Goal: Task Accomplishment & Management: Complete application form

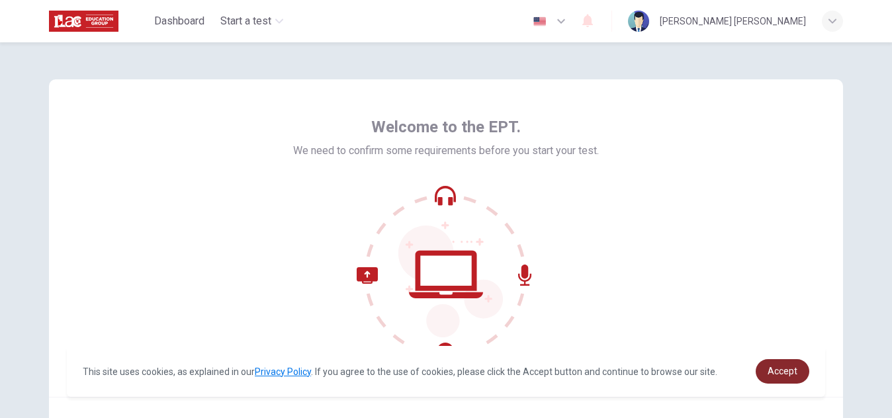
click at [774, 366] on span "Accept" at bounding box center [782, 371] width 30 height 11
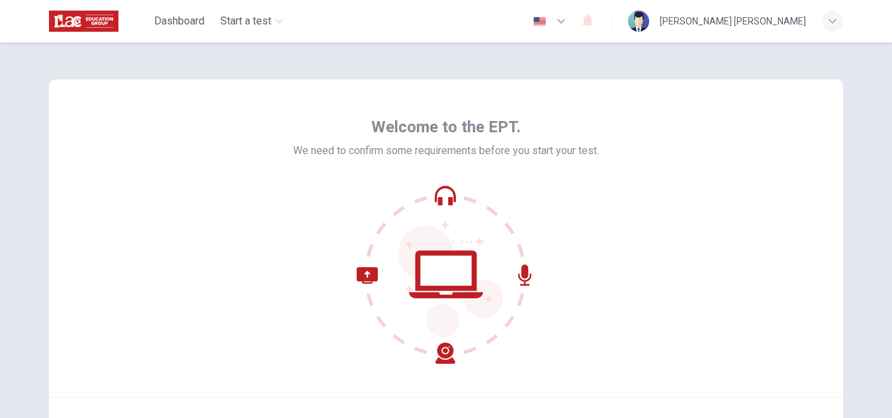
click at [523, 200] on icon at bounding box center [446, 274] width 179 height 179
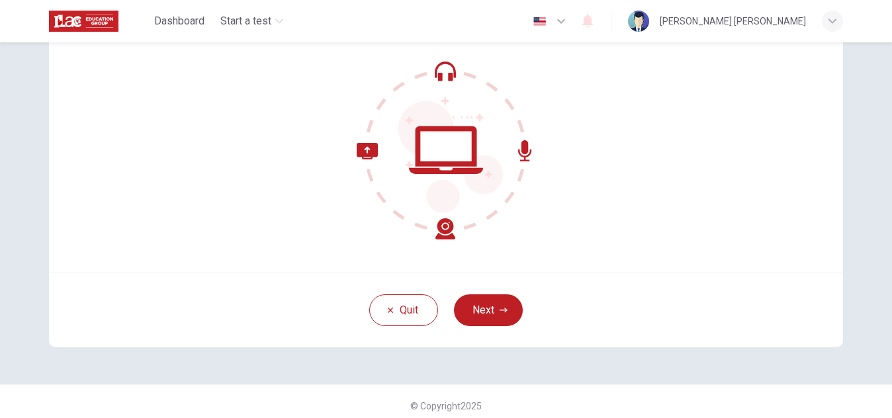
scroll to position [132, 0]
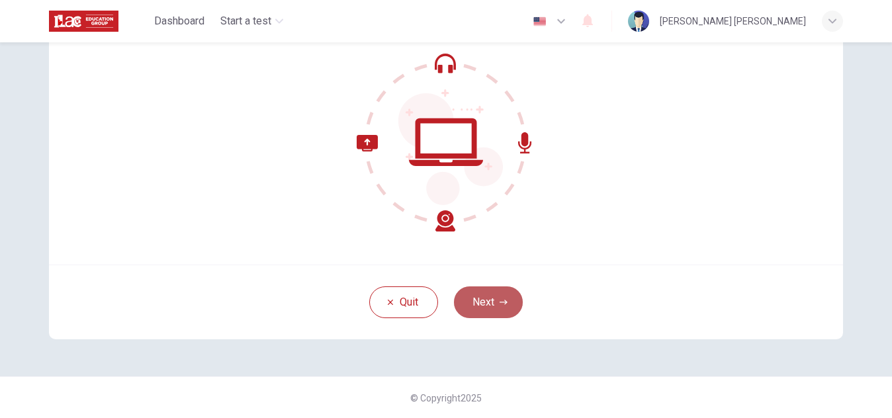
click at [489, 300] on button "Next" at bounding box center [488, 302] width 69 height 32
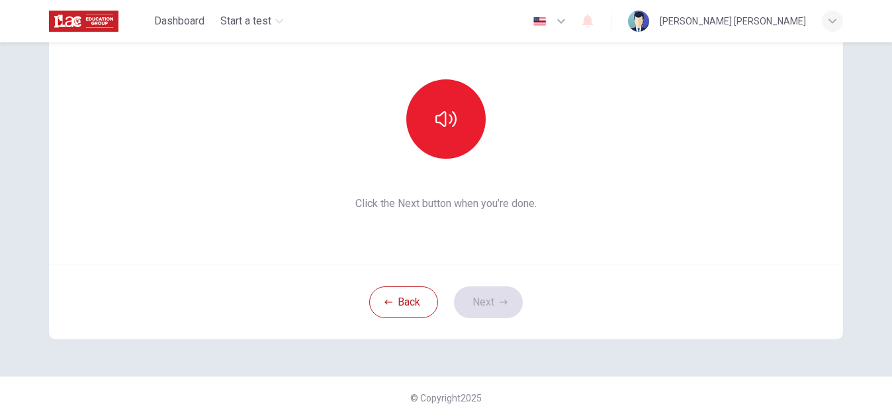
click at [576, 213] on div "This section requires audio. Click the icon to make sure you can hear the tune …" at bounding box center [446, 106] width 794 height 318
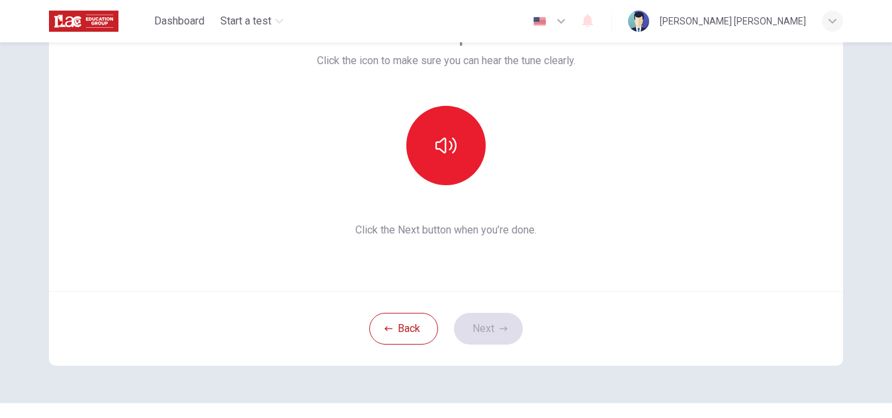
scroll to position [79, 0]
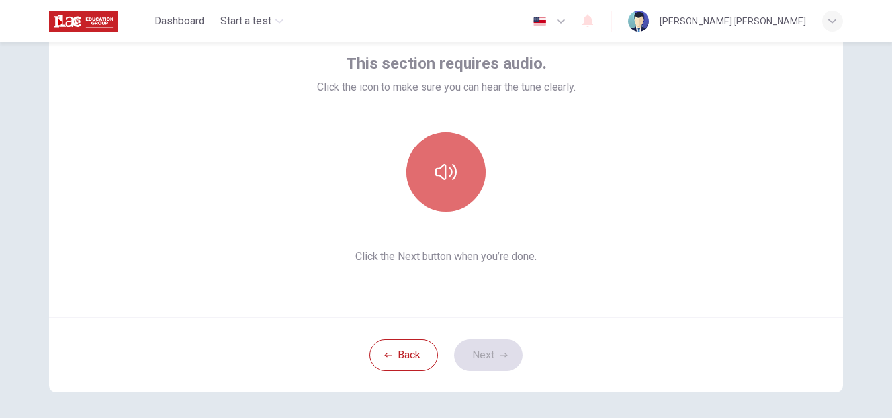
click at [451, 178] on icon "button" at bounding box center [445, 171] width 21 height 21
click at [437, 184] on button "button" at bounding box center [445, 171] width 79 height 79
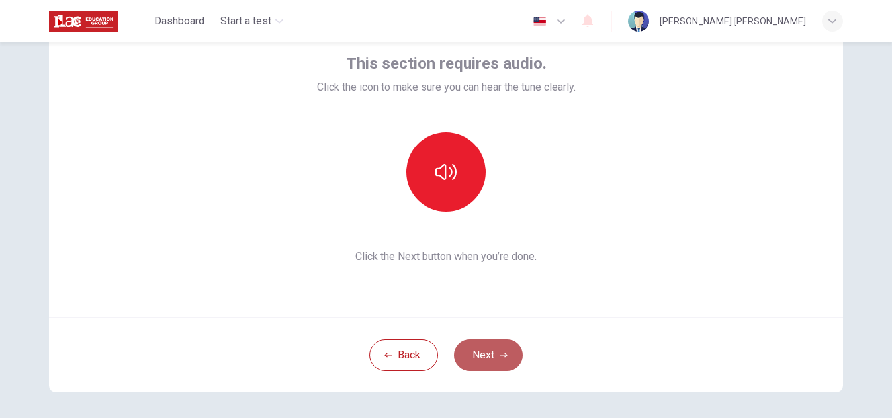
click at [481, 352] on button "Next" at bounding box center [488, 355] width 69 height 32
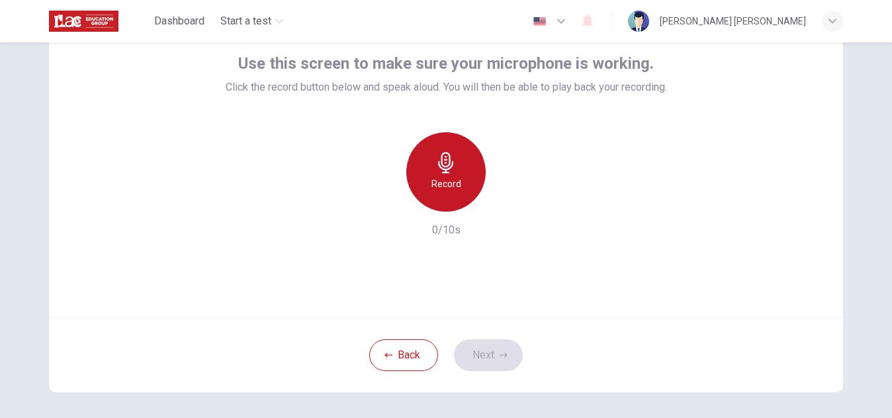
click at [457, 196] on div "Record" at bounding box center [445, 171] width 79 height 79
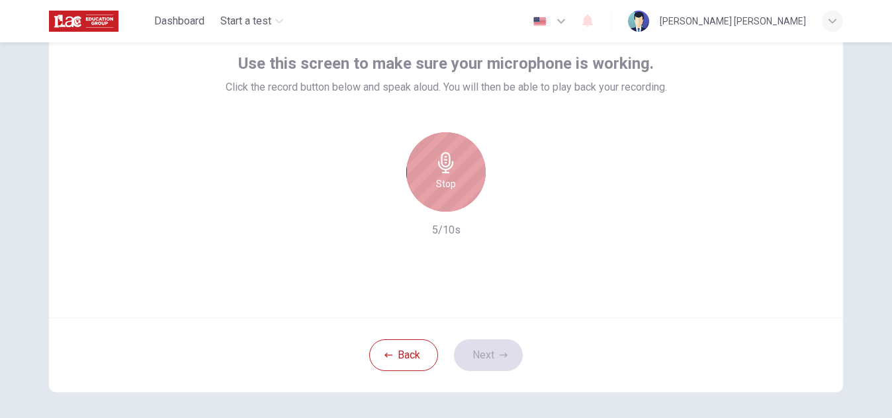
click at [460, 190] on div "Stop" at bounding box center [445, 171] width 79 height 79
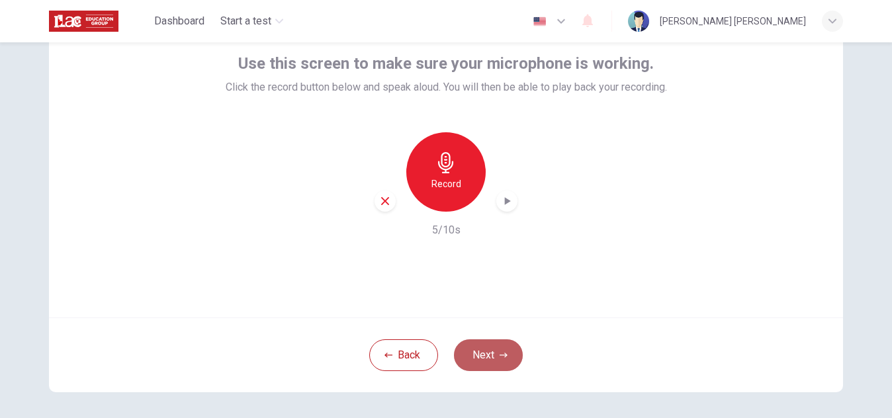
click at [486, 359] on button "Next" at bounding box center [488, 355] width 69 height 32
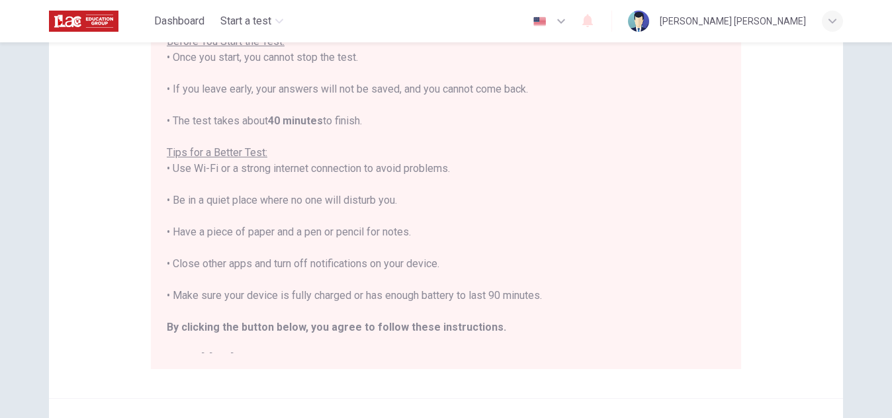
scroll to position [185, 0]
click at [603, 347] on div "You are about to start a Placement Test . Before You Start the Test: • Once you…" at bounding box center [446, 182] width 558 height 365
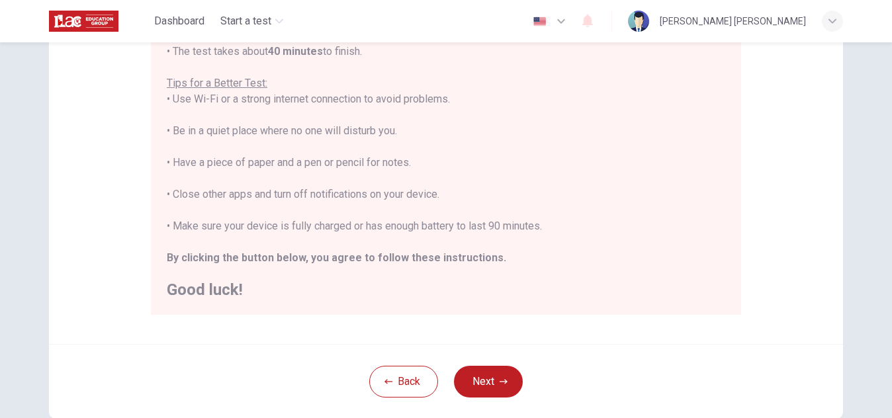
scroll to position [265, 0]
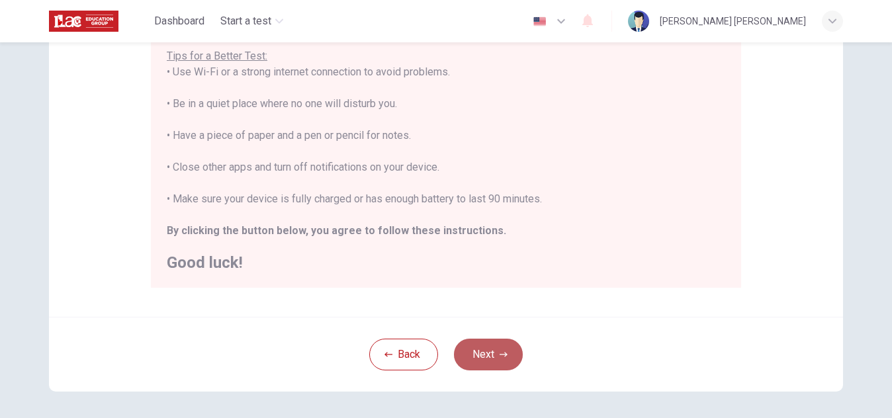
click at [488, 354] on button "Next" at bounding box center [488, 355] width 69 height 32
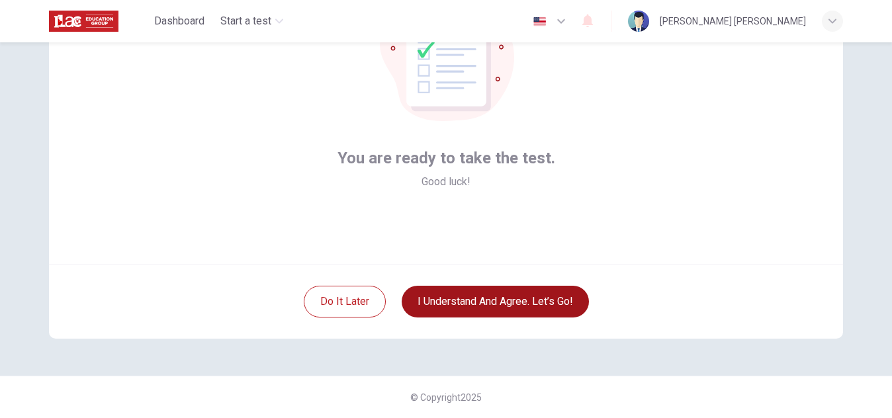
scroll to position [133, 0]
click at [509, 297] on button "I understand and agree. Let’s go!" at bounding box center [495, 302] width 187 height 32
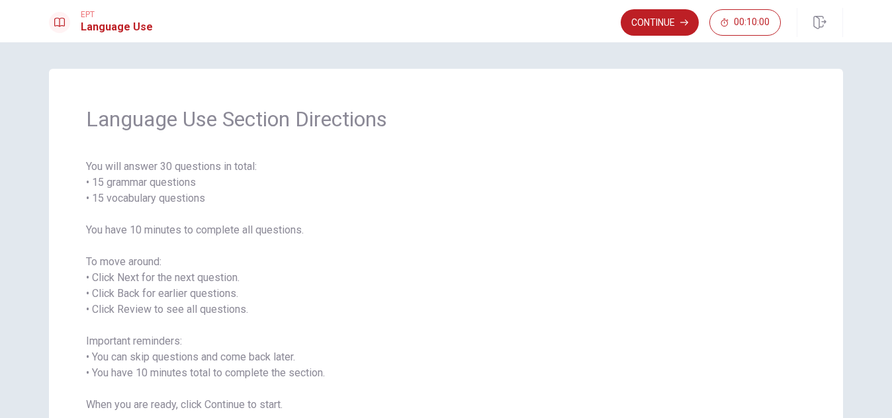
click at [391, 226] on span "You will answer 30 questions in total: • 15 grammar questions • 15 vocabulary q…" at bounding box center [446, 286] width 720 height 254
click at [652, 24] on button "Continue" at bounding box center [660, 22] width 78 height 26
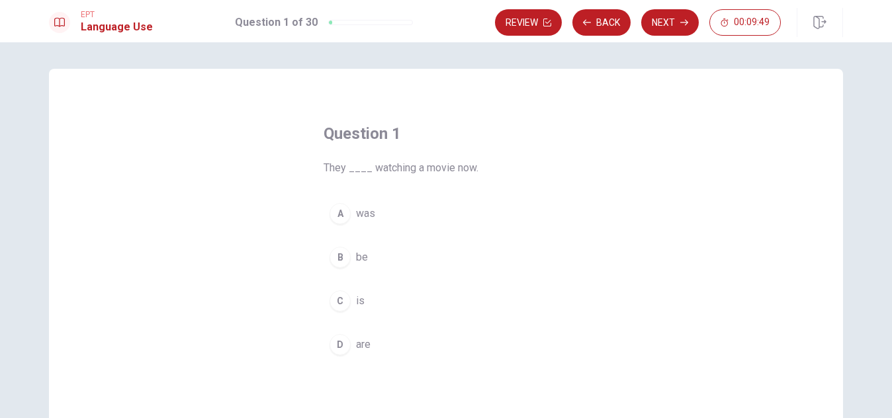
click at [356, 300] on span "is" at bounding box center [360, 301] width 9 height 16
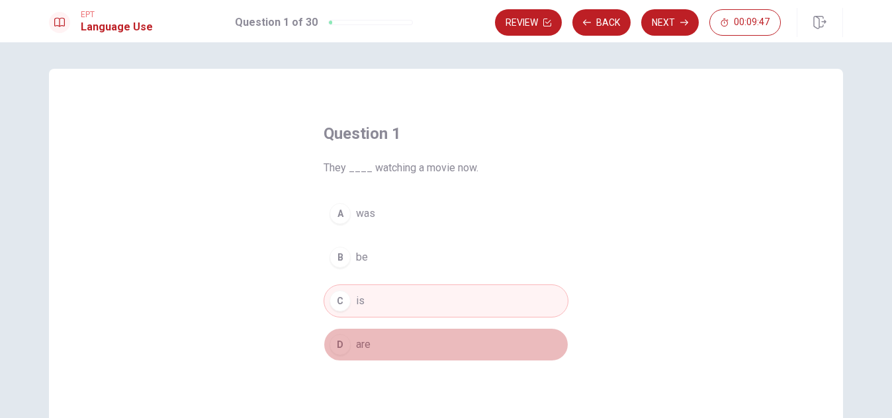
click at [372, 351] on button "D are" at bounding box center [445, 344] width 245 height 33
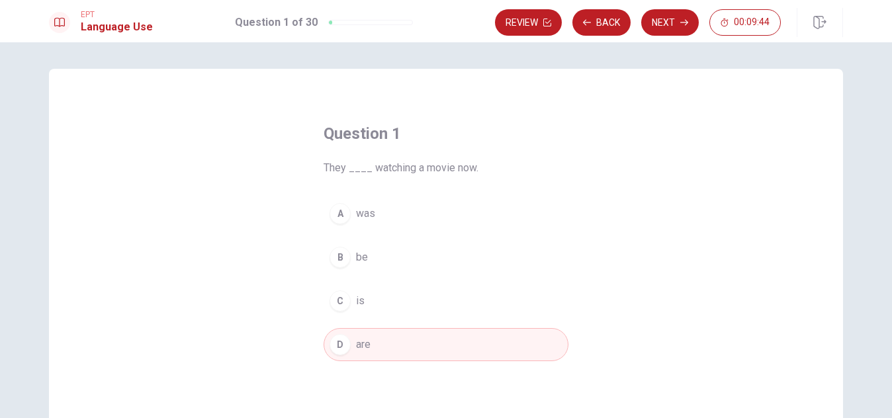
click at [204, 281] on div "Question 1 They ____ watching a movie now. A was B be C is D are" at bounding box center [446, 299] width 794 height 460
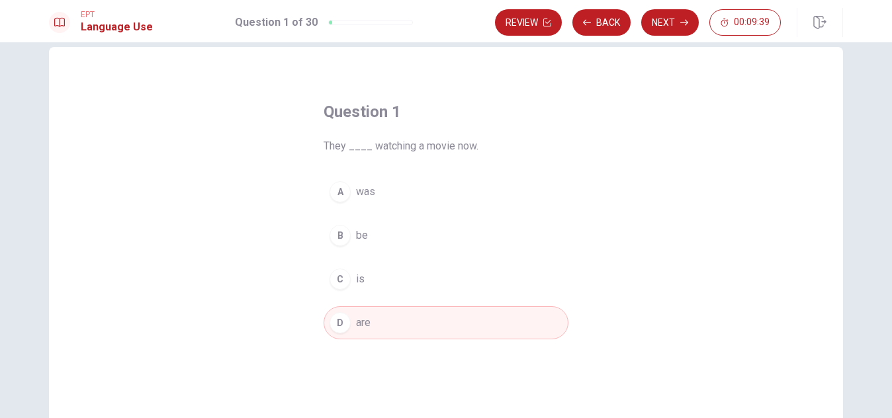
scroll to position [26, 0]
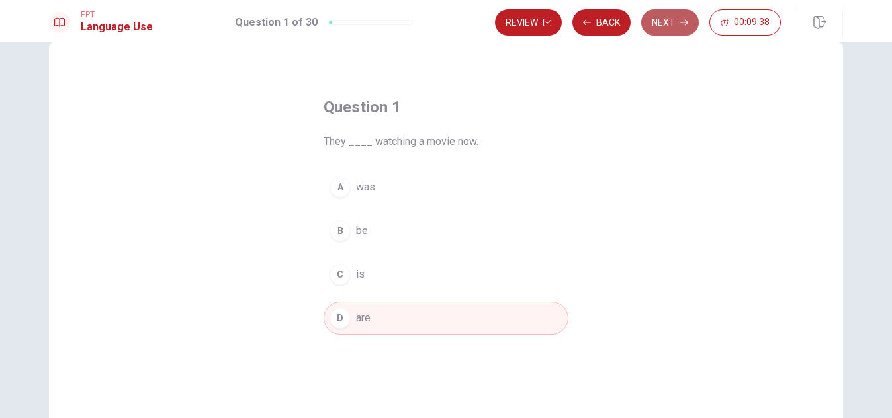
click at [662, 18] on button "Next" at bounding box center [670, 22] width 58 height 26
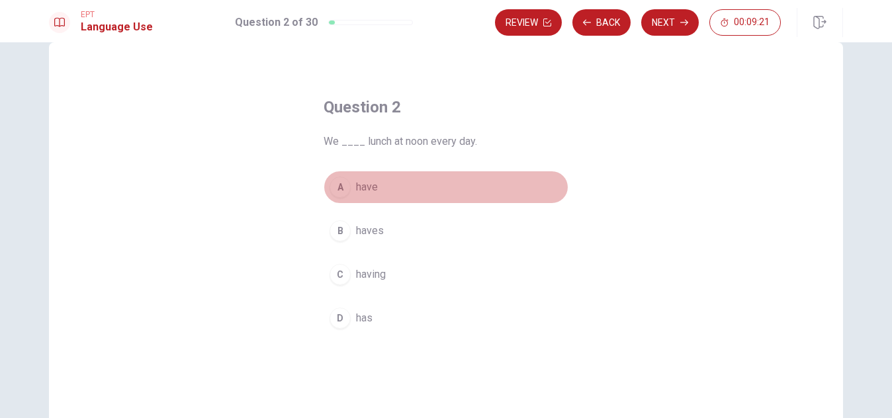
click at [361, 182] on span "have" at bounding box center [367, 187] width 22 height 16
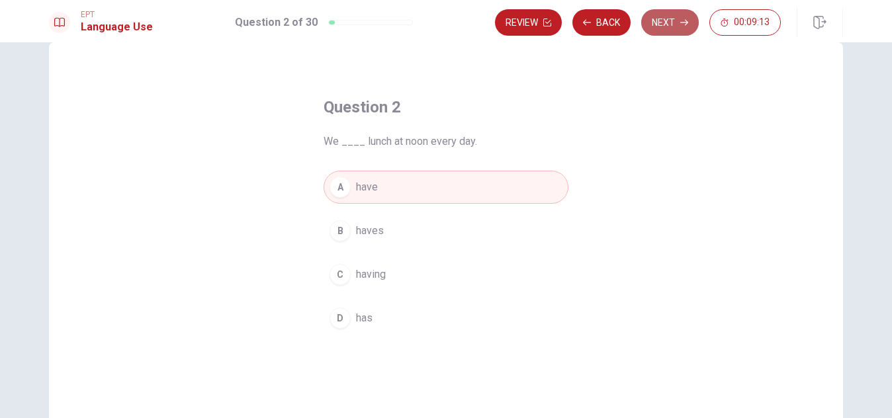
click at [669, 22] on button "Next" at bounding box center [670, 22] width 58 height 26
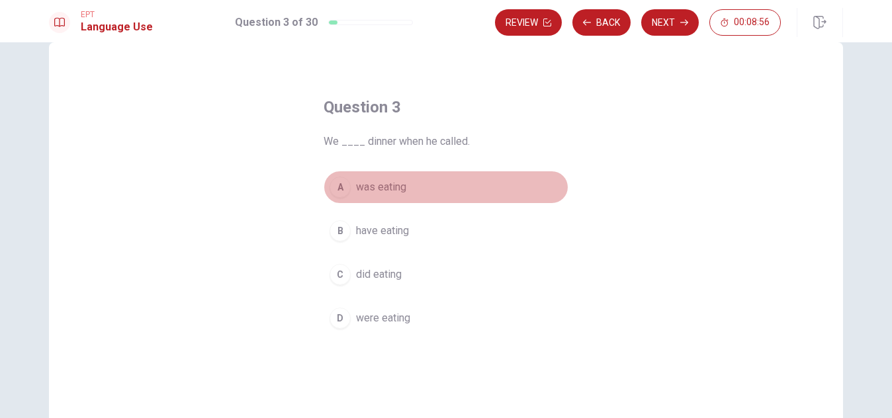
click at [377, 188] on span "was eating" at bounding box center [381, 187] width 50 height 16
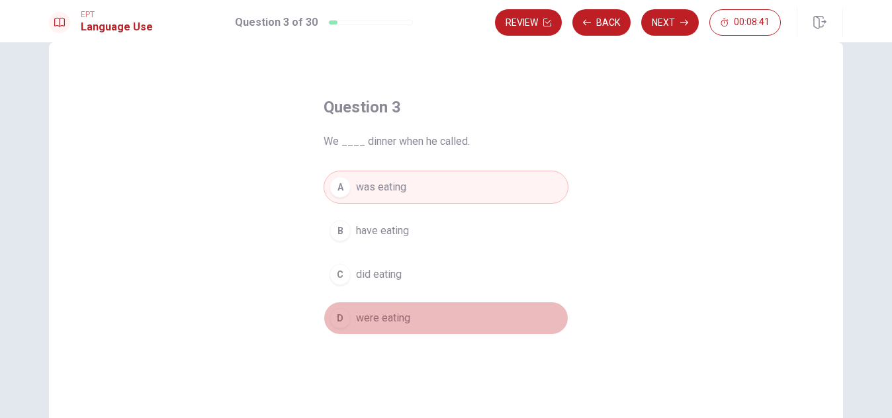
click at [395, 323] on span "were eating" at bounding box center [383, 318] width 54 height 16
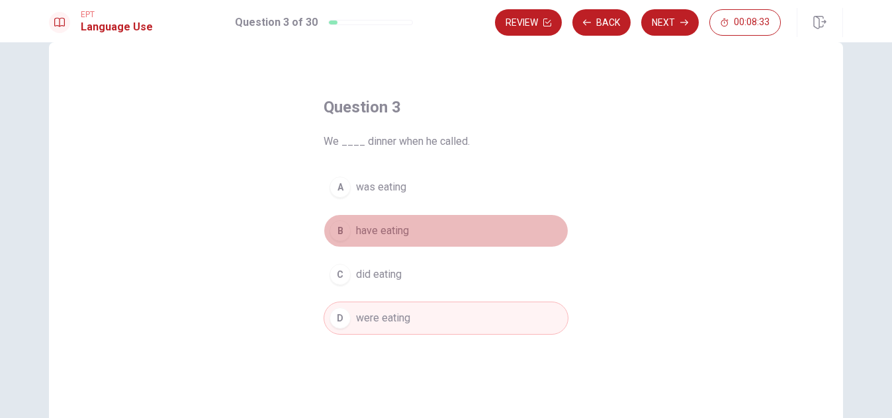
click at [389, 234] on span "have eating" at bounding box center [382, 231] width 53 height 16
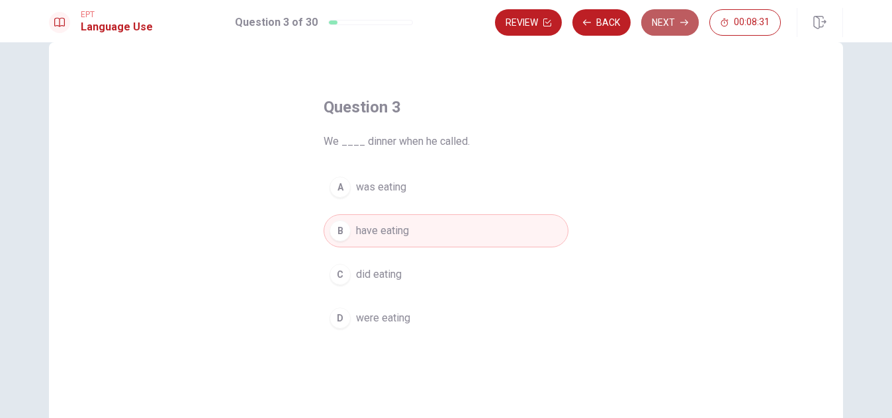
click at [666, 24] on button "Next" at bounding box center [670, 22] width 58 height 26
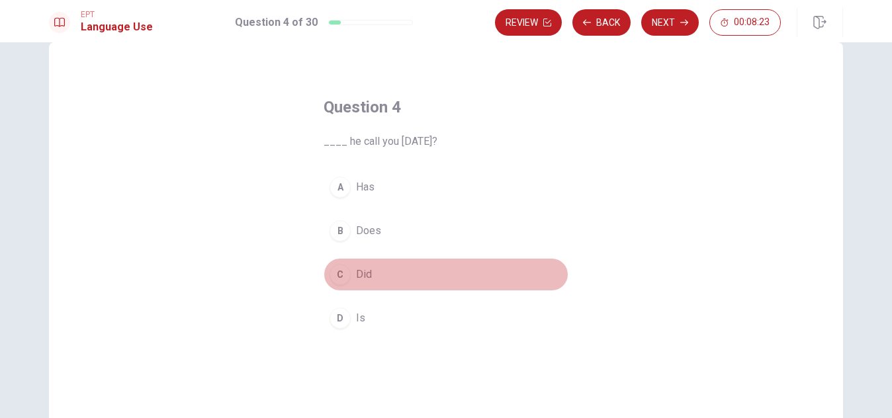
click at [362, 270] on span "Did" at bounding box center [364, 275] width 16 height 16
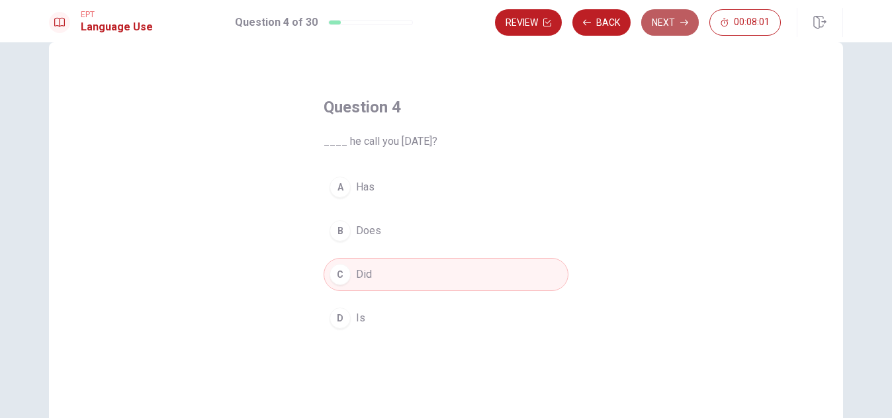
click at [675, 21] on button "Next" at bounding box center [670, 22] width 58 height 26
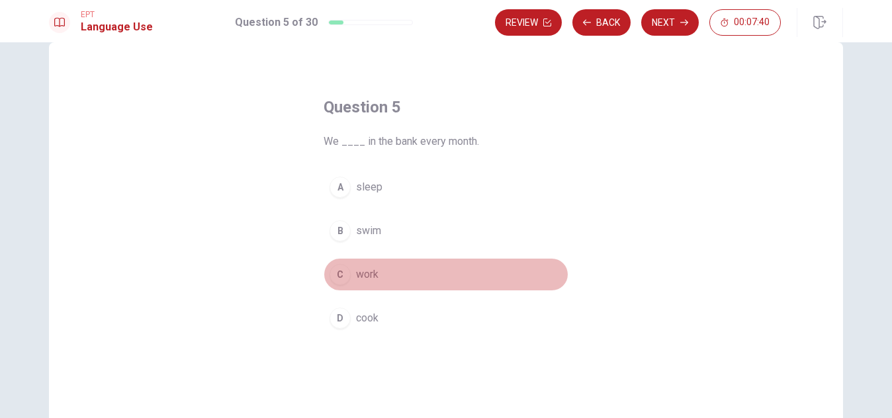
click at [365, 274] on span "work" at bounding box center [367, 275] width 22 height 16
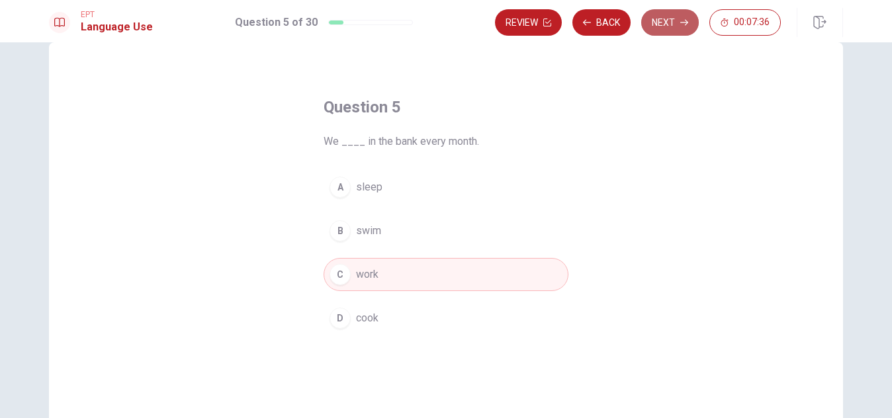
click at [660, 22] on button "Next" at bounding box center [670, 22] width 58 height 26
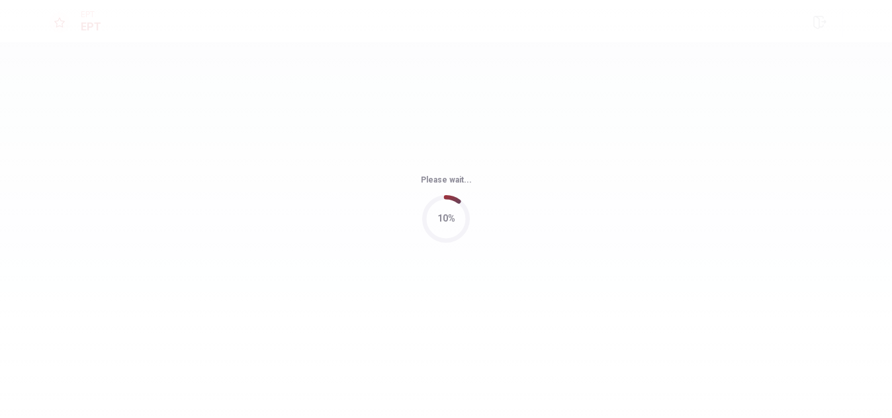
scroll to position [0, 0]
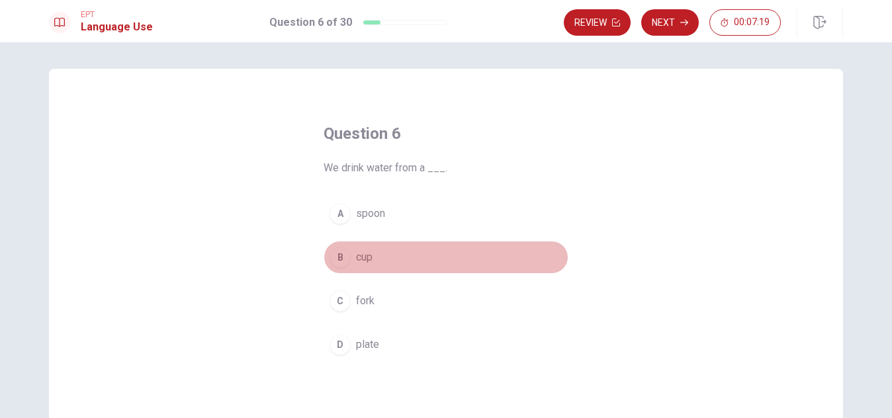
click at [355, 247] on button "B cup" at bounding box center [445, 257] width 245 height 33
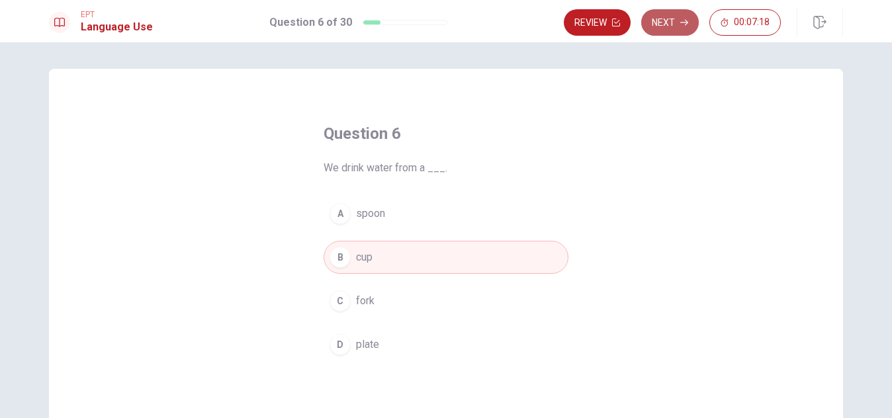
click at [673, 26] on button "Next" at bounding box center [670, 22] width 58 height 26
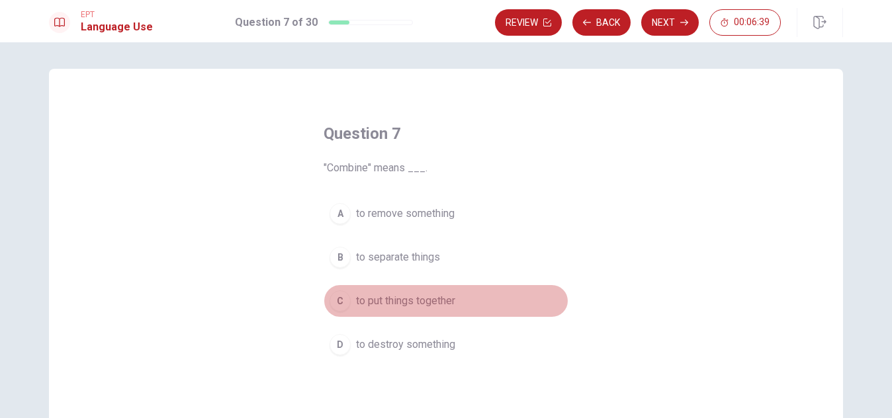
click at [366, 302] on span "to put things together" at bounding box center [405, 301] width 99 height 16
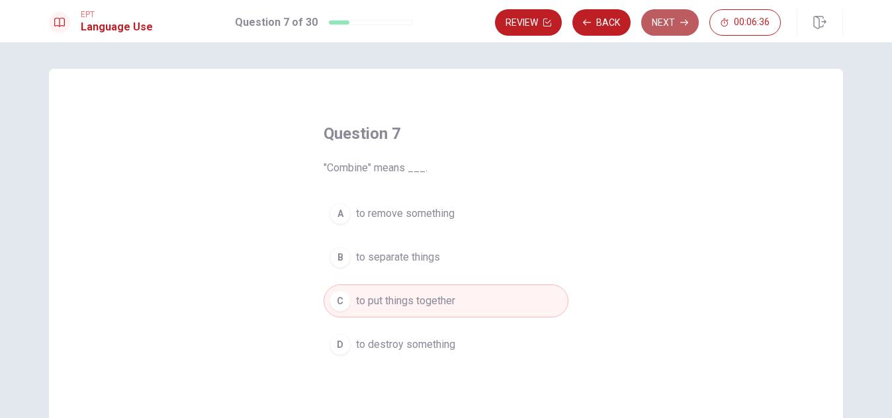
click at [667, 20] on button "Next" at bounding box center [670, 22] width 58 height 26
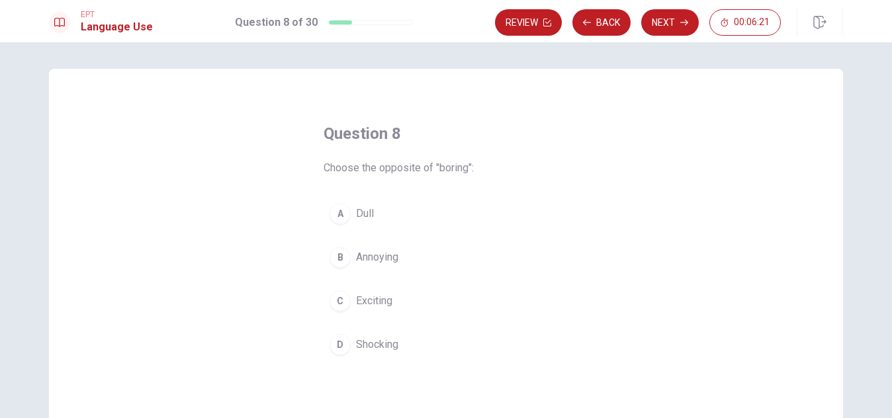
click at [367, 301] on span "Exciting" at bounding box center [374, 301] width 36 height 16
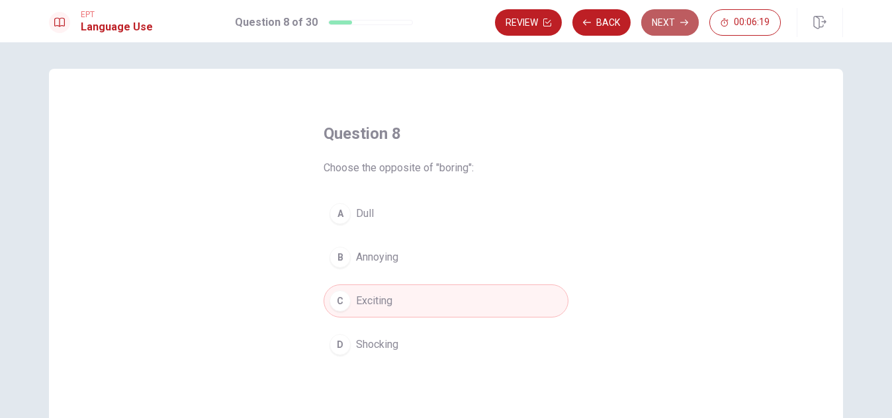
click at [677, 18] on button "Next" at bounding box center [670, 22] width 58 height 26
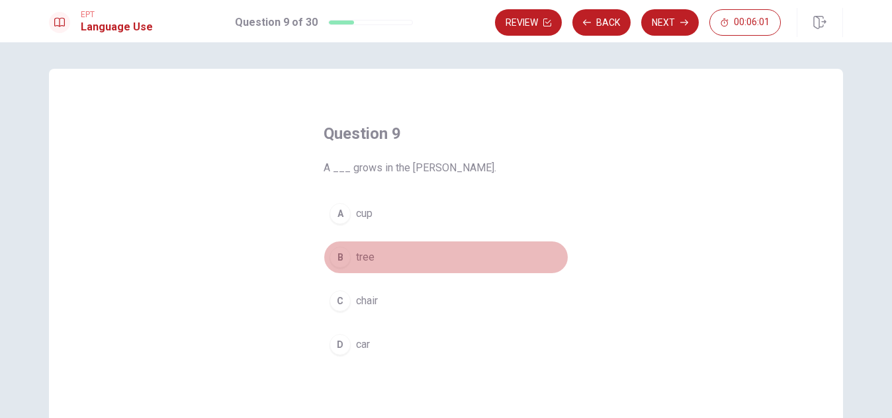
click at [359, 259] on span "tree" at bounding box center [365, 257] width 19 height 16
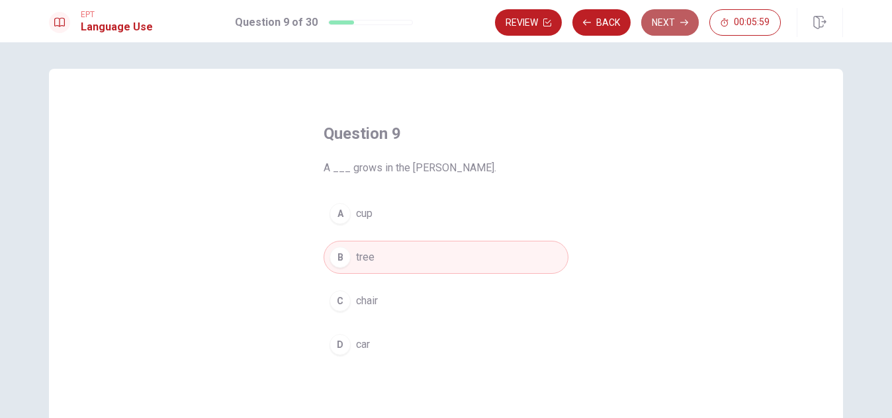
click at [669, 21] on button "Next" at bounding box center [670, 22] width 58 height 26
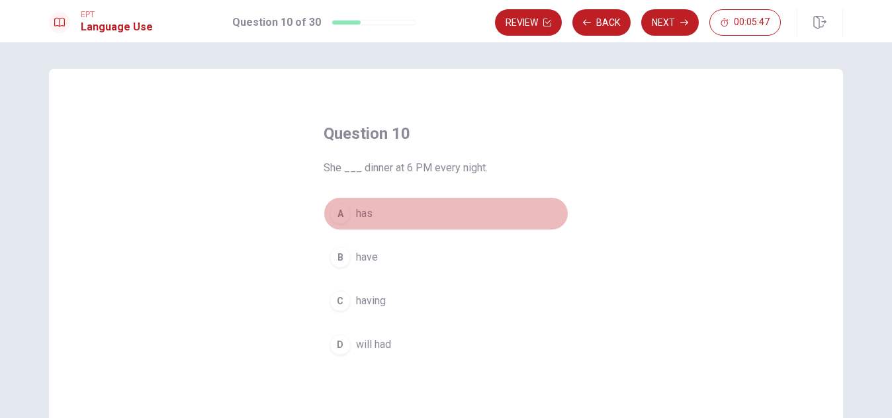
click at [376, 212] on button "A has" at bounding box center [445, 213] width 245 height 33
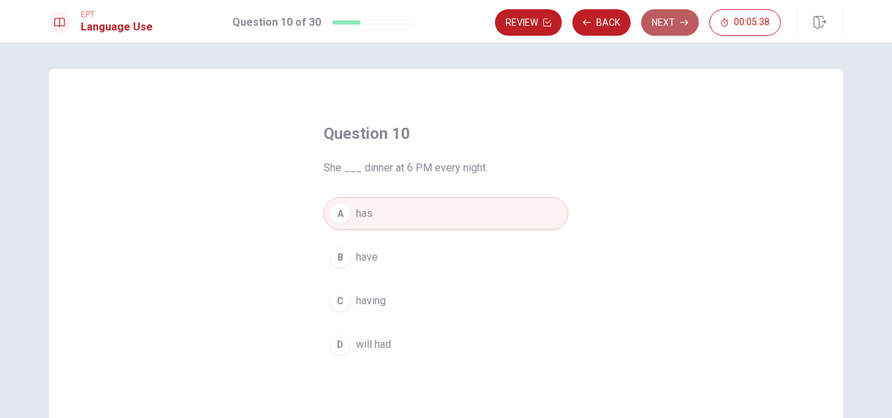
click at [677, 17] on button "Next" at bounding box center [670, 22] width 58 height 26
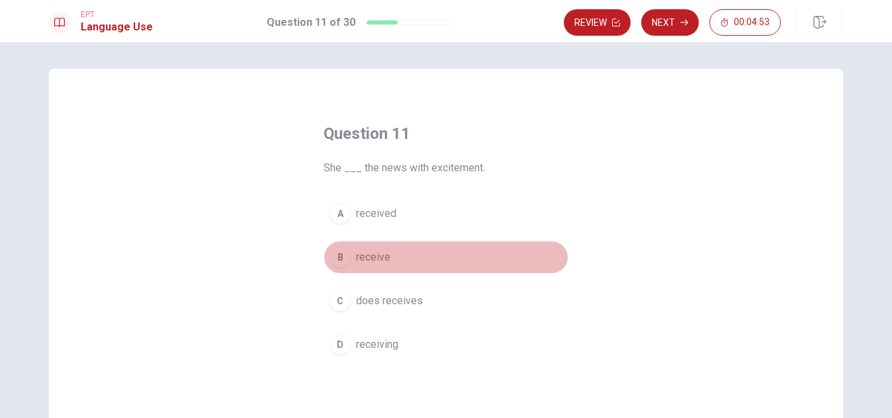
click at [373, 255] on span "receive" at bounding box center [373, 257] width 34 height 16
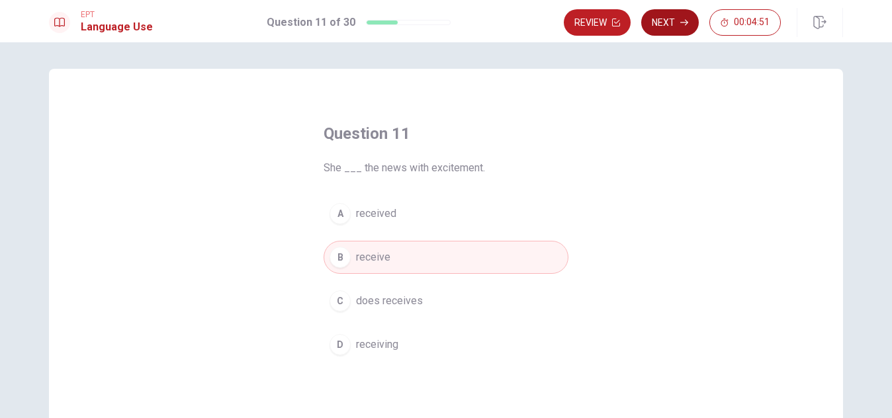
click at [681, 24] on icon "button" at bounding box center [684, 23] width 8 height 8
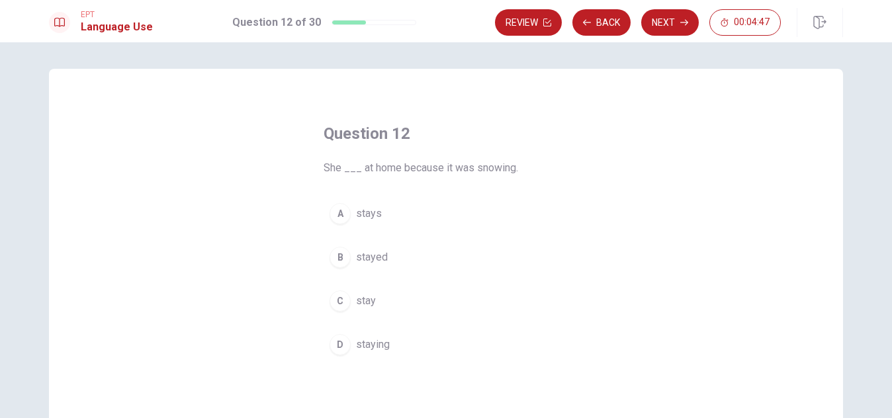
click at [328, 165] on span "She ___ at home because it was snowing." at bounding box center [445, 168] width 245 height 16
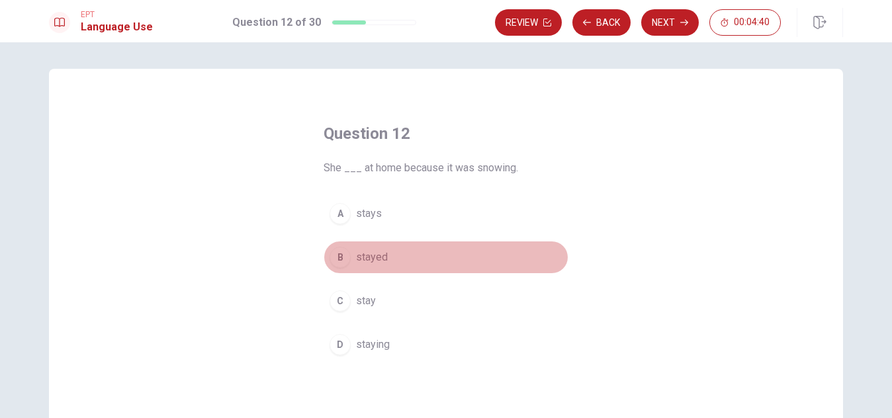
click at [371, 257] on span "stayed" at bounding box center [372, 257] width 32 height 16
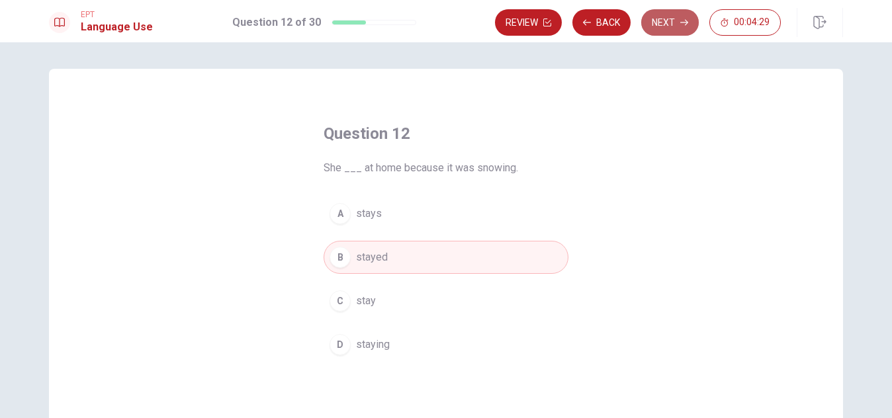
click at [668, 17] on button "Next" at bounding box center [670, 22] width 58 height 26
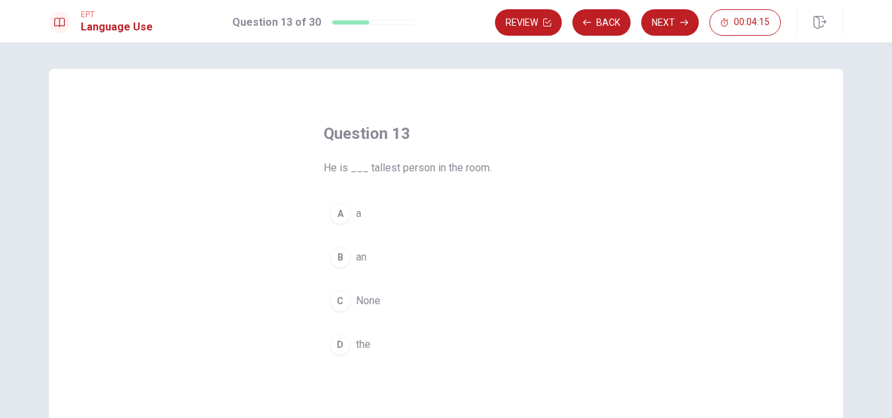
click at [361, 208] on button "A a" at bounding box center [445, 213] width 245 height 33
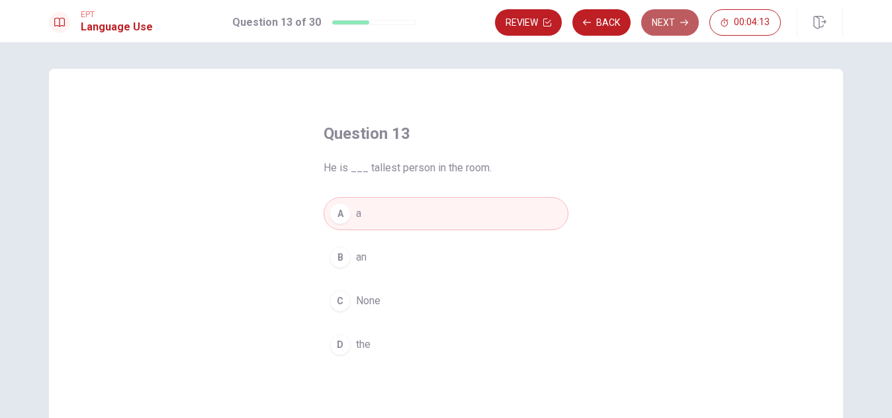
click at [662, 20] on button "Next" at bounding box center [670, 22] width 58 height 26
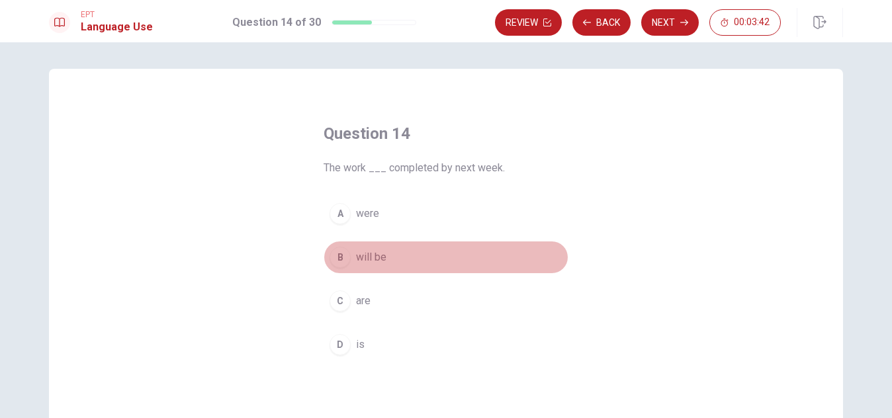
click at [374, 257] on span "will be" at bounding box center [371, 257] width 30 height 16
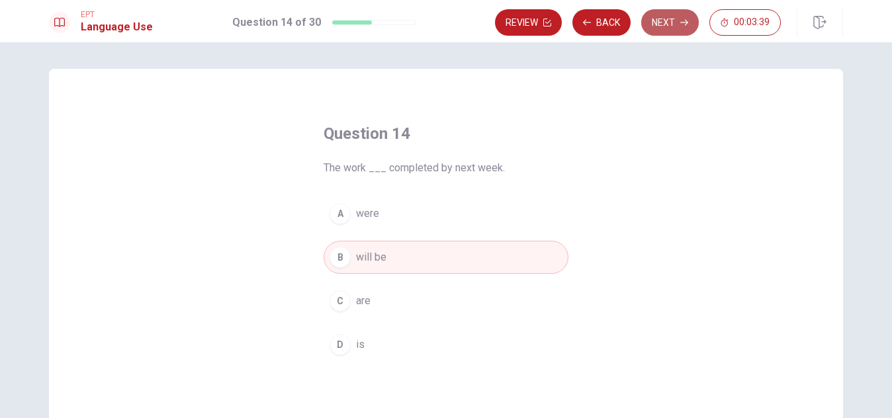
click at [685, 21] on icon "button" at bounding box center [684, 23] width 8 height 8
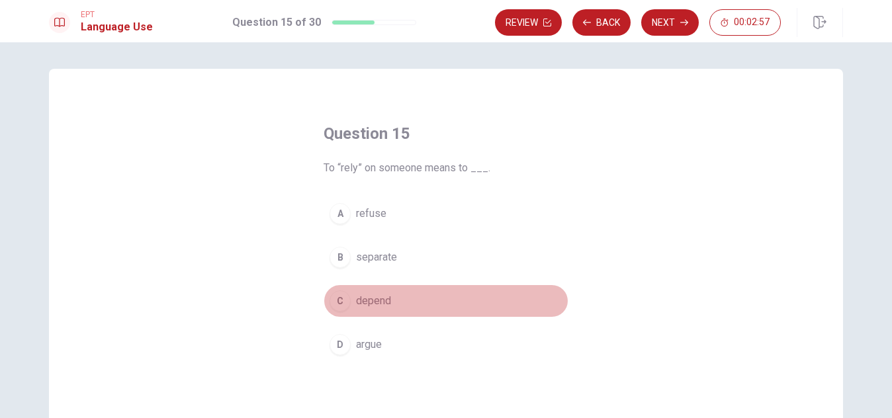
click at [372, 301] on span "depend" at bounding box center [373, 301] width 35 height 16
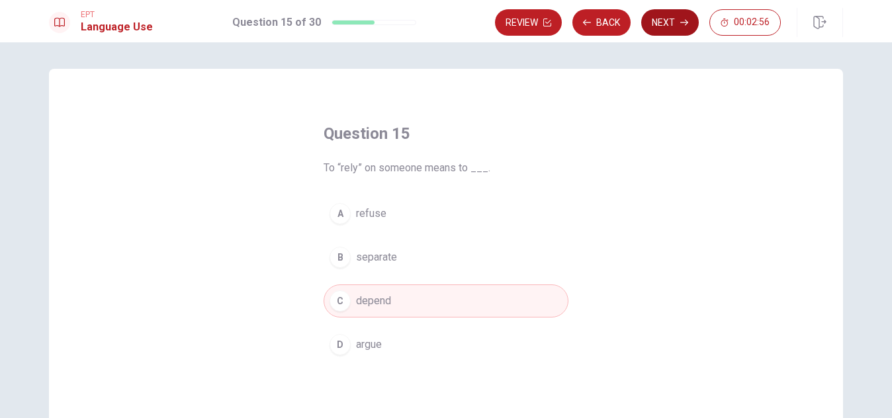
click at [668, 21] on button "Next" at bounding box center [670, 22] width 58 height 26
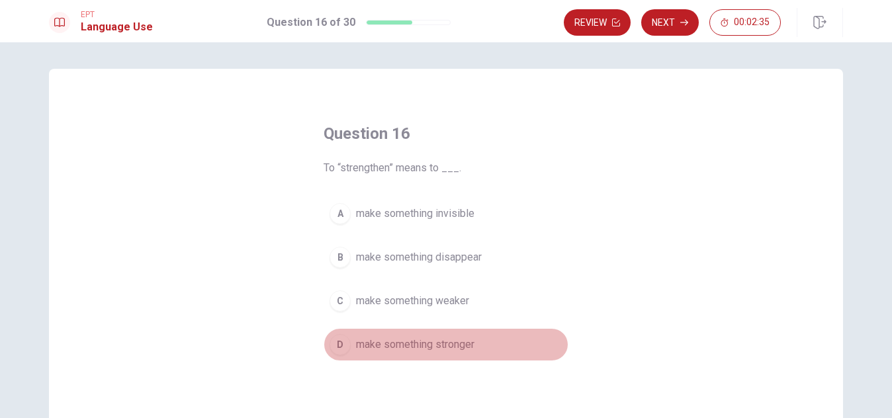
click at [432, 345] on span "make something stronger" at bounding box center [415, 345] width 118 height 16
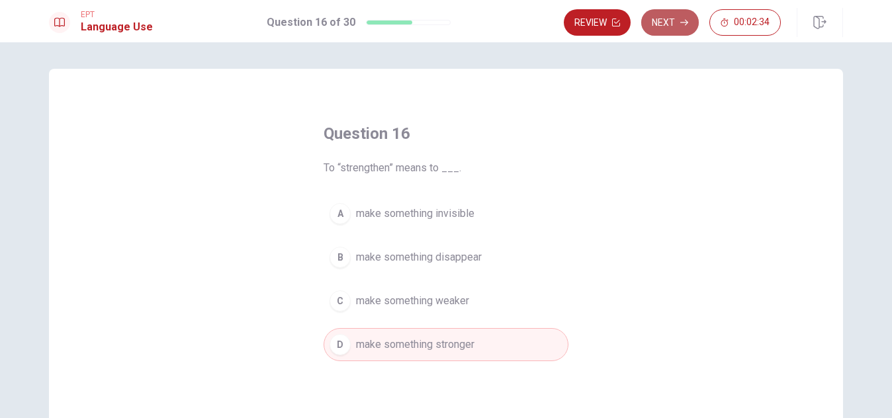
click at [671, 24] on button "Next" at bounding box center [670, 22] width 58 height 26
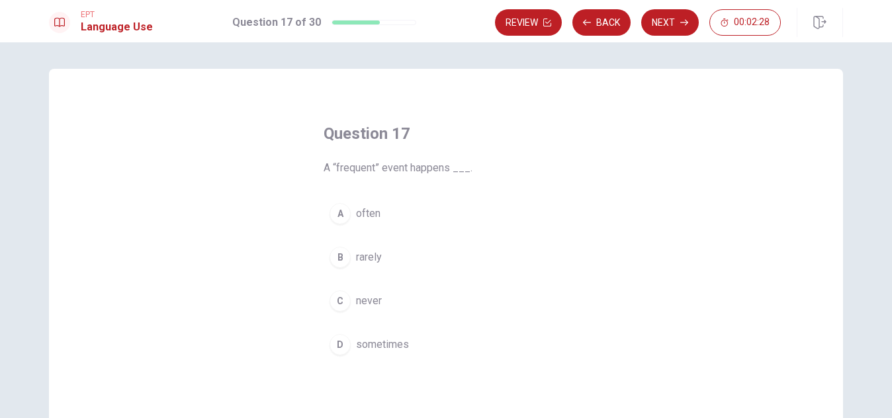
click at [366, 208] on span "often" at bounding box center [368, 214] width 24 height 16
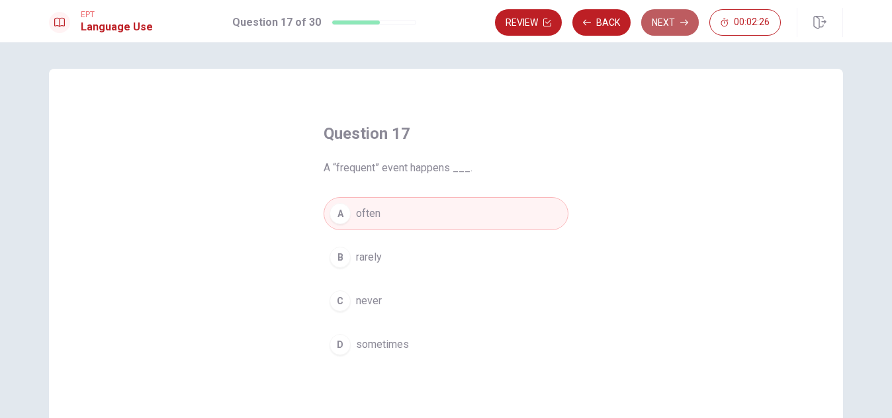
click at [672, 19] on button "Next" at bounding box center [670, 22] width 58 height 26
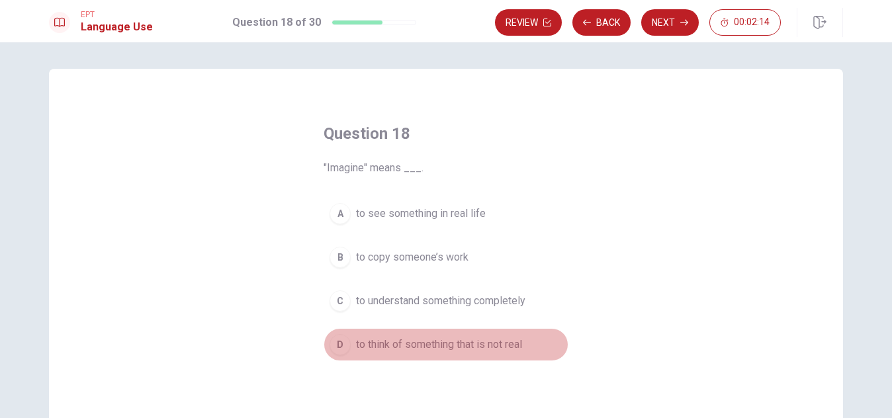
click at [414, 341] on span "to think of something that is not real" at bounding box center [439, 345] width 166 height 16
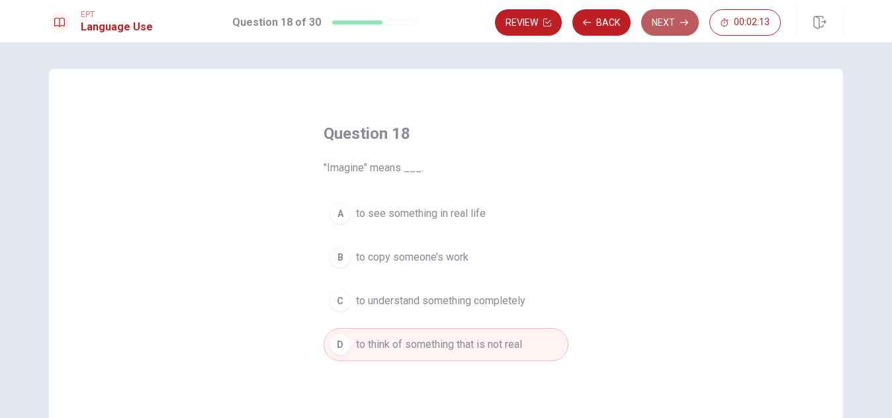
click at [666, 19] on button "Next" at bounding box center [670, 22] width 58 height 26
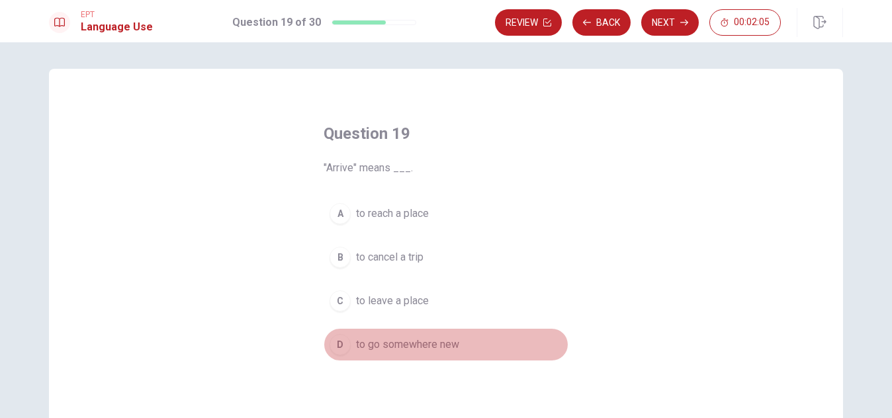
click at [429, 345] on span "to go somewhere new" at bounding box center [407, 345] width 103 height 16
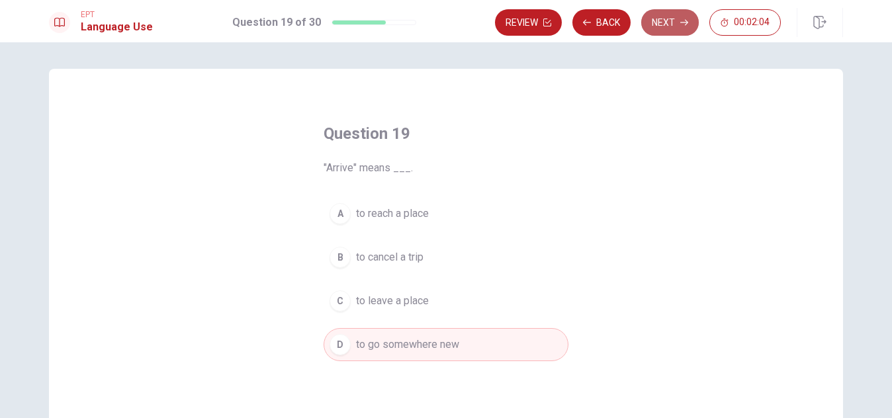
click at [675, 15] on button "Next" at bounding box center [670, 22] width 58 height 26
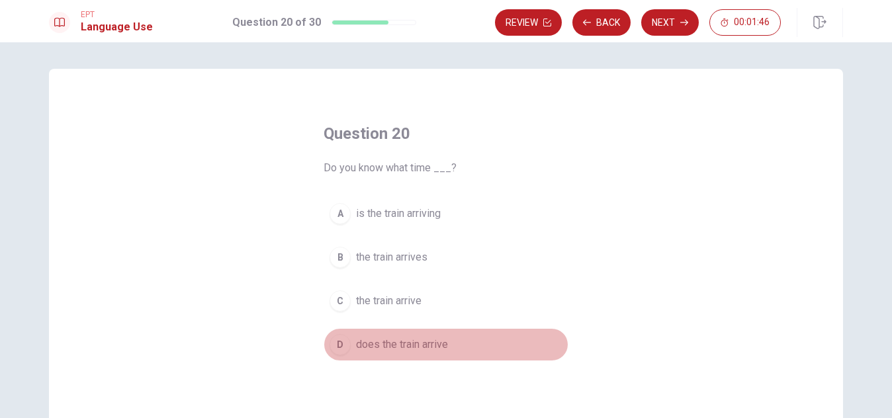
click at [424, 346] on span "does the train arrive" at bounding box center [402, 345] width 92 height 16
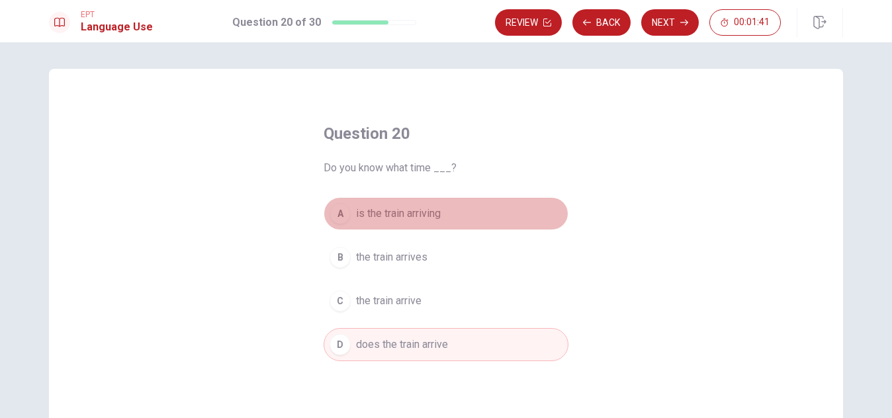
click at [417, 205] on button "A is the train arriving" at bounding box center [445, 213] width 245 height 33
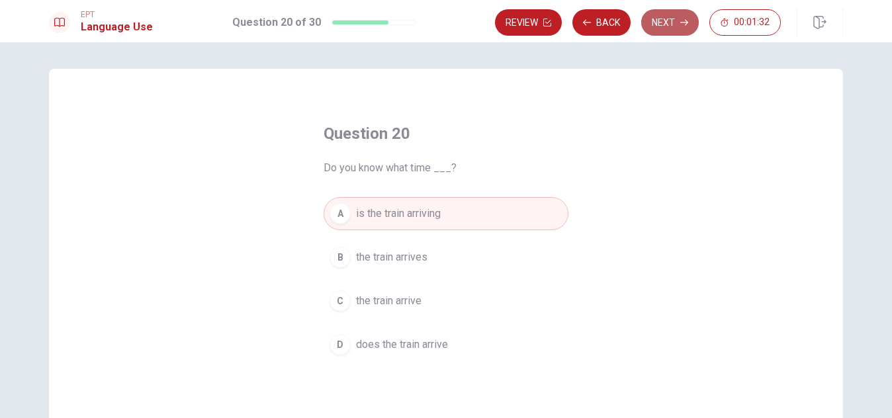
click at [677, 18] on button "Next" at bounding box center [670, 22] width 58 height 26
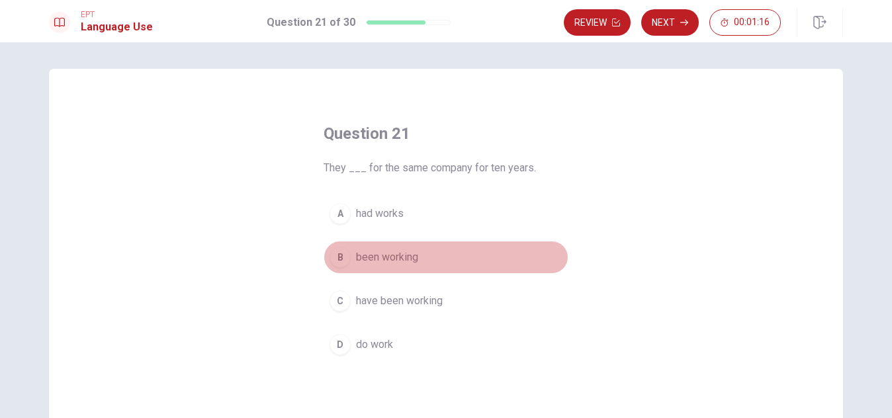
click at [387, 257] on span "been working" at bounding box center [387, 257] width 62 height 16
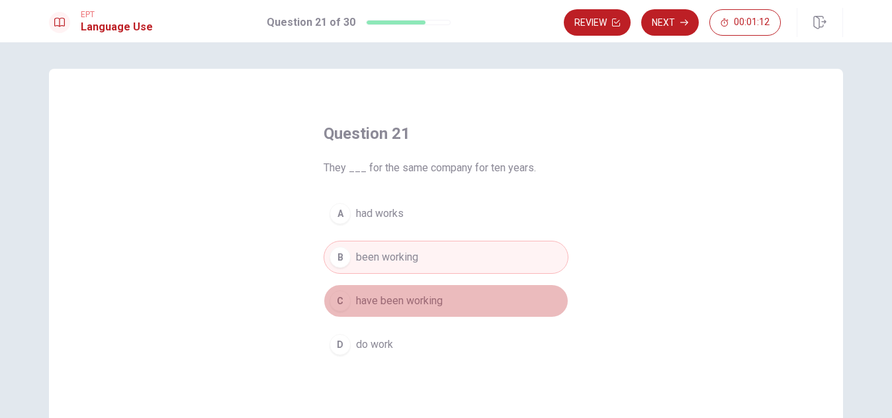
click at [403, 300] on span "have been working" at bounding box center [399, 301] width 87 height 16
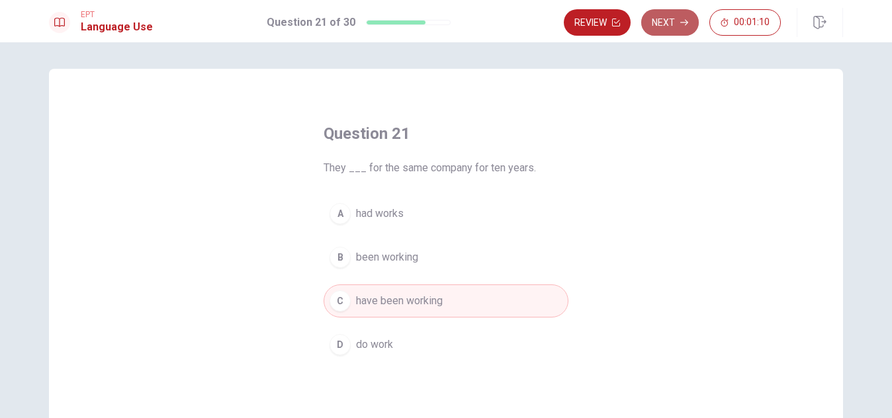
click at [679, 22] on button "Next" at bounding box center [670, 22] width 58 height 26
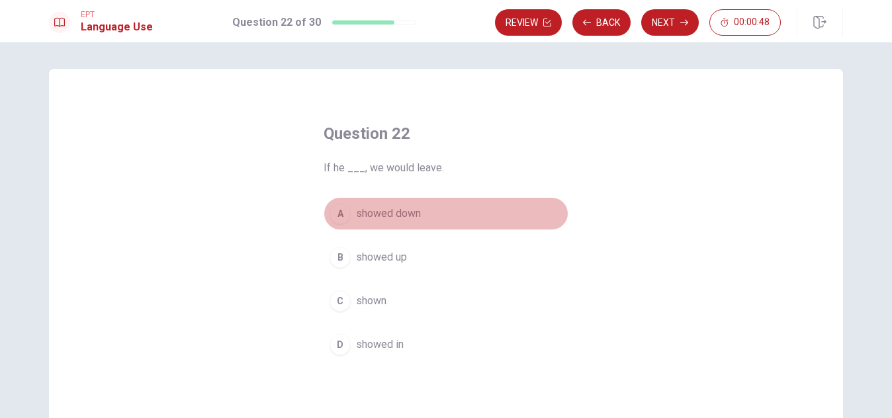
click at [409, 214] on span "showed down" at bounding box center [388, 214] width 65 height 16
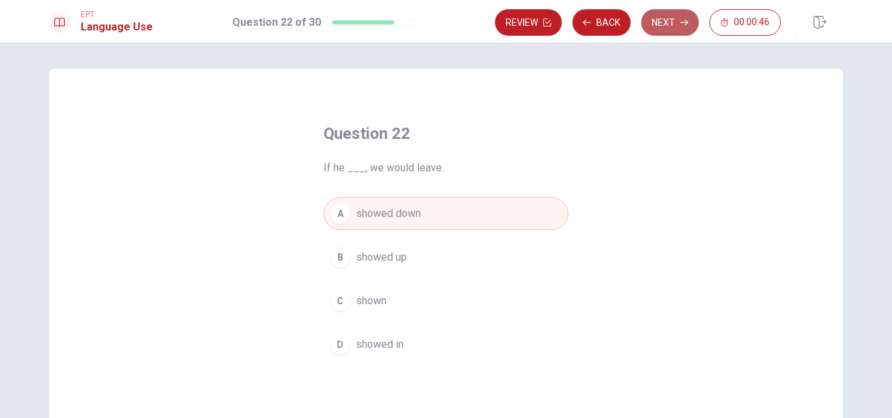
click at [667, 28] on button "Next" at bounding box center [670, 22] width 58 height 26
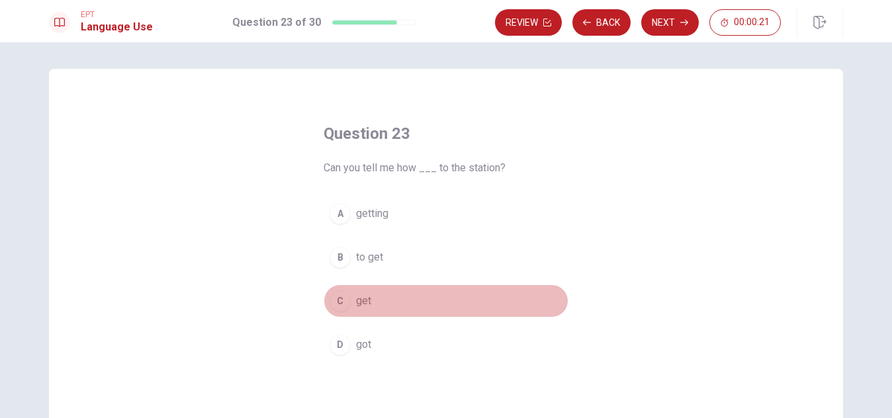
click at [359, 306] on span "get" at bounding box center [363, 301] width 15 height 16
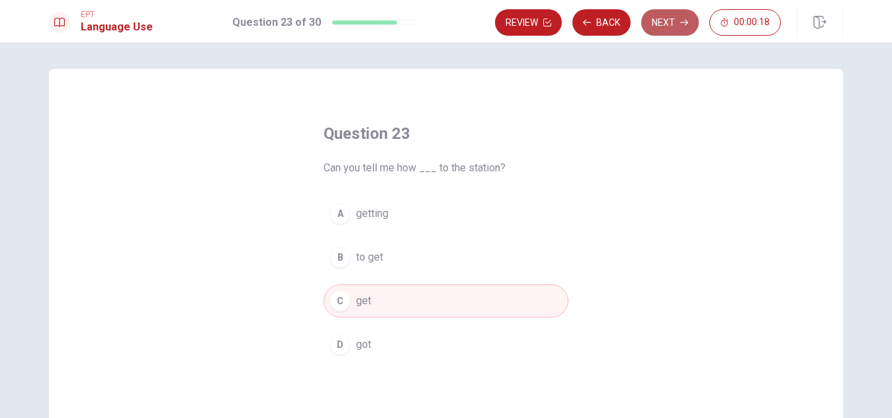
click at [668, 19] on button "Next" at bounding box center [670, 22] width 58 height 26
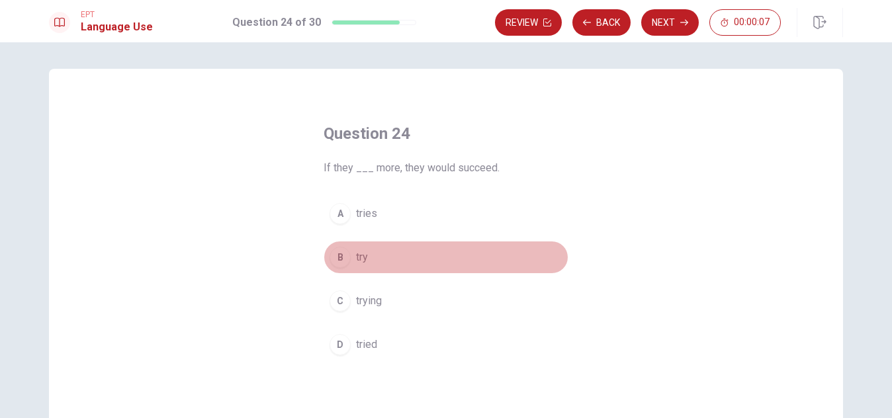
click at [356, 259] on span "try" at bounding box center [362, 257] width 12 height 16
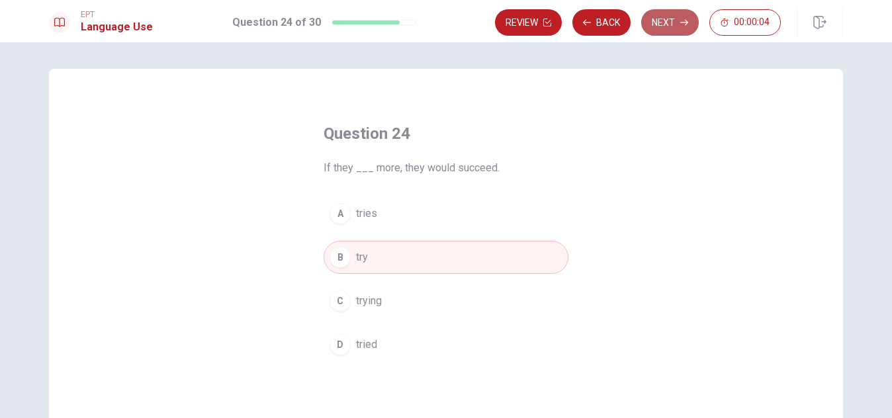
click at [675, 18] on button "Next" at bounding box center [670, 22] width 58 height 26
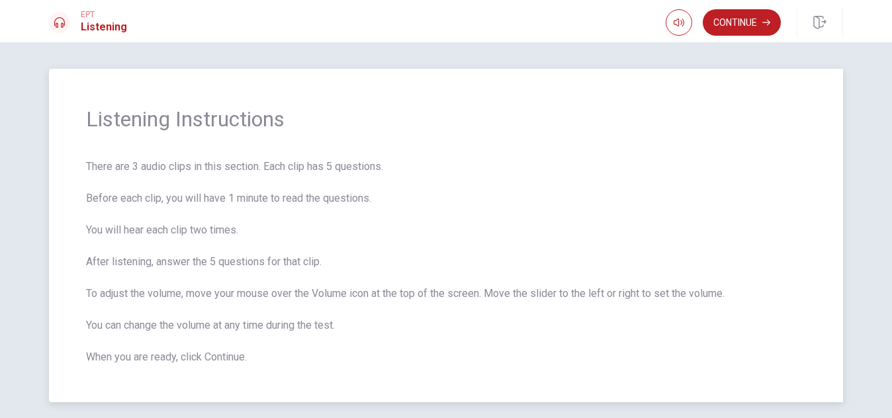
click at [419, 202] on span "There are 3 audio clips in this section. Each clip has 5 questions. Before each…" at bounding box center [446, 262] width 720 height 206
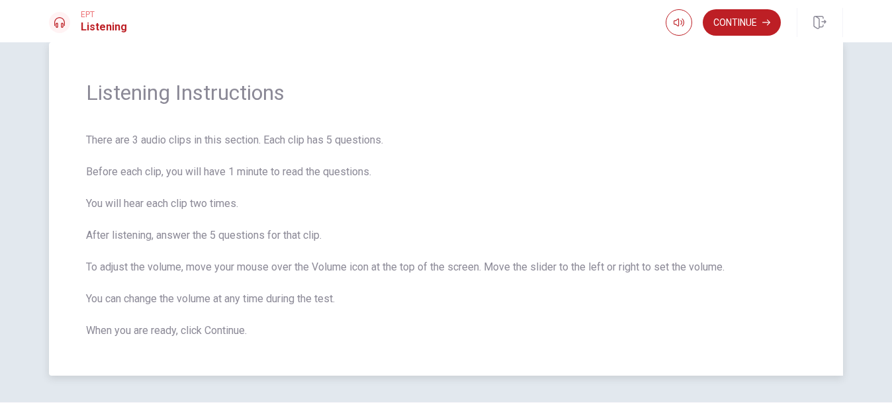
scroll to position [53, 0]
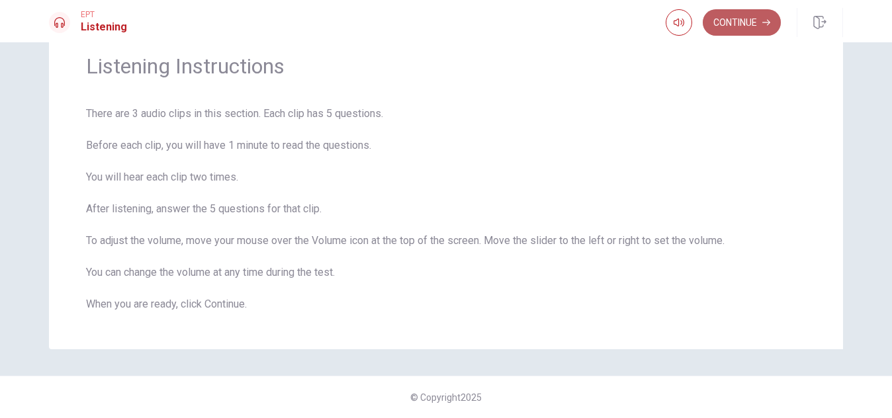
click at [755, 14] on button "Continue" at bounding box center [742, 22] width 78 height 26
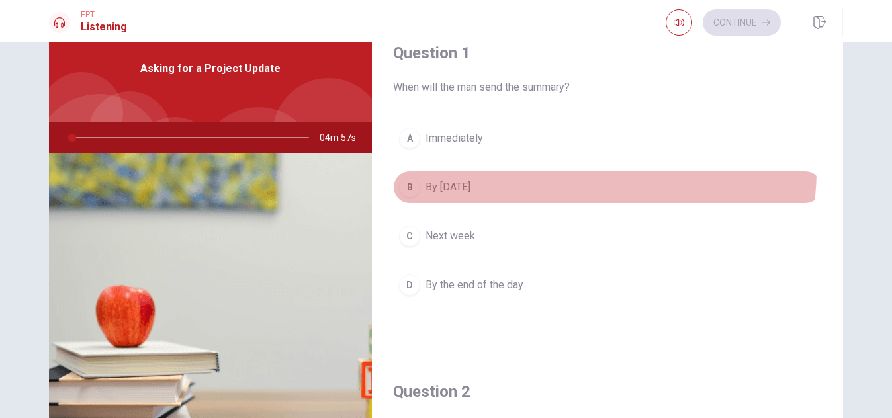
click at [573, 171] on button "B By [DATE]" at bounding box center [607, 187] width 429 height 33
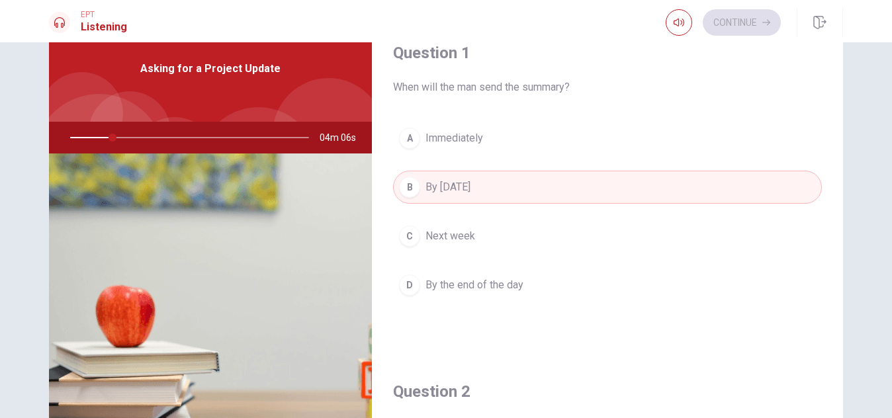
scroll to position [3, 0]
click at [881, 120] on div "Question 1 When will the man send the summary? A Immediately B By [DATE] C Next…" at bounding box center [446, 230] width 892 height 376
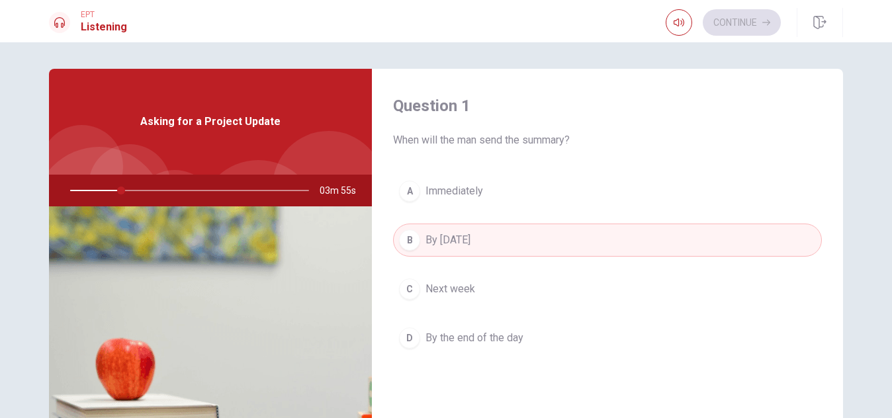
click at [72, 189] on div at bounding box center [186, 191] width 265 height 32
click at [329, 189] on span "03m 53s" at bounding box center [343, 191] width 47 height 32
click at [281, 232] on img at bounding box center [210, 367] width 323 height 322
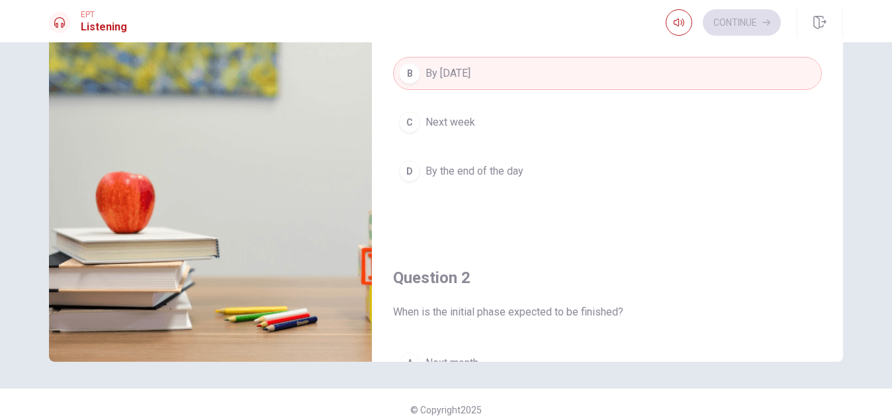
scroll to position [179, 0]
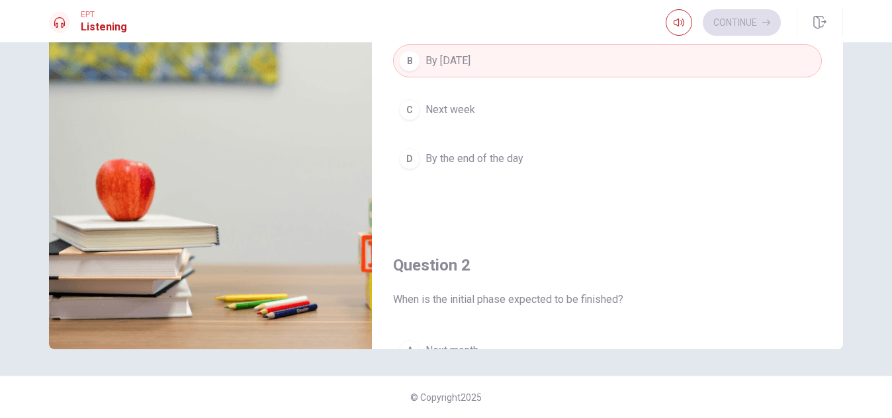
click at [693, 182] on div "A Immediately B By [DATE] C Next week D By the end of the day" at bounding box center [607, 98] width 429 height 206
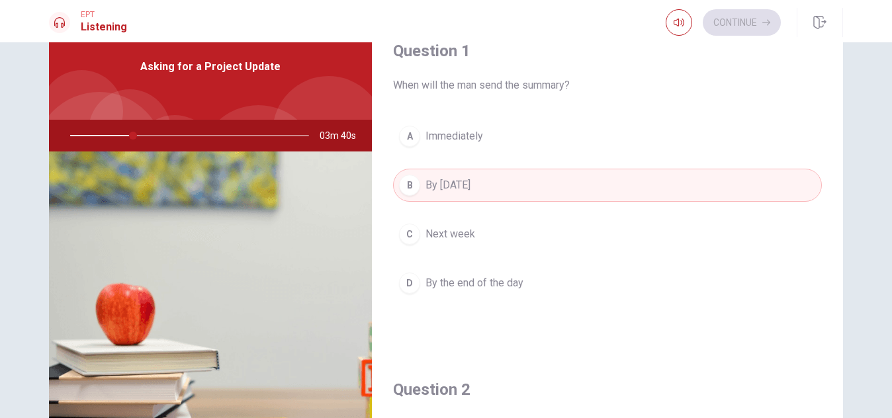
scroll to position [47, 0]
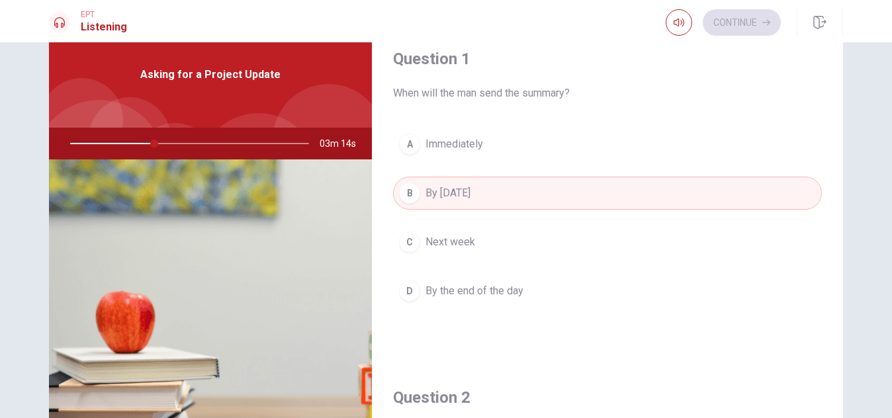
click at [819, 173] on div "Question 1 When will the man send the summary? A Immediately B By [DATE] C Next…" at bounding box center [607, 191] width 471 height 339
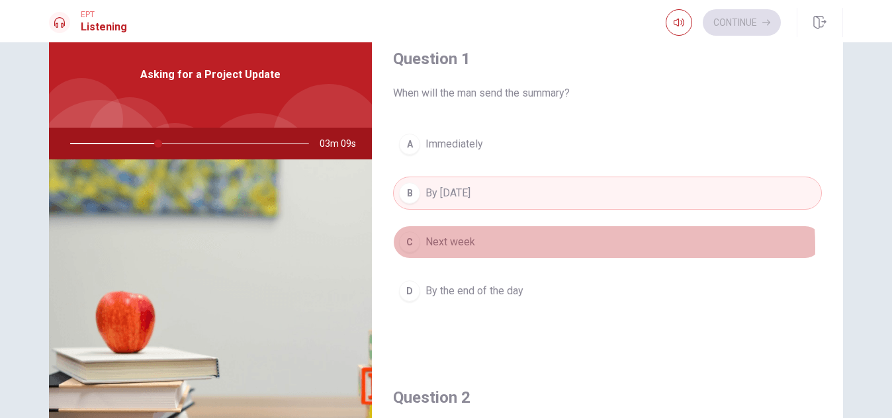
click at [497, 247] on button "C Next week" at bounding box center [607, 242] width 429 height 33
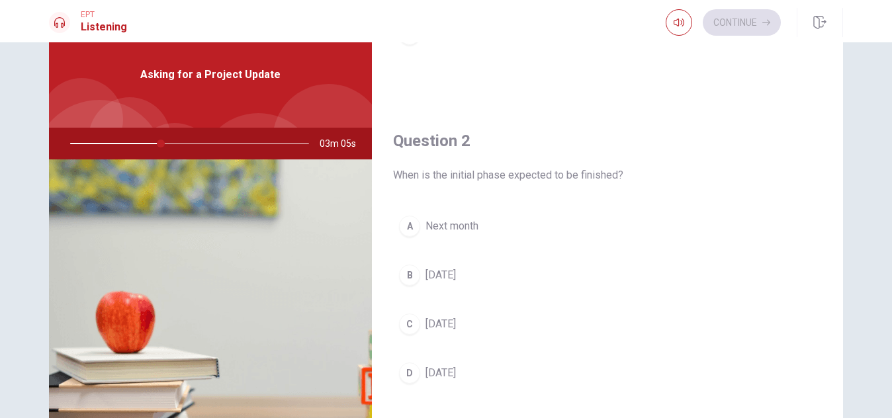
scroll to position [287, 0]
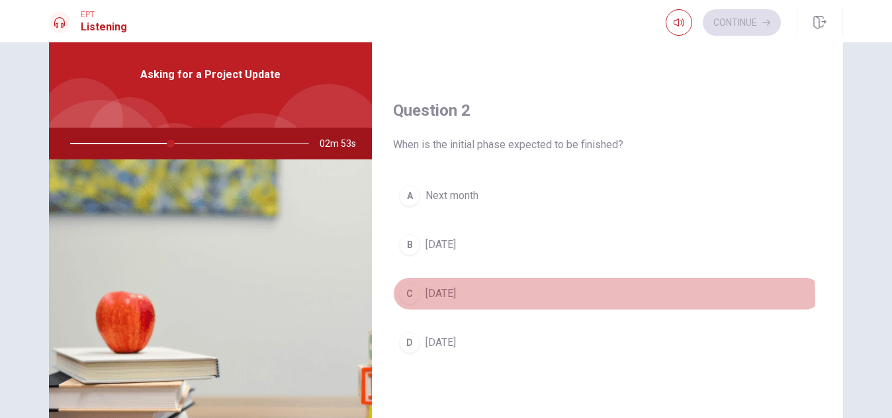
click at [456, 299] on span "[DATE]" at bounding box center [440, 294] width 30 height 16
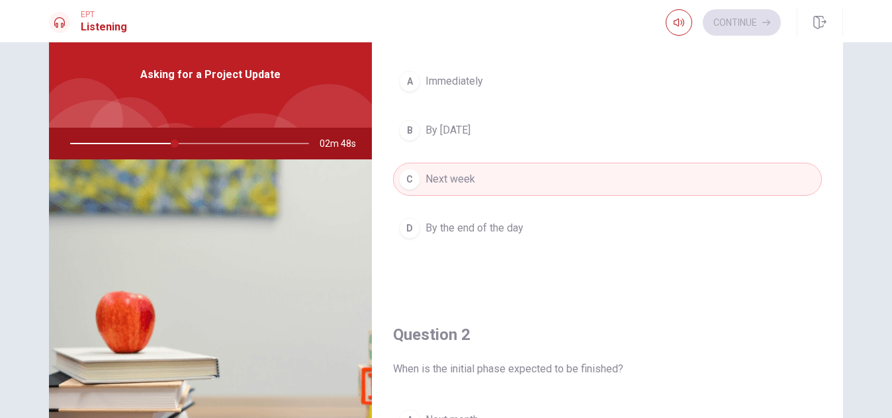
scroll to position [58, 0]
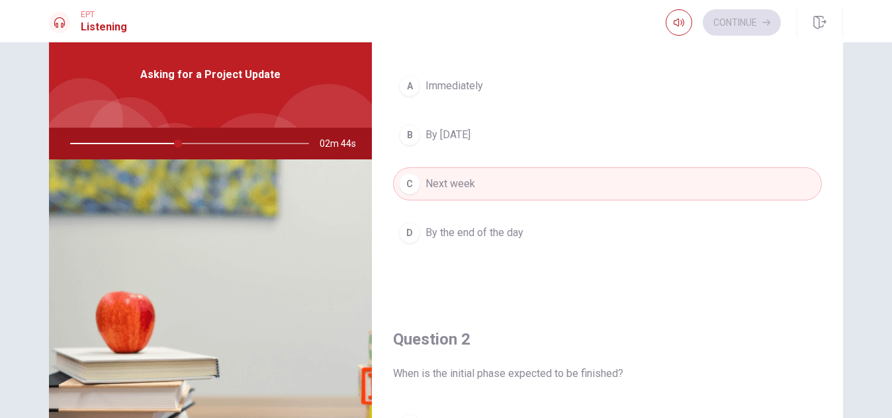
click at [840, 140] on div "Question 1 When will the man send the summary? A Immediately B By [DATE] C Next…" at bounding box center [446, 252] width 836 height 460
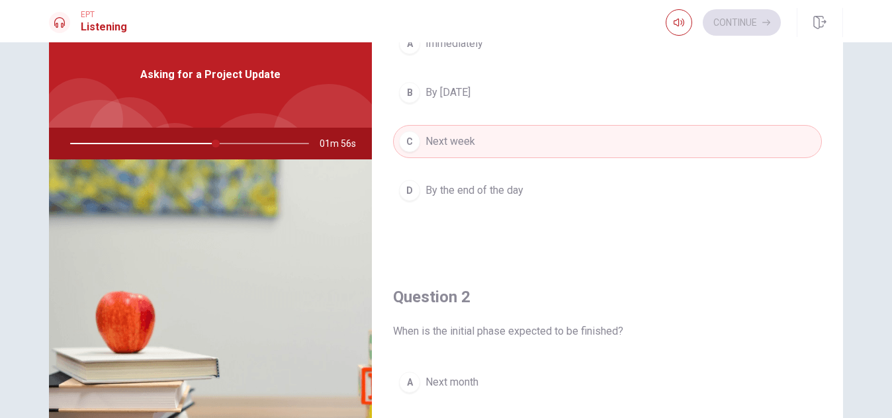
scroll to position [0, 0]
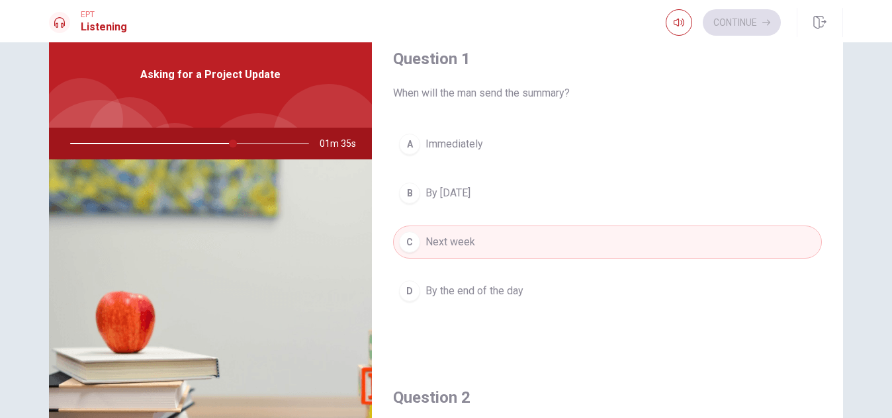
click at [134, 139] on div at bounding box center [186, 144] width 265 height 32
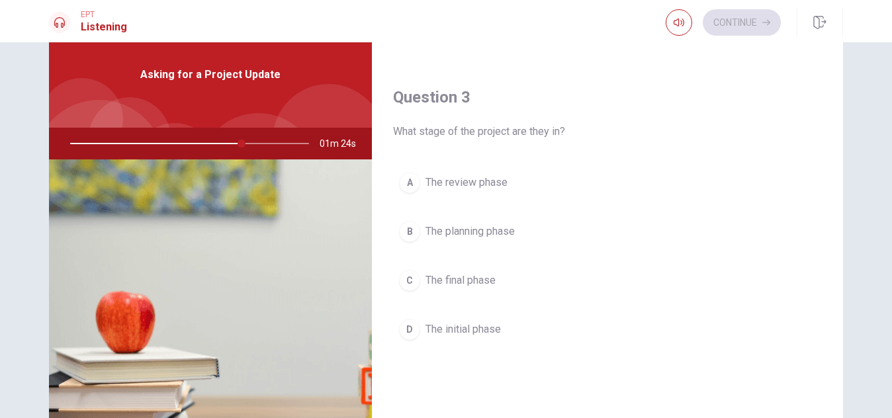
scroll to position [640, 0]
drag, startPoint x: 843, startPoint y: 307, endPoint x: 860, endPoint y: 380, distance: 74.8
click at [860, 380] on div "Question 1 When will the man send the summary? A Immediately B By [DATE] C Next…" at bounding box center [446, 252] width 836 height 460
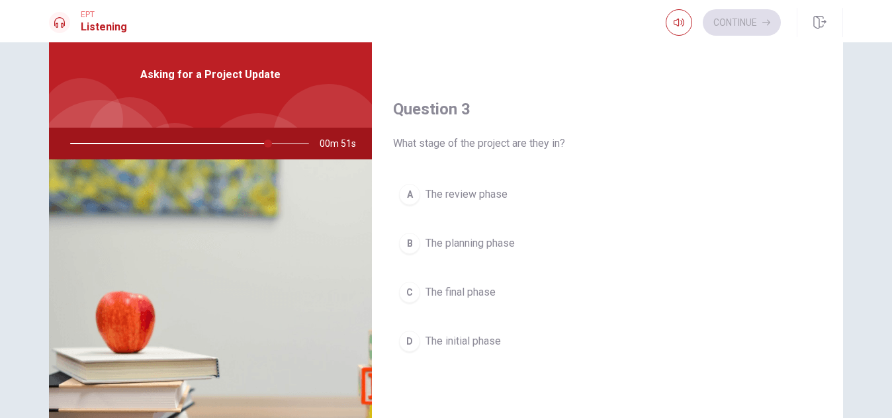
scroll to position [667, 0]
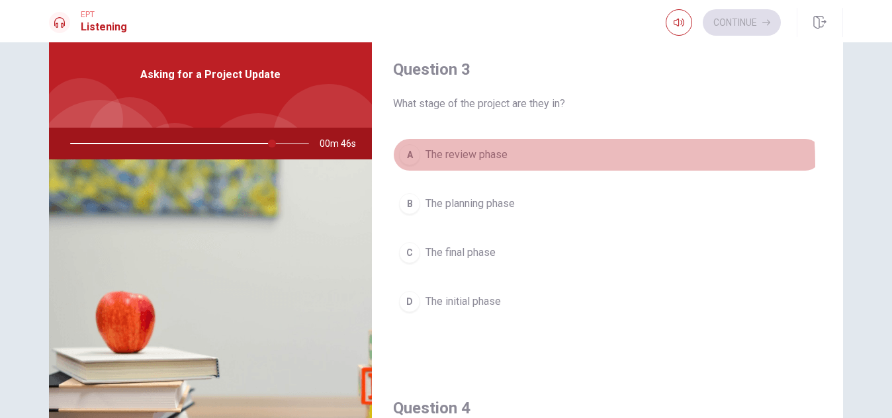
click at [451, 164] on button "A The review phase" at bounding box center [607, 154] width 429 height 33
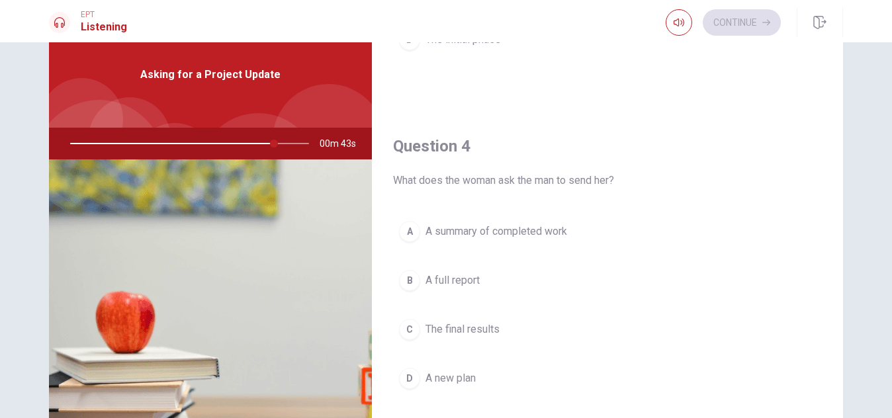
scroll to position [955, 0]
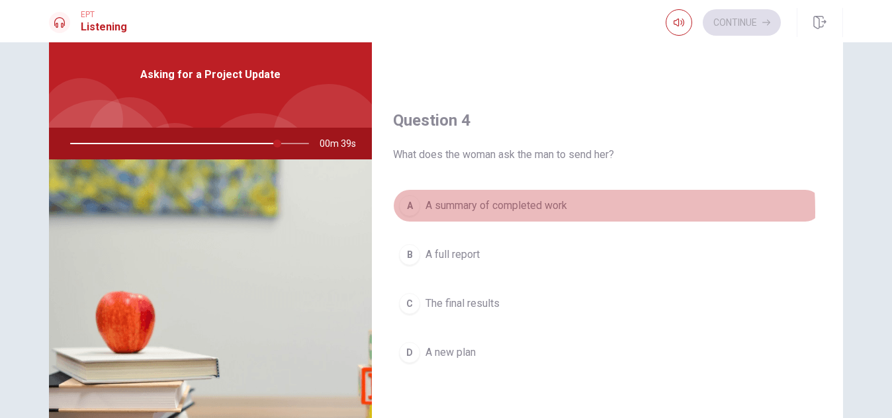
click at [449, 212] on span "A summary of completed work" at bounding box center [496, 206] width 142 height 16
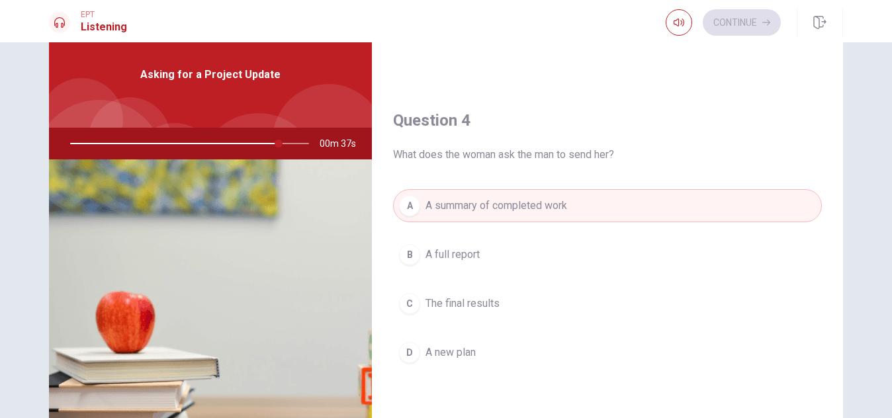
scroll to position [1075, 0]
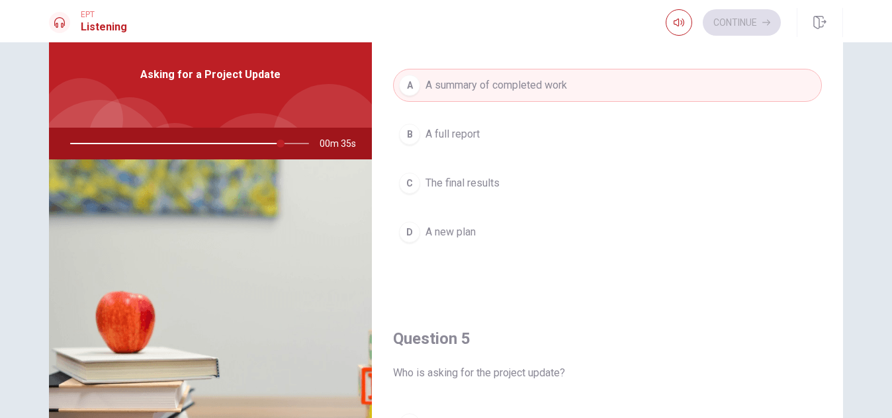
click at [840, 338] on div "Question 1 When will the man send the summary? A Immediately B By [DATE] C Next…" at bounding box center [446, 252] width 836 height 460
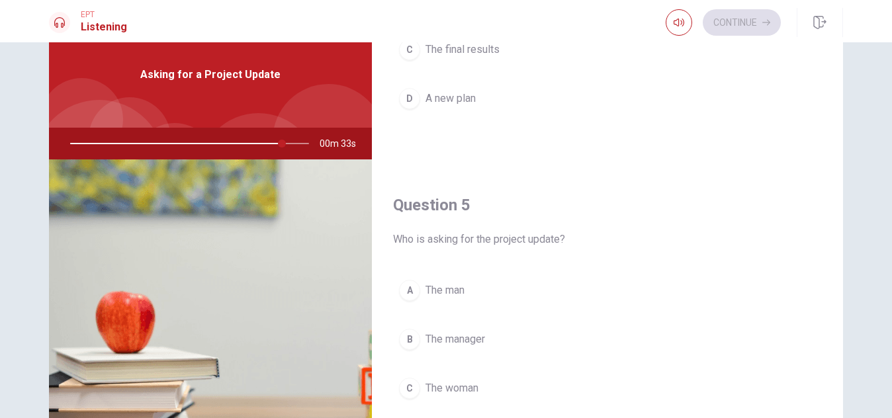
scroll to position [1234, 0]
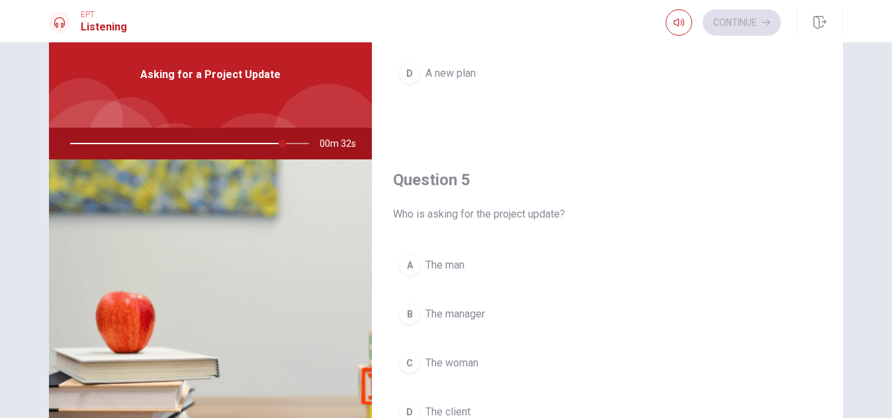
click at [458, 317] on span "The manager" at bounding box center [455, 314] width 60 height 16
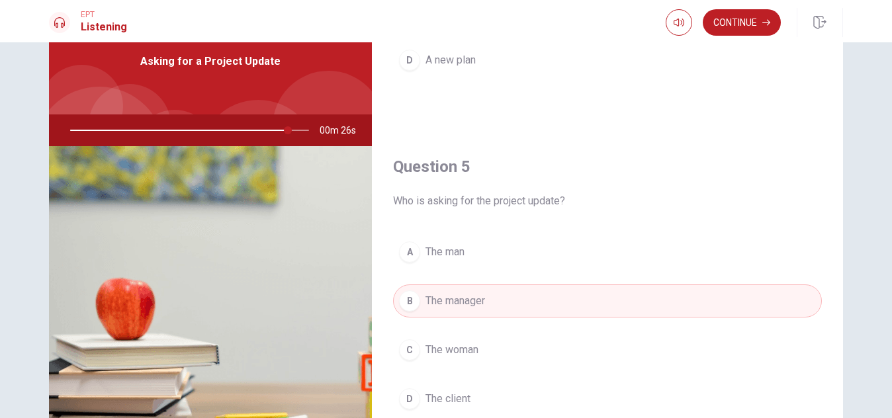
scroll to position [59, 0]
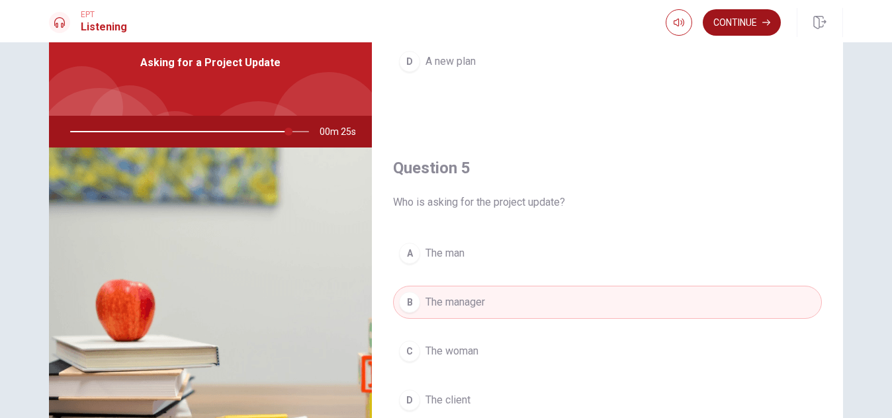
click at [741, 24] on button "Continue" at bounding box center [742, 22] width 78 height 26
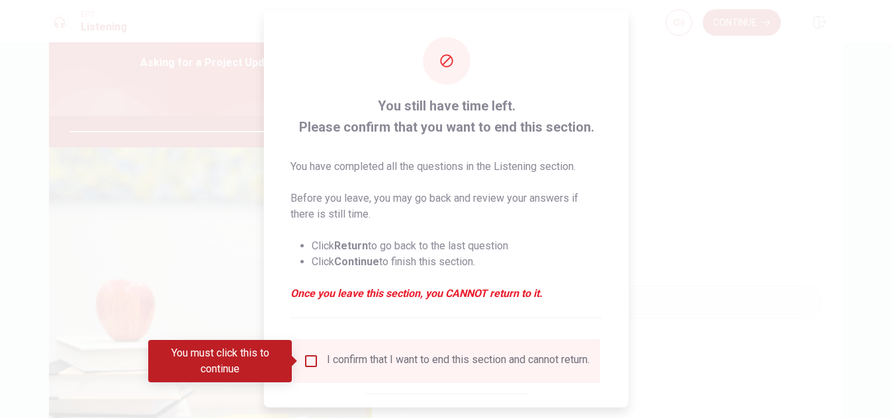
click at [229, 280] on div at bounding box center [446, 209] width 892 height 418
click at [704, 82] on div at bounding box center [446, 209] width 892 height 418
click at [311, 361] on input "You must click this to continue" at bounding box center [311, 361] width 16 height 16
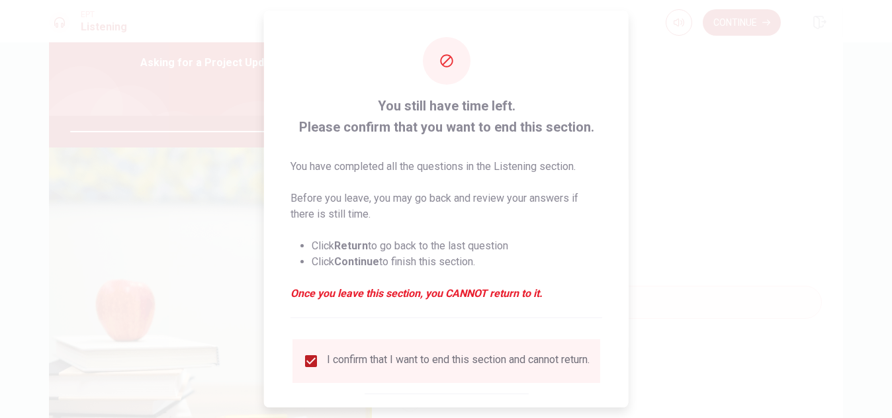
drag, startPoint x: 620, startPoint y: 204, endPoint x: 633, endPoint y: 294, distance: 90.3
click at [633, 294] on div "You still have time left. Please confirm that you want to end this section. You…" at bounding box center [446, 209] width 892 height 418
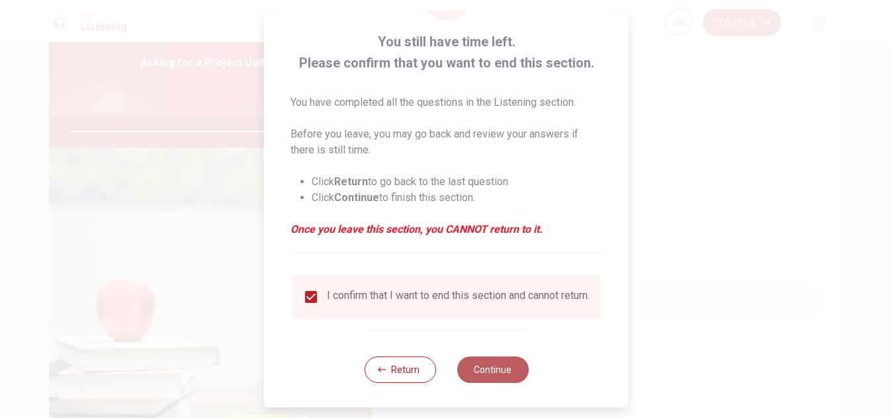
click at [488, 383] on button "Continue" at bounding box center [491, 370] width 71 height 26
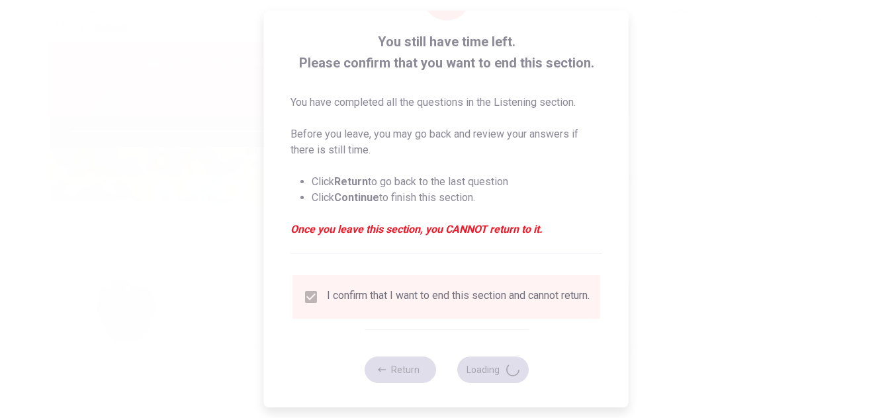
type input "96"
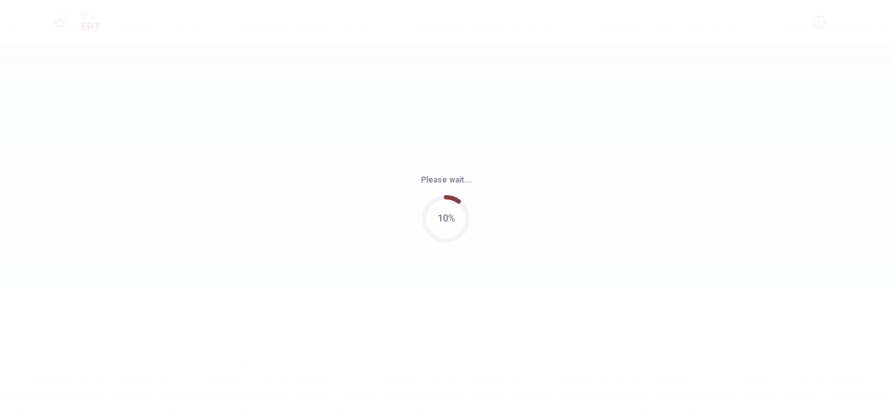
scroll to position [0, 0]
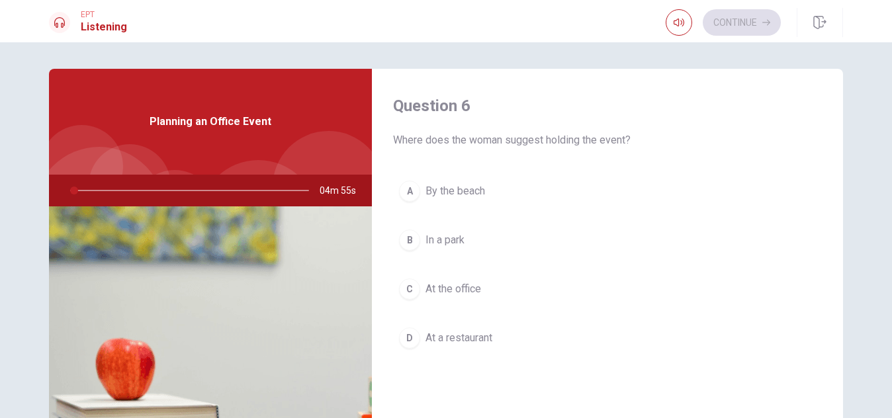
click at [741, 108] on h4 "Question 6" at bounding box center [607, 105] width 429 height 21
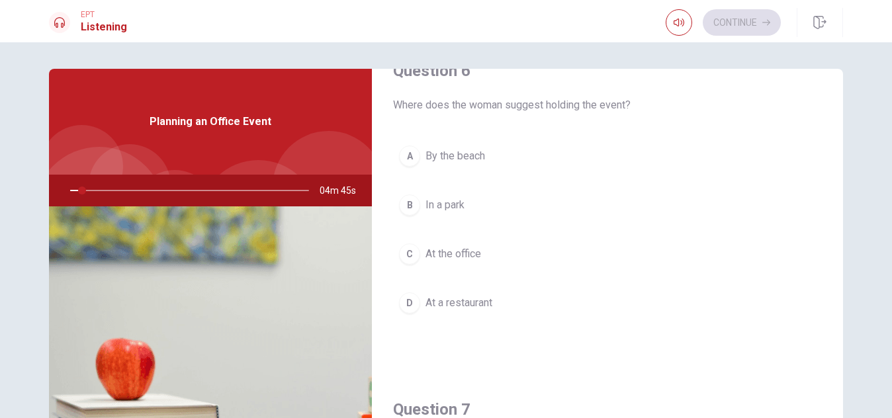
scroll to position [25, 0]
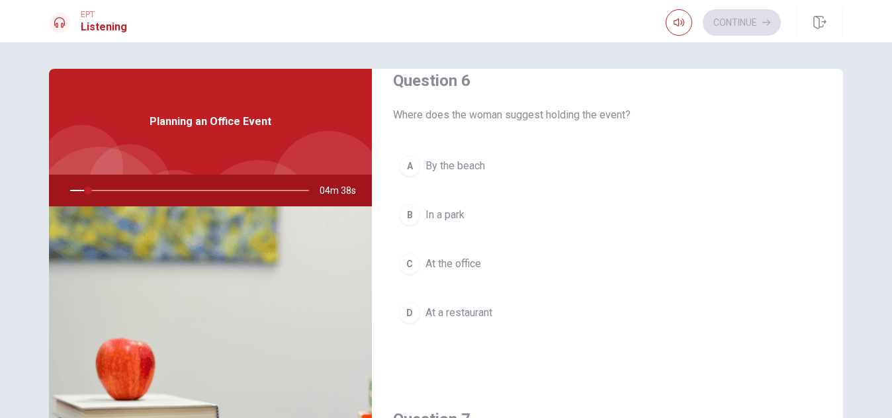
click at [840, 115] on div "Question 6 Where does the woman suggest holding the event? A By the beach B In …" at bounding box center [446, 299] width 836 height 460
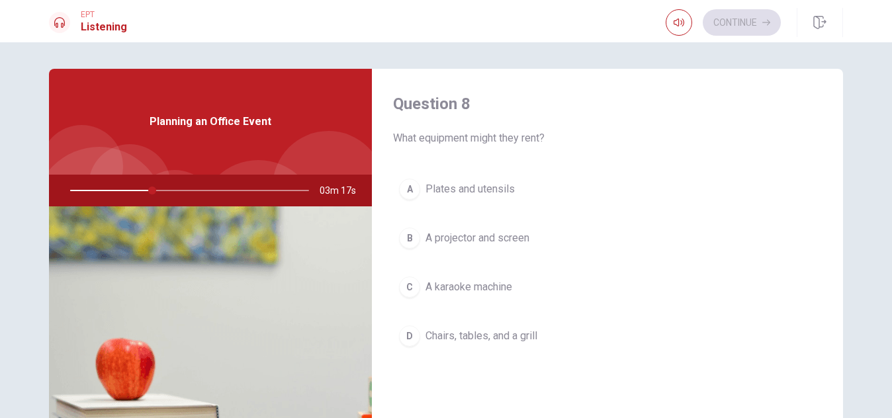
scroll to position [680, 0]
click at [466, 334] on span "Chairs, tables, and a grill" at bounding box center [481, 335] width 112 height 16
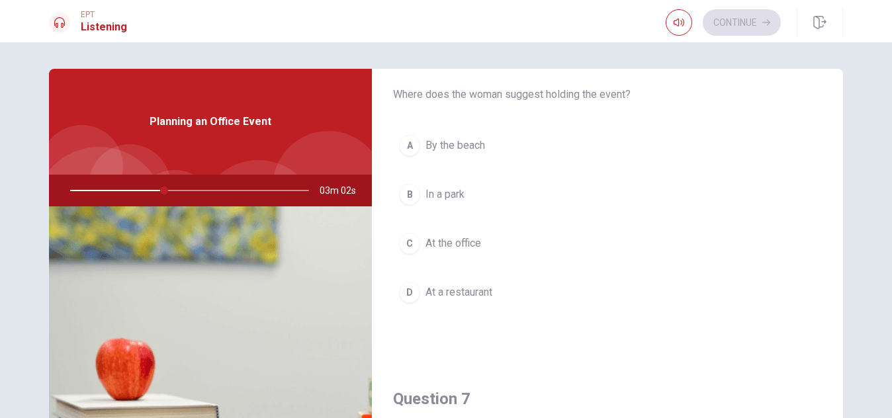
scroll to position [48, 0]
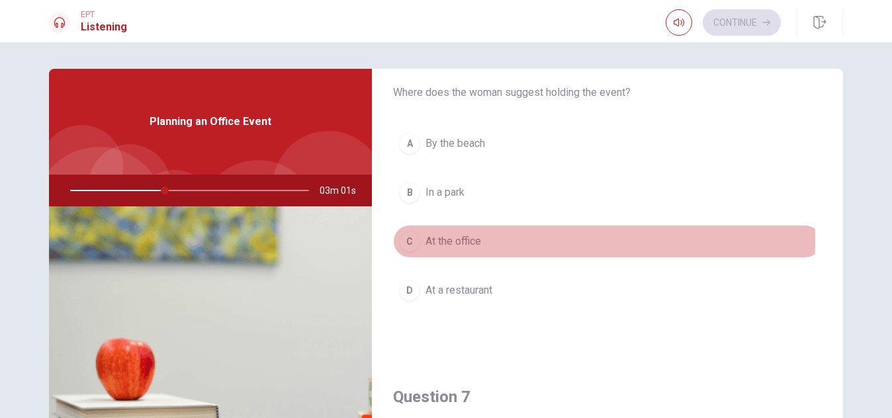
click at [456, 240] on span "At the office" at bounding box center [453, 242] width 56 height 16
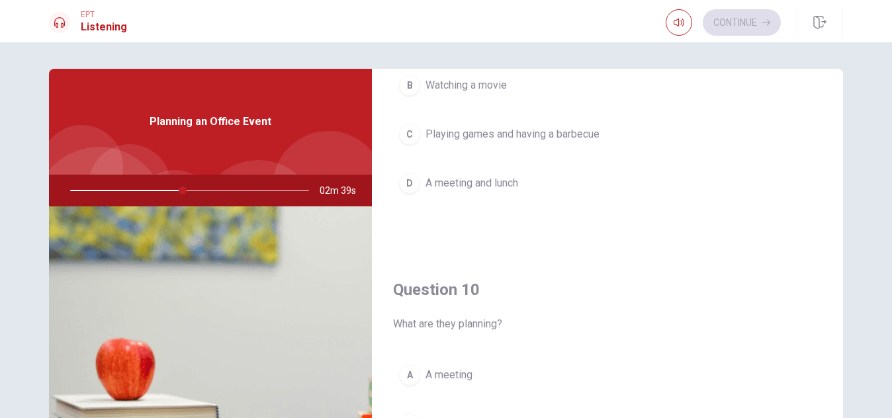
scroll to position [1234, 0]
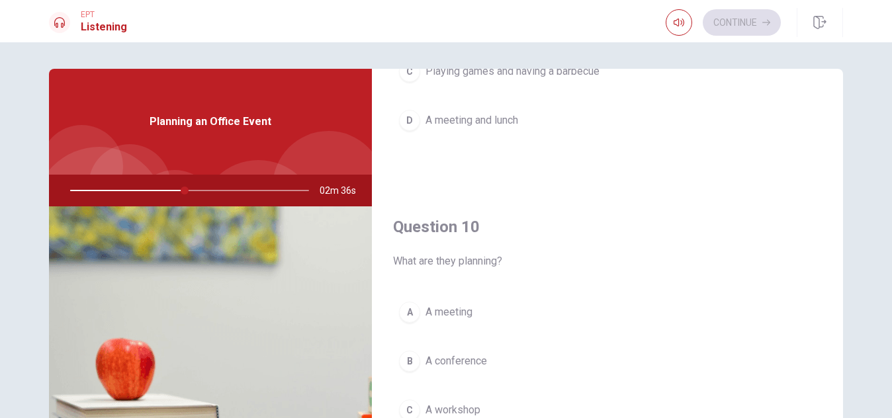
click at [468, 323] on button "A A meeting" at bounding box center [607, 312] width 429 height 33
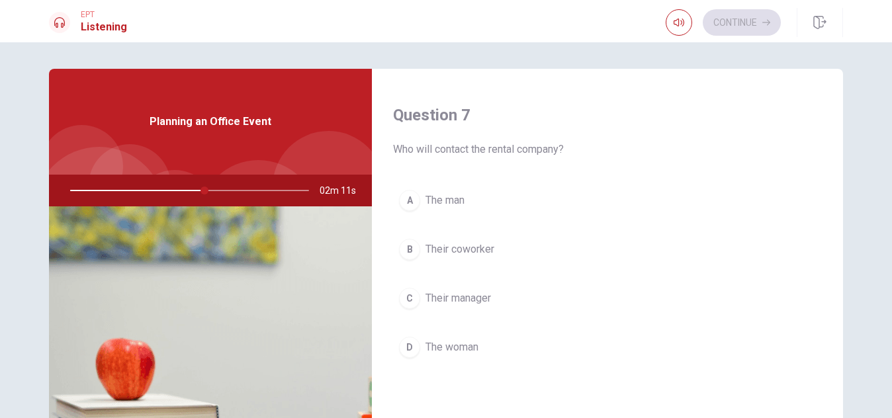
scroll to position [310, 0]
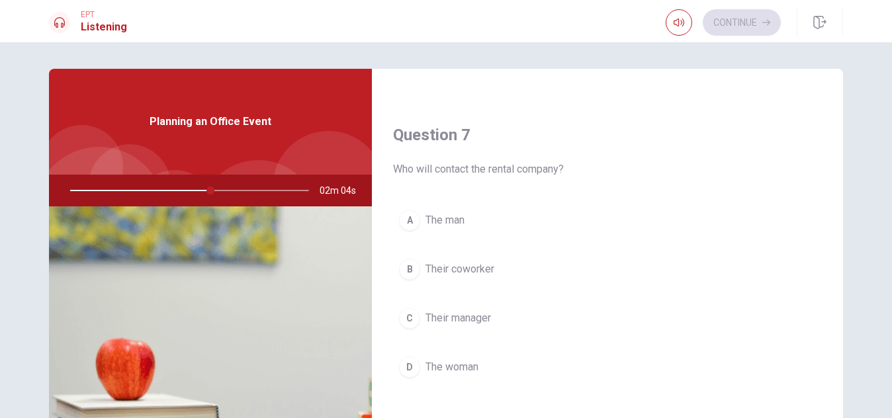
click at [441, 217] on span "The man" at bounding box center [444, 220] width 39 height 16
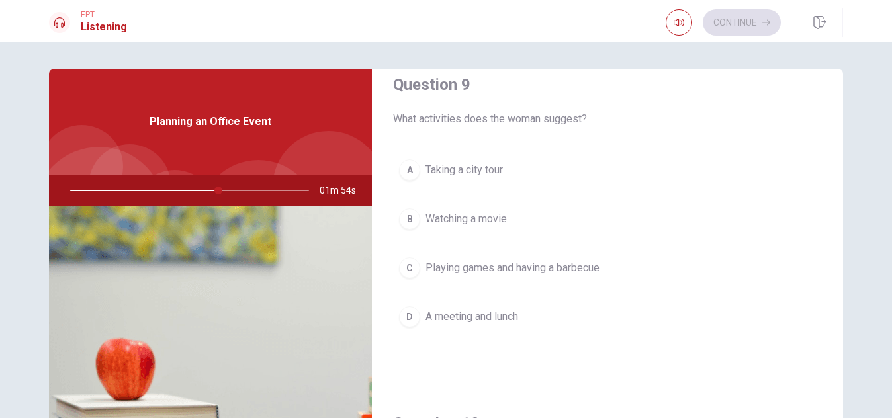
scroll to position [1043, 0]
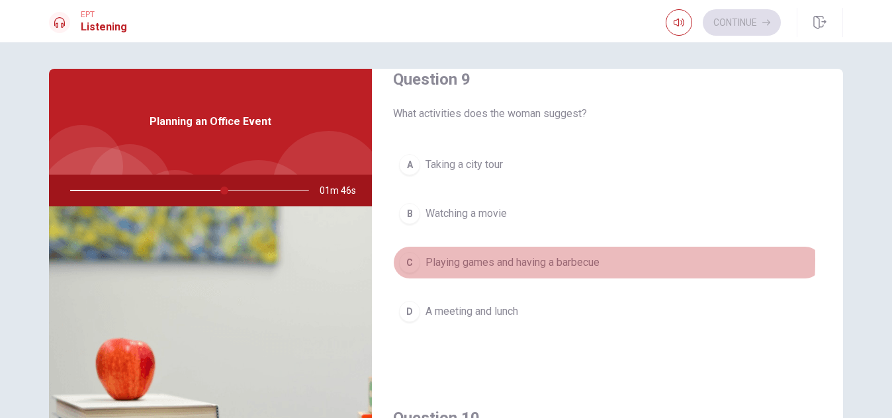
click at [457, 260] on span "Playing games and having a barbecue" at bounding box center [512, 263] width 174 height 16
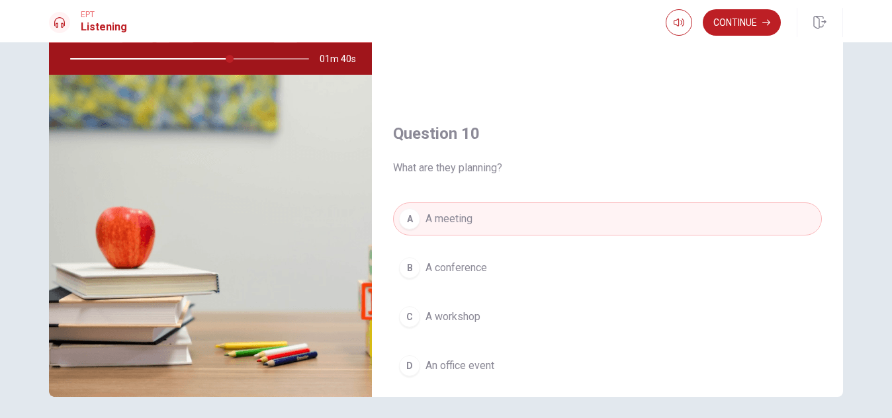
scroll to position [130, 0]
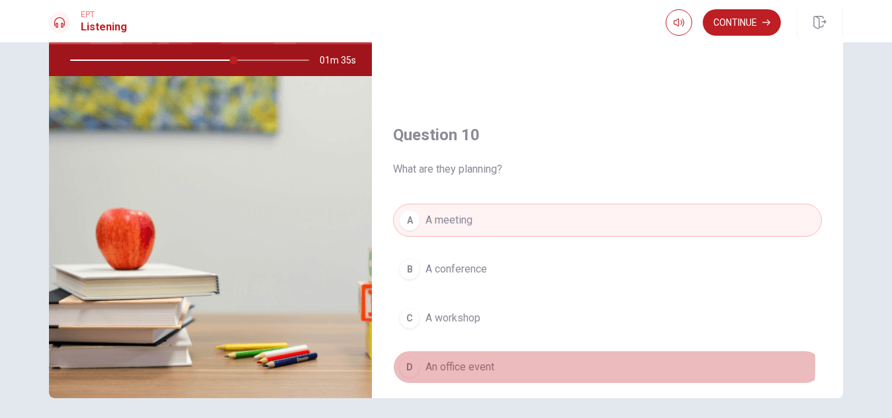
click at [466, 364] on span "An office event" at bounding box center [459, 367] width 69 height 16
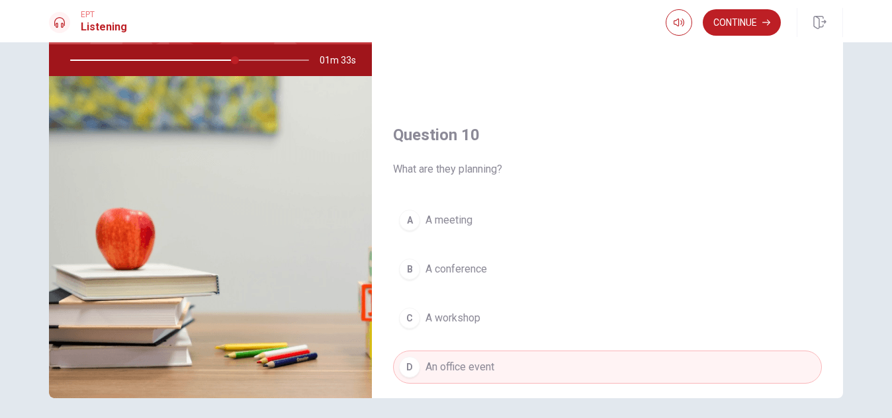
click at [860, 222] on div "Question 6 Where does the woman suggest holding the event? A By the beach B In …" at bounding box center [446, 168] width 836 height 460
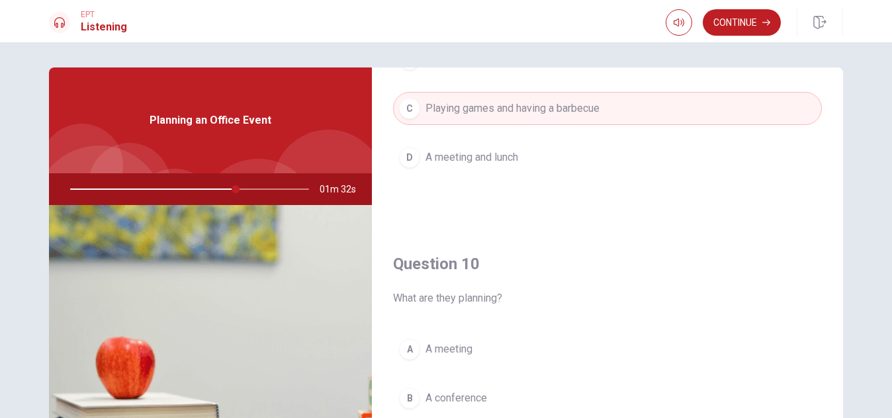
scroll to position [0, 0]
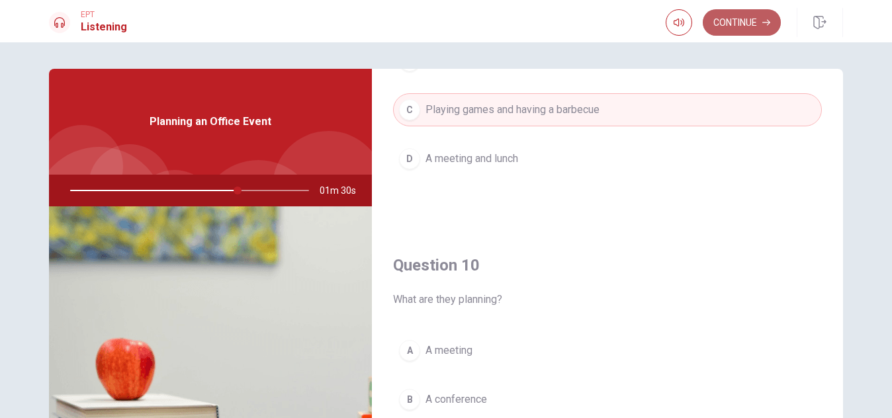
click at [742, 20] on button "Continue" at bounding box center [742, 22] width 78 height 26
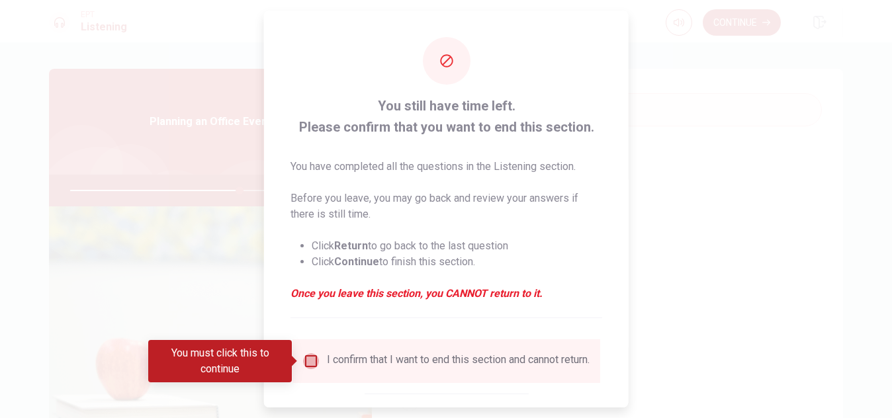
click at [310, 359] on input "You must click this to continue" at bounding box center [311, 361] width 16 height 16
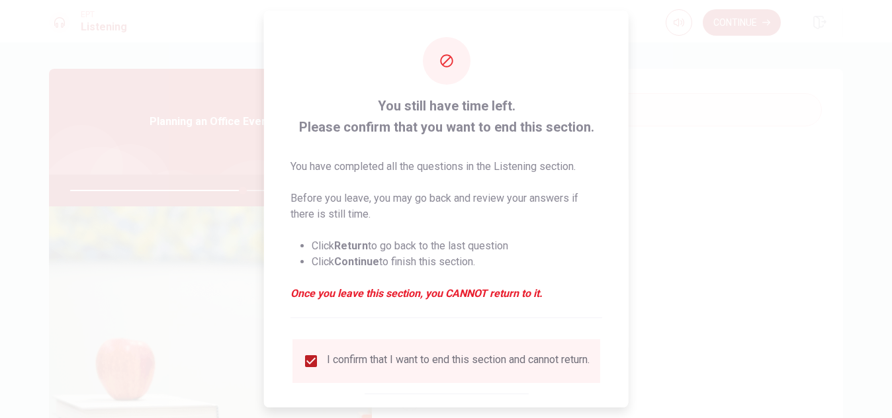
scroll to position [75, 0]
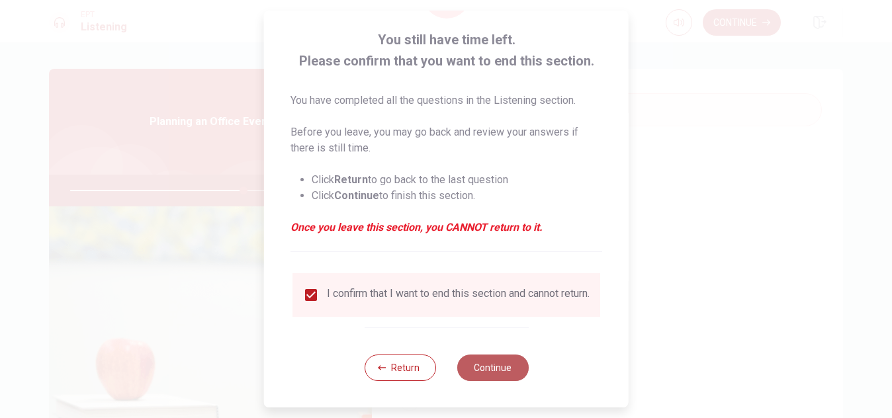
click at [499, 363] on button "Continue" at bounding box center [491, 368] width 71 height 26
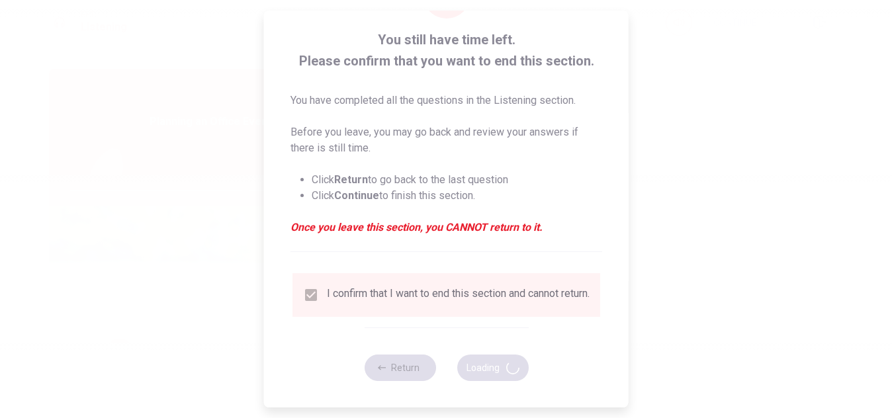
type input "74"
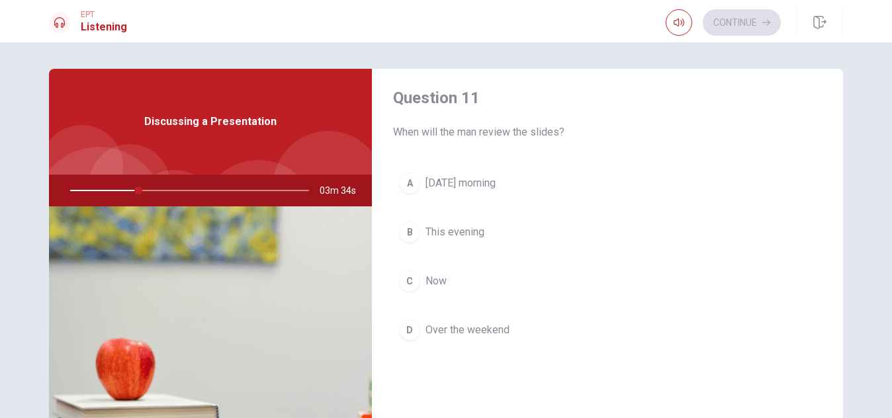
scroll to position [0, 0]
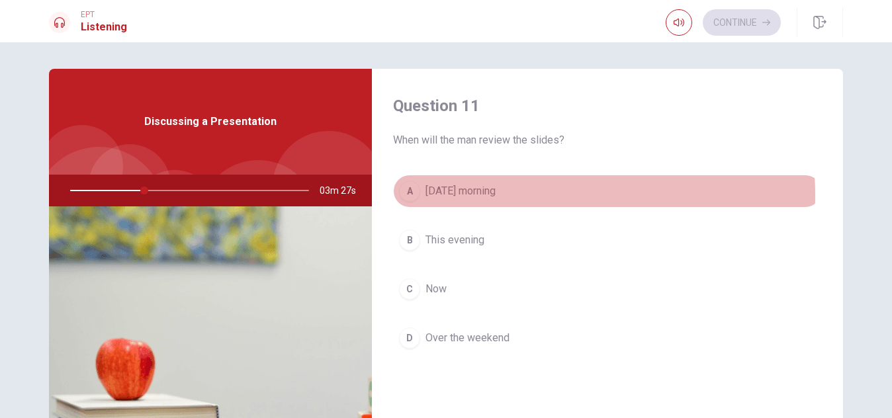
click at [479, 196] on span "[DATE] morning" at bounding box center [460, 191] width 70 height 16
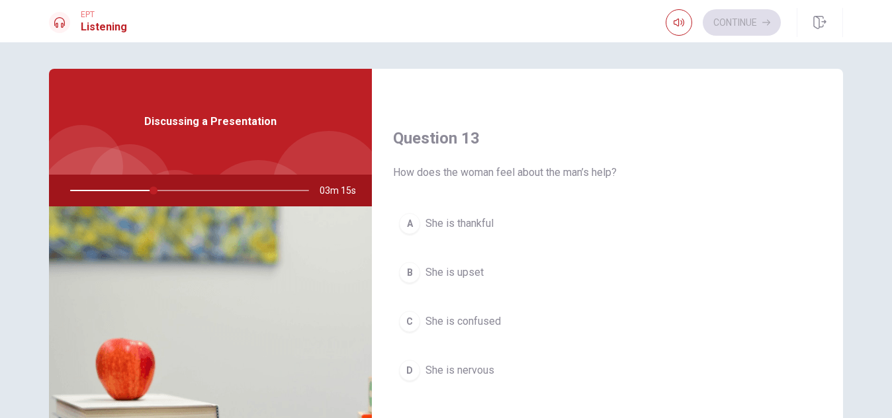
scroll to position [660, 0]
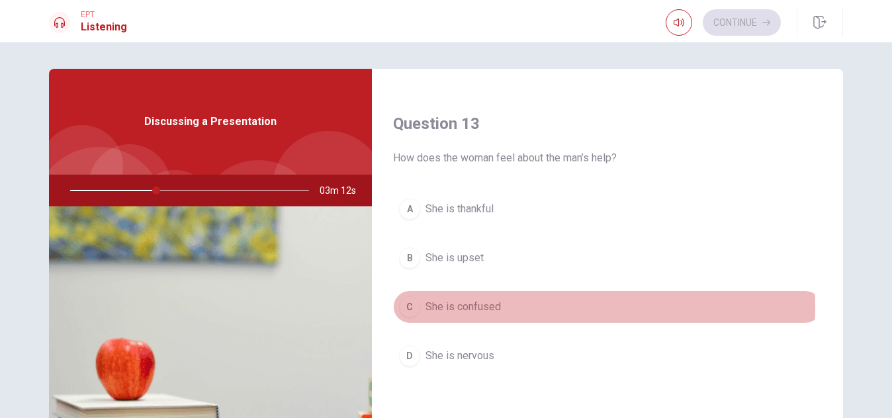
click at [471, 307] on span "She is confused" at bounding box center [462, 307] width 75 height 16
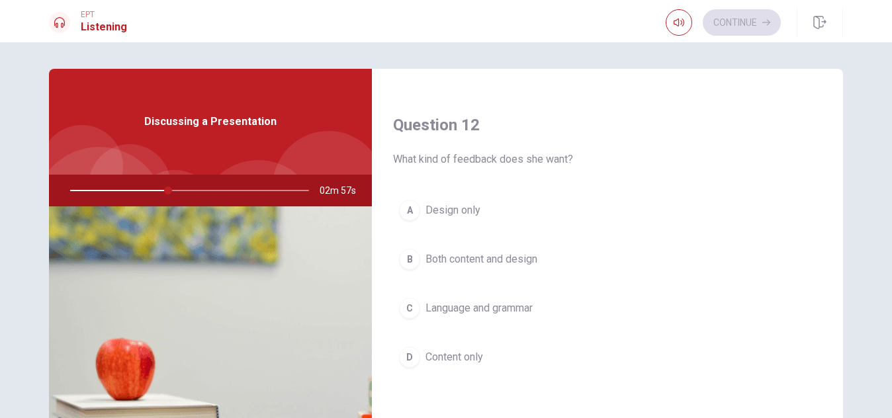
scroll to position [325, 0]
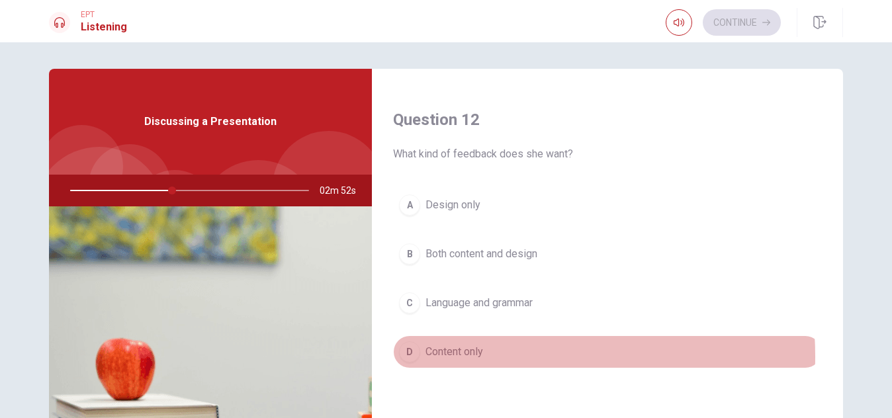
click at [459, 357] on span "Content only" at bounding box center [454, 352] width 58 height 16
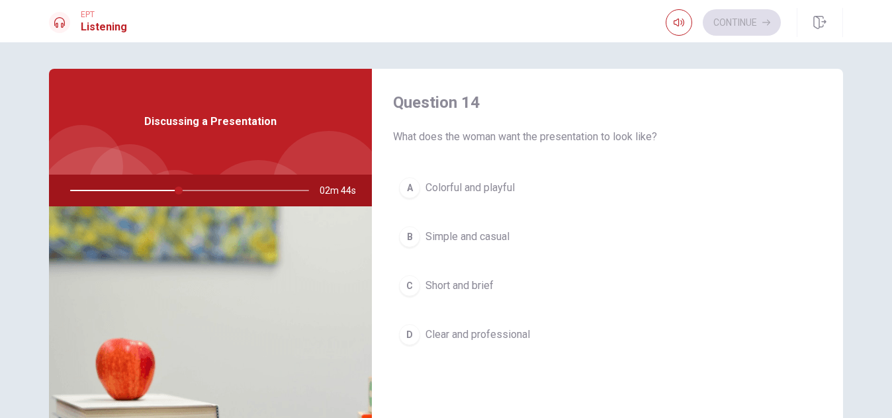
scroll to position [1020, 0]
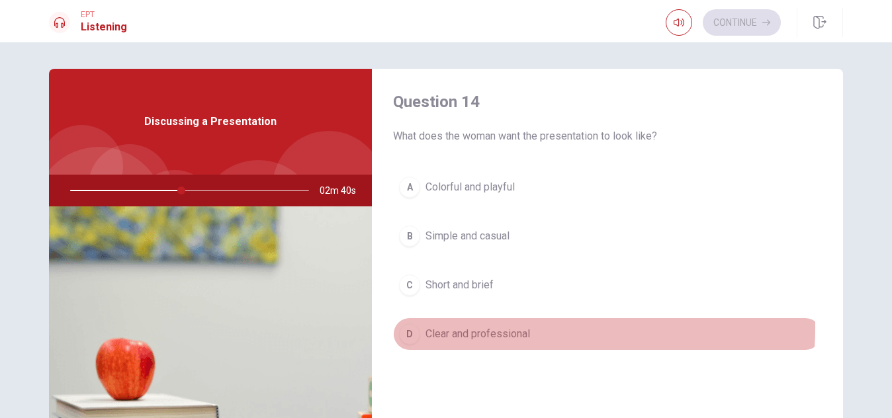
click at [502, 327] on span "Clear and professional" at bounding box center [477, 334] width 105 height 16
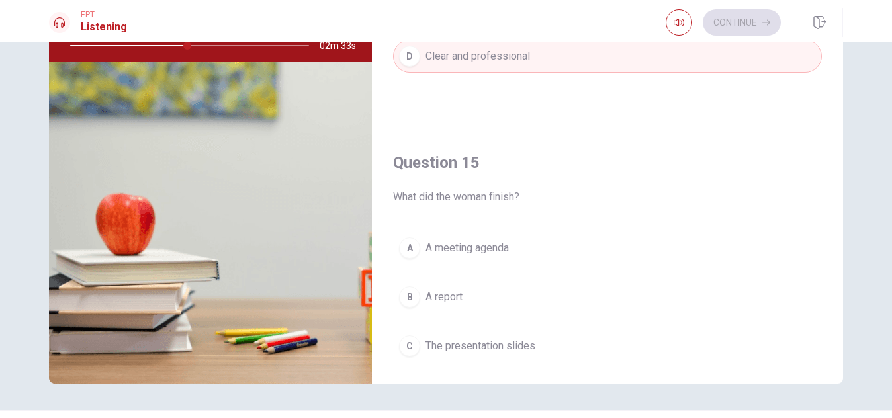
scroll to position [1234, 0]
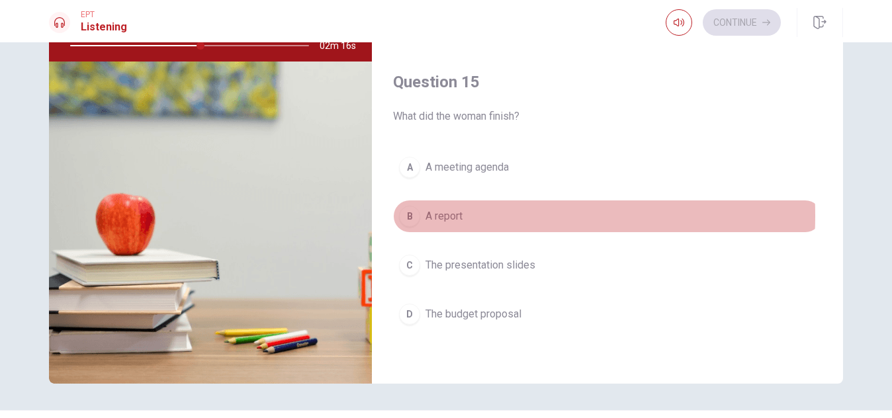
click at [428, 216] on span "A report" at bounding box center [443, 216] width 37 height 16
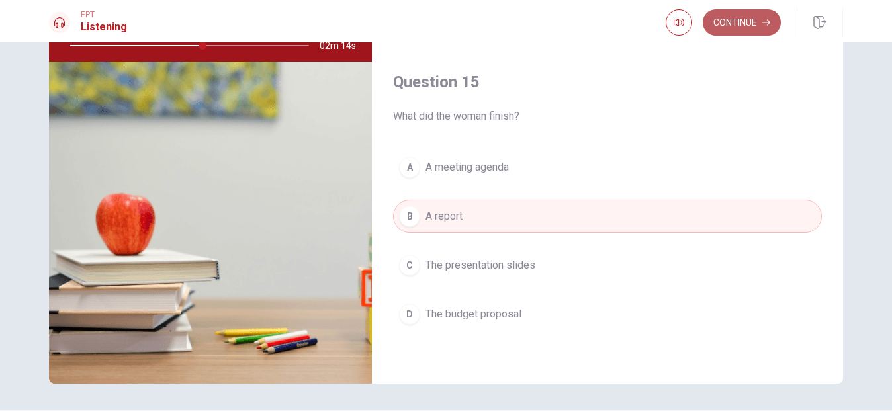
click at [741, 20] on button "Continue" at bounding box center [742, 22] width 78 height 26
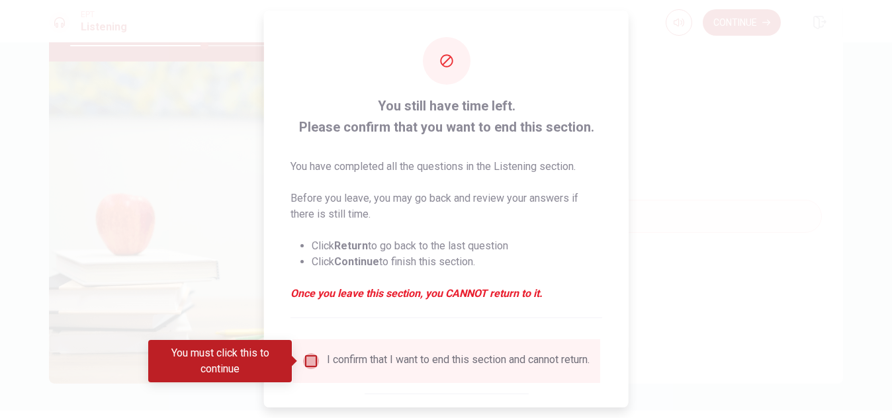
click at [314, 359] on input "You must click this to continue" at bounding box center [311, 361] width 16 height 16
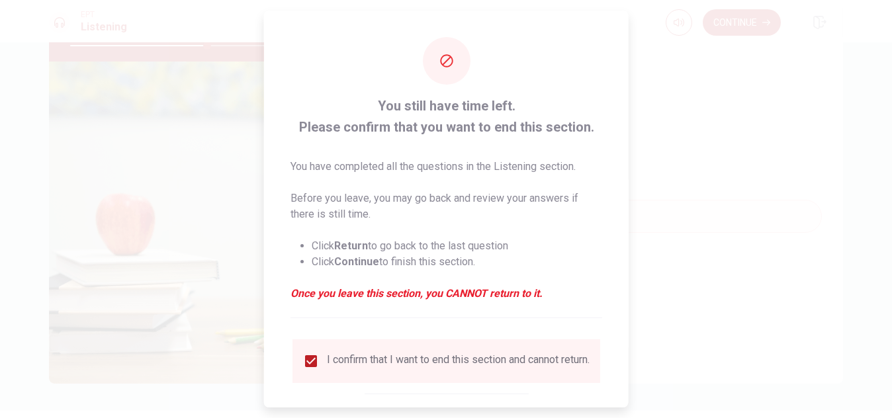
scroll to position [75, 0]
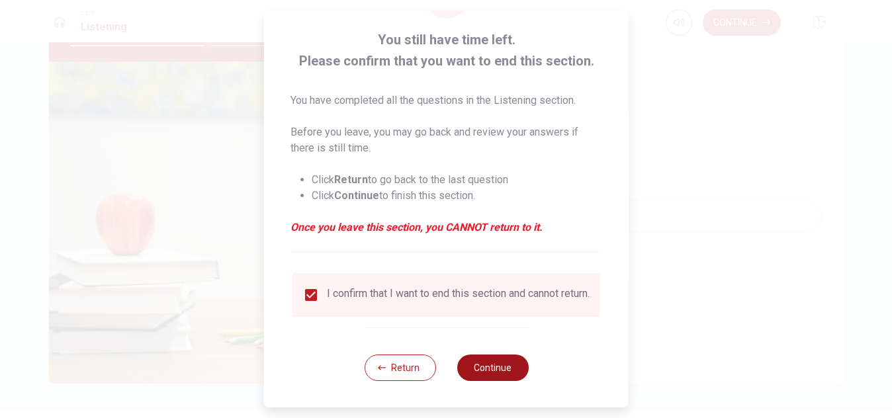
click at [491, 371] on button "Continue" at bounding box center [491, 368] width 71 height 26
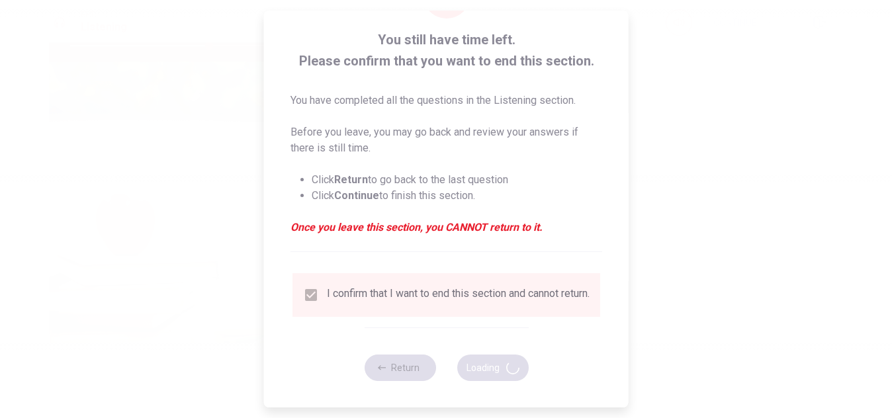
type input "59"
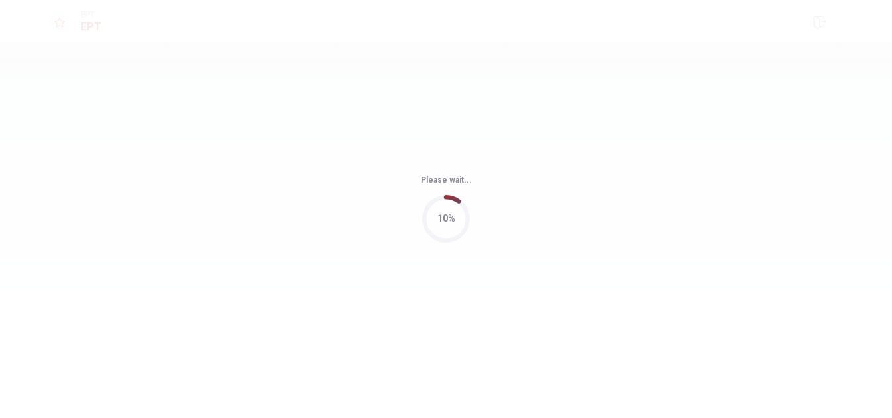
scroll to position [0, 0]
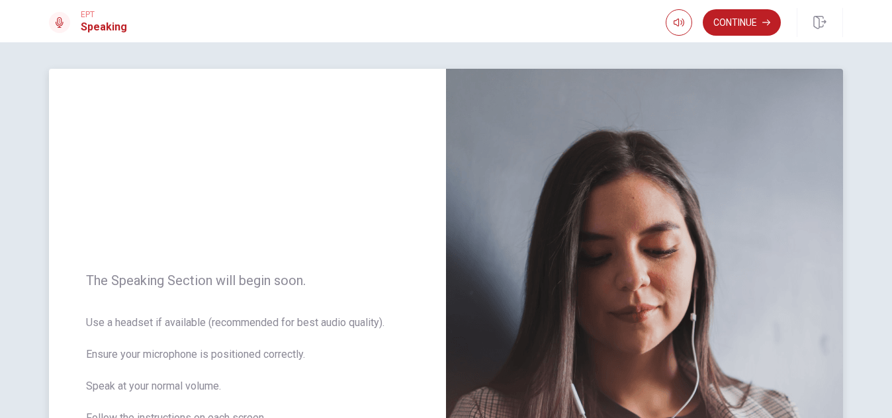
click at [396, 268] on div "The Speaking Section will begin soon. Use a headset if available (recommended f…" at bounding box center [247, 357] width 397 height 577
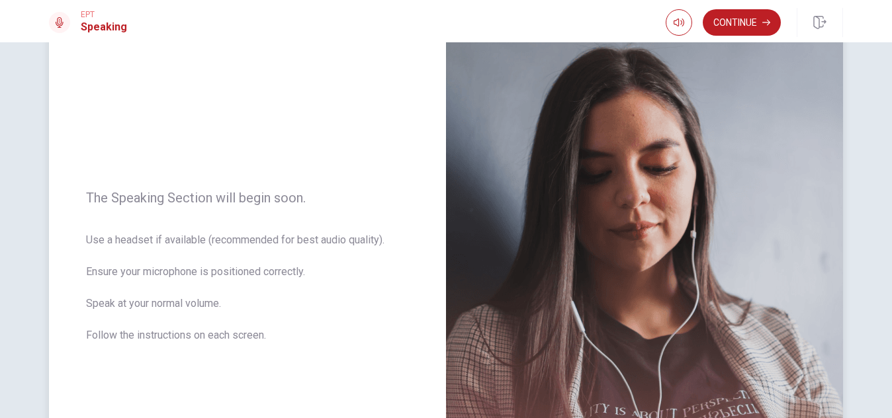
scroll to position [85, 0]
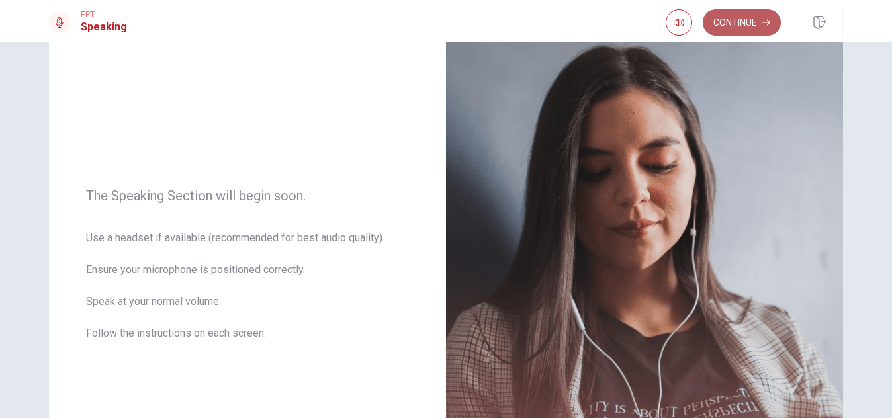
click at [755, 21] on button "Continue" at bounding box center [742, 22] width 78 height 26
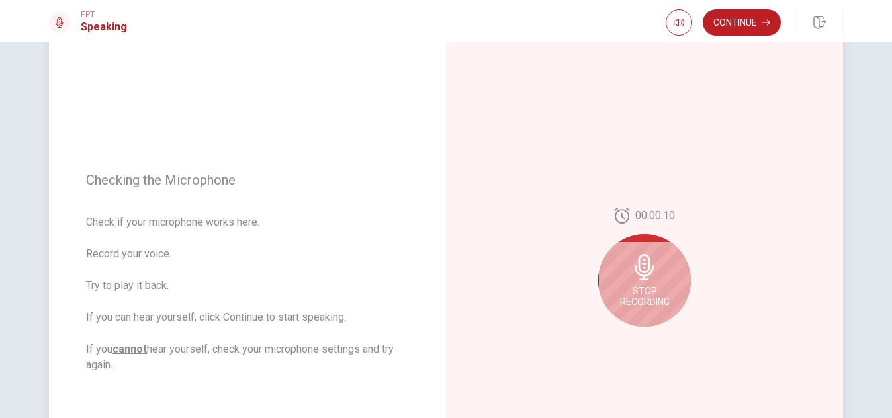
click at [656, 302] on span "Stop Recording" at bounding box center [645, 296] width 50 height 21
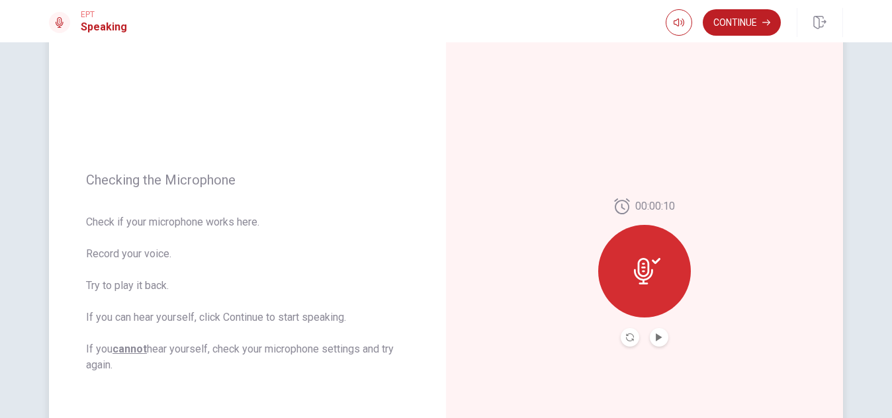
click at [656, 302] on div at bounding box center [644, 271] width 93 height 93
click at [656, 333] on button "Play Audio" at bounding box center [659, 337] width 19 height 19
click at [658, 263] on div at bounding box center [644, 271] width 93 height 93
click at [652, 343] on button "Pause Audio" at bounding box center [659, 337] width 19 height 19
click at [626, 339] on icon "Record Again" at bounding box center [630, 337] width 8 height 8
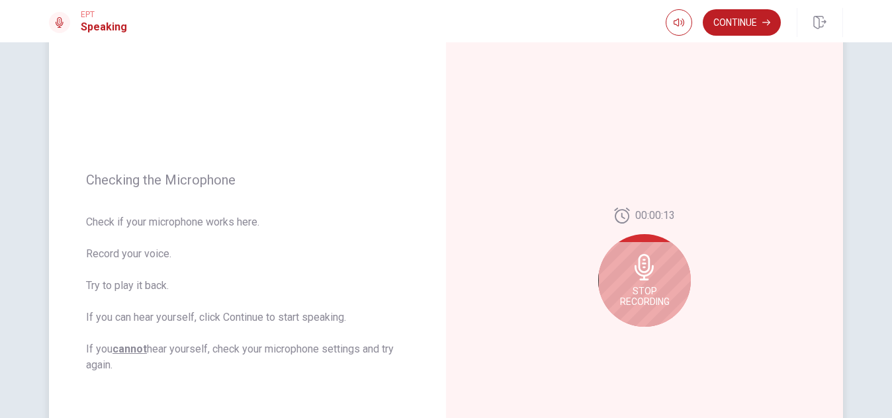
click at [654, 285] on div "Stop Recording" at bounding box center [644, 280] width 93 height 93
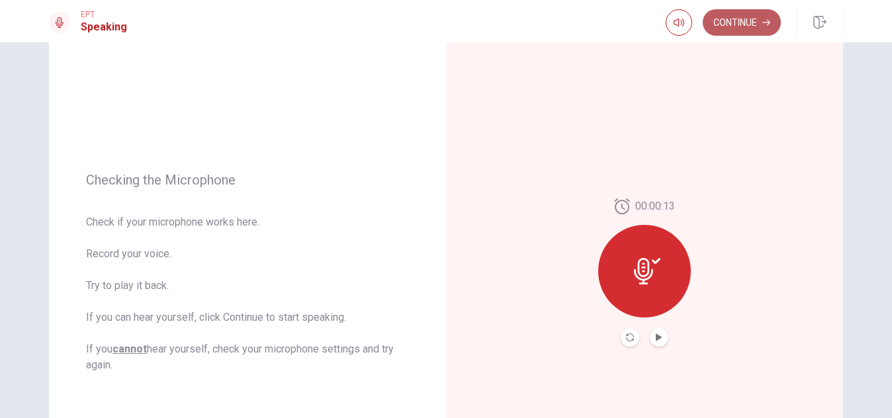
click at [748, 26] on button "Continue" at bounding box center [742, 22] width 78 height 26
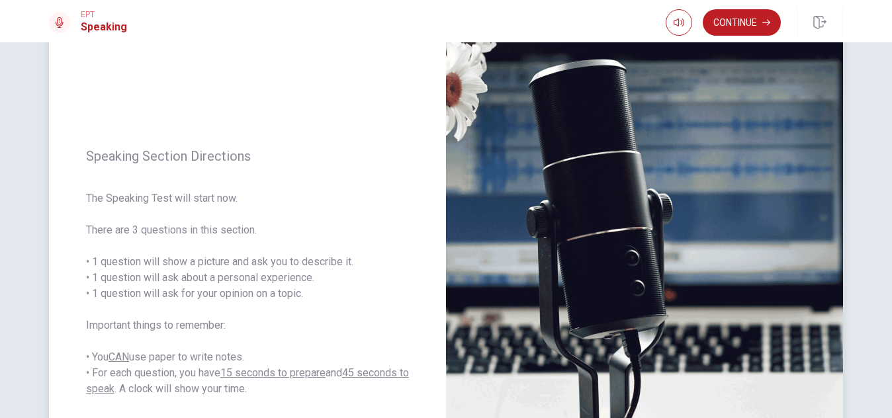
click at [382, 126] on div "Speaking Section Directions The Speaking Test will start now. There are 3 quest…" at bounding box center [247, 272] width 397 height 577
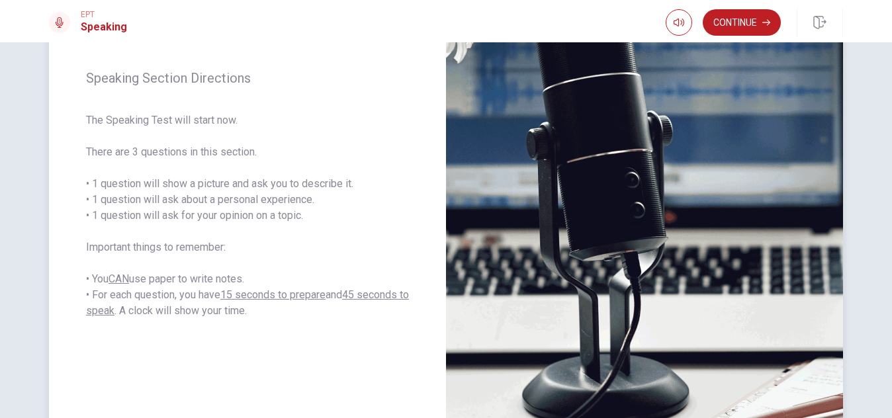
scroll to position [138, 0]
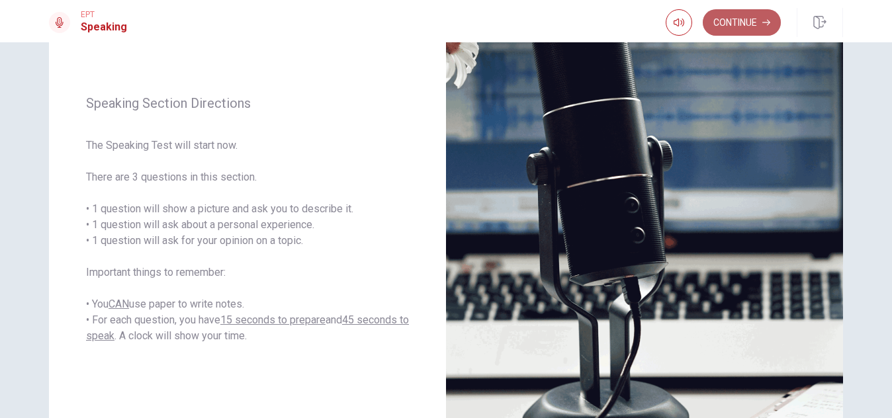
click at [726, 30] on button "Continue" at bounding box center [742, 22] width 78 height 26
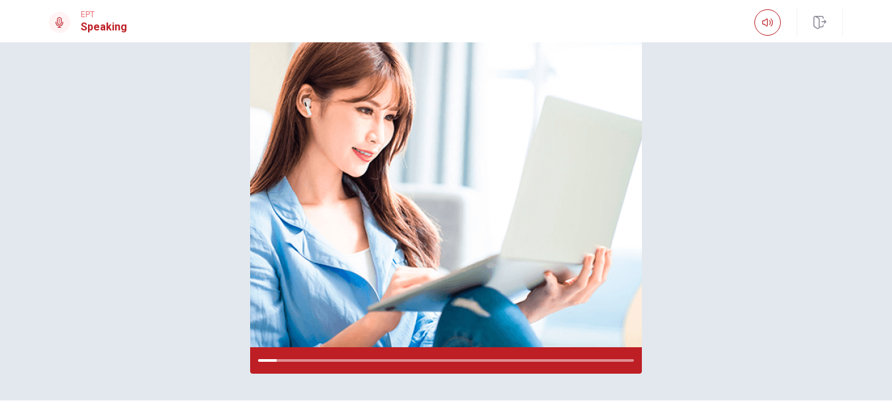
click at [817, 188] on div "Please Listen Carefully" at bounding box center [446, 152] width 836 height 443
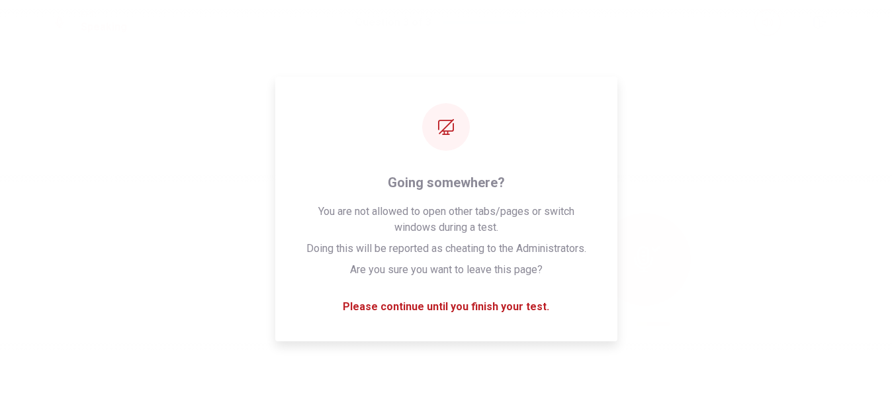
scroll to position [0, 0]
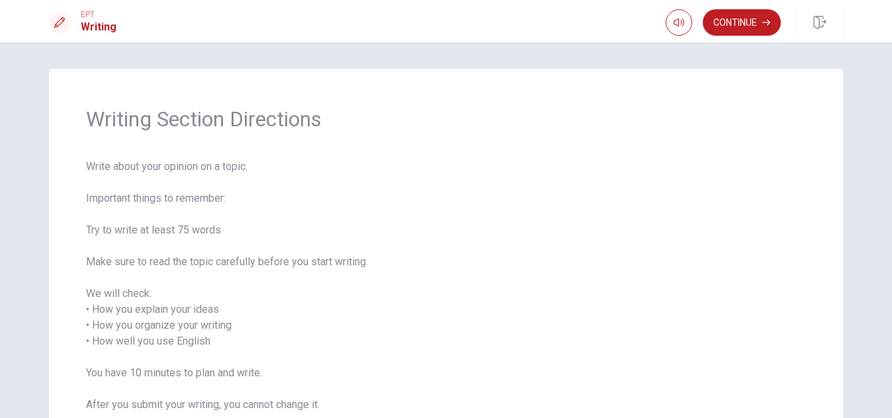
click at [661, 221] on span "Write about your opinion on a topic. Important things to remember: Try to write…" at bounding box center [446, 294] width 720 height 270
click at [750, 32] on button "Continue" at bounding box center [742, 22] width 78 height 26
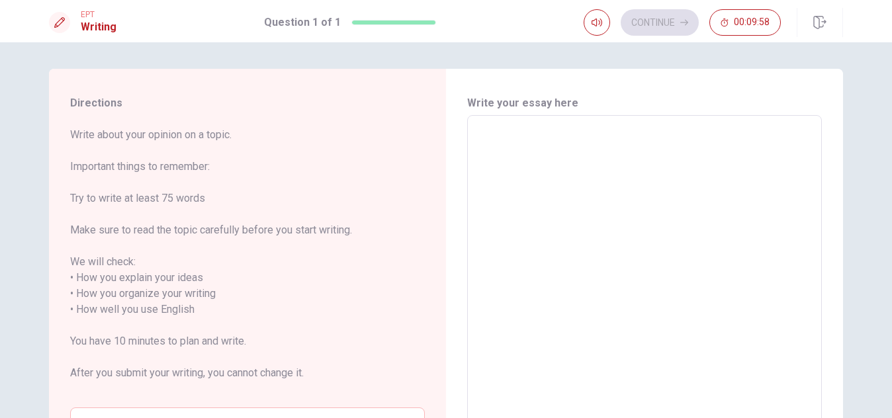
click at [569, 146] on textarea at bounding box center [644, 309] width 336 height 367
click at [347, 241] on span "Write about your opinion on a topic. Important things to remember: Try to write…" at bounding box center [247, 262] width 355 height 270
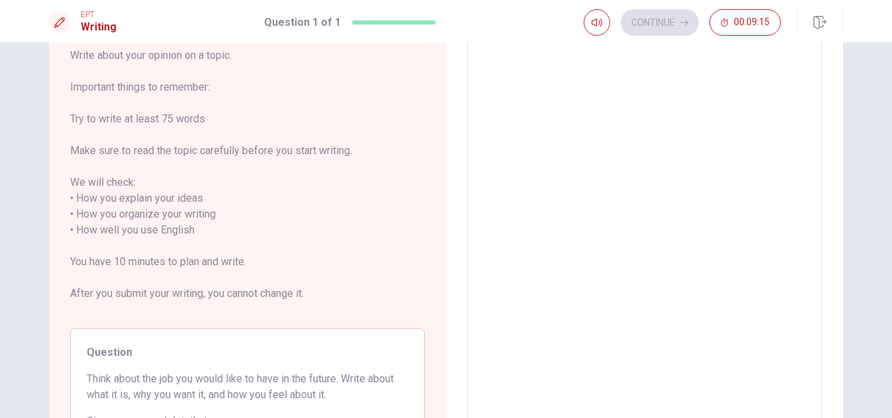
scroll to position [53, 0]
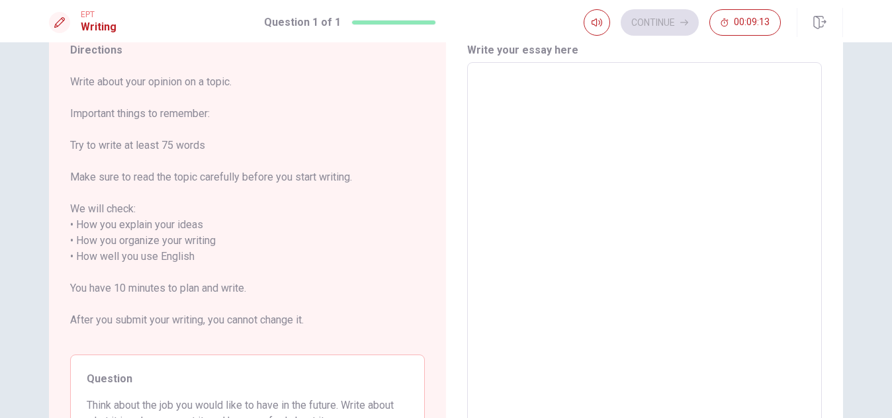
click at [555, 120] on textarea at bounding box center [644, 256] width 336 height 367
type textarea "I"
type textarea "x"
type textarea "I"
type textarea "x"
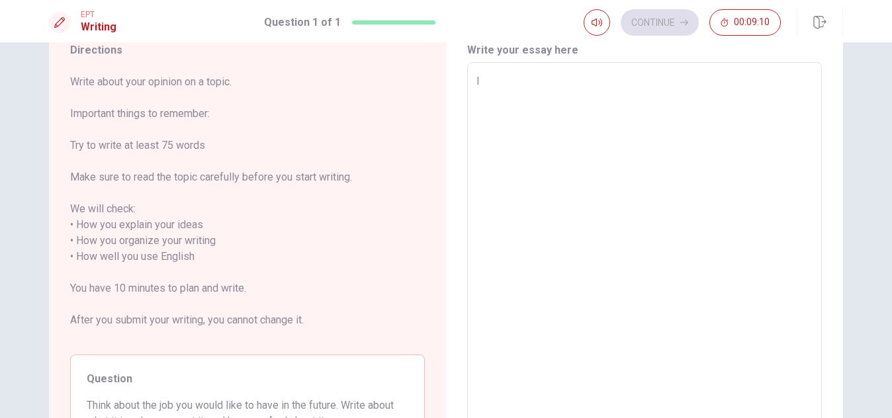
type textarea "I w"
type textarea "x"
type textarea "I wo"
type textarea "x"
type textarea "I wou"
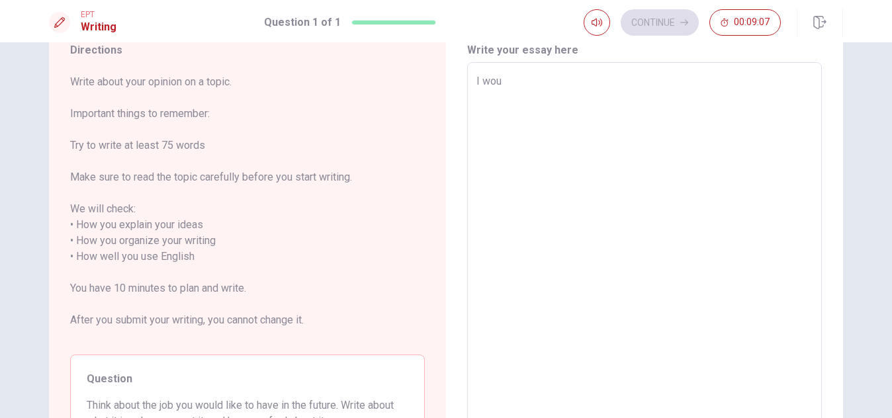
type textarea "x"
type textarea "I woul"
type textarea "x"
type textarea "I would"
type textarea "x"
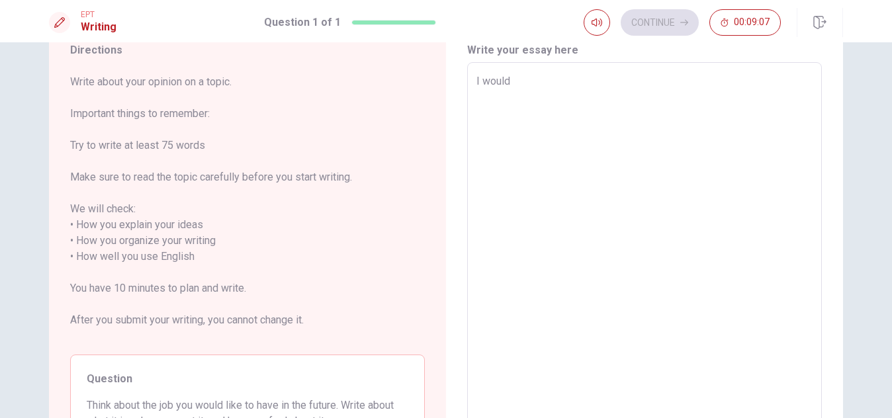
type textarea "I would"
type textarea "x"
type textarea "I would l"
type textarea "x"
type textarea "I would li"
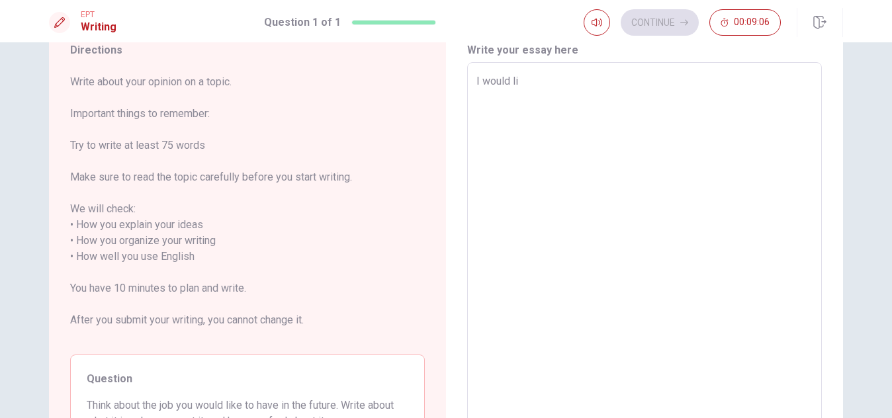
type textarea "x"
type textarea "I would lik"
type textarea "x"
type textarea "I would like"
type textarea "x"
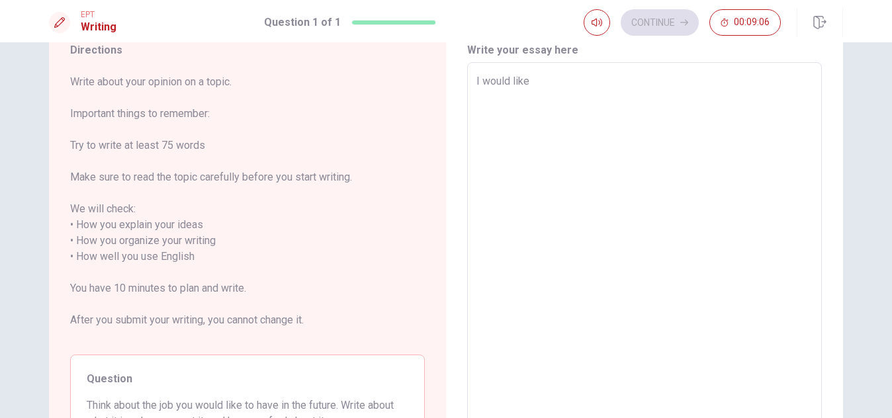
type textarea "I would like"
type textarea "x"
type textarea "I would like t"
type textarea "x"
type textarea "I would like to"
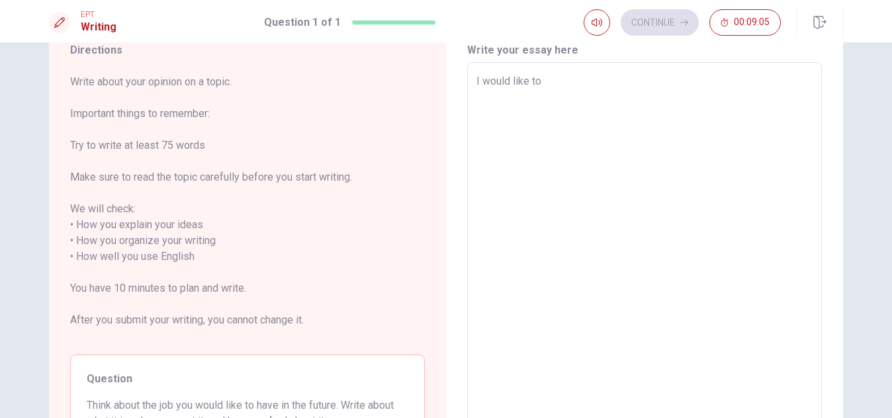
type textarea "x"
type textarea "I would like to"
type textarea "x"
type textarea "I would like to w"
type textarea "x"
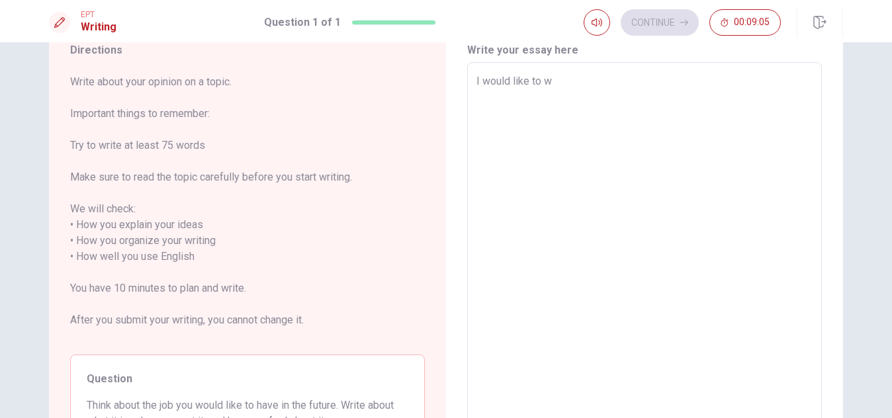
type textarea "I would like to wo"
type textarea "x"
type textarea "I would like to wor"
type textarea "x"
type textarea "I would like to word"
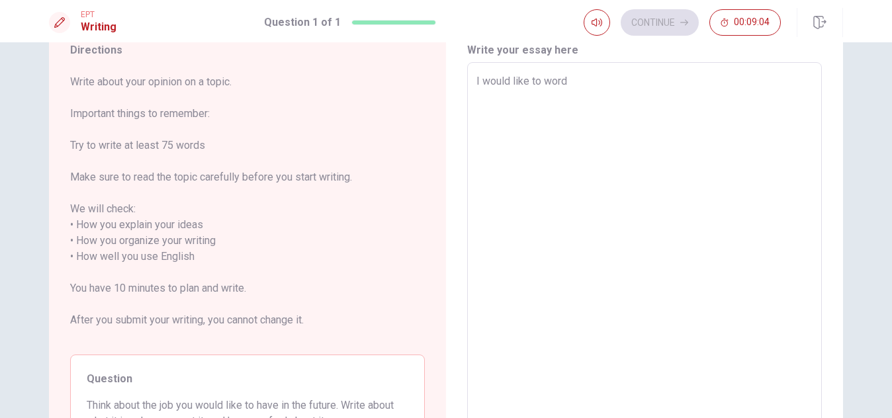
type textarea "x"
type textarea "I would like to word"
type textarea "x"
type textarea "I would like to word"
type textarea "x"
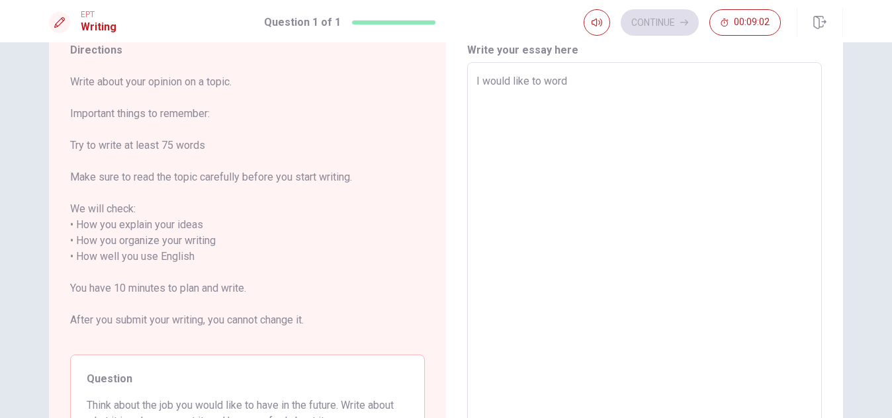
type textarea "I would like to wor"
type textarea "x"
type textarea "I would like to word"
type textarea "x"
type textarea "I would like to word"
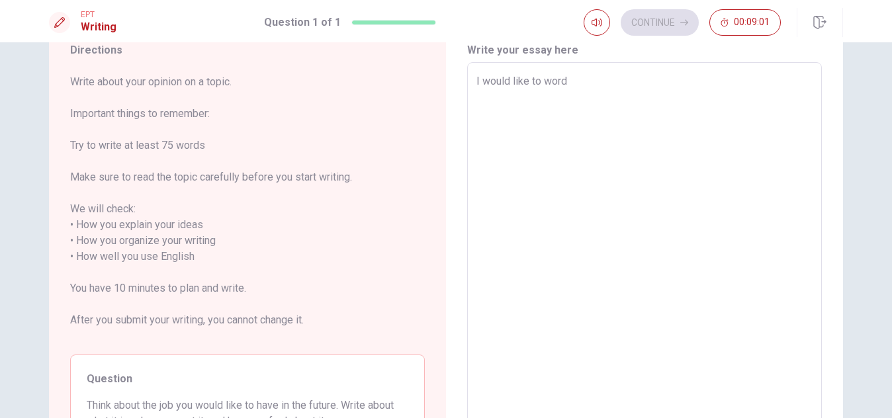
type textarea "x"
type textarea "I would like to word i"
type textarea "x"
type textarea "I would like to word in"
type textarea "x"
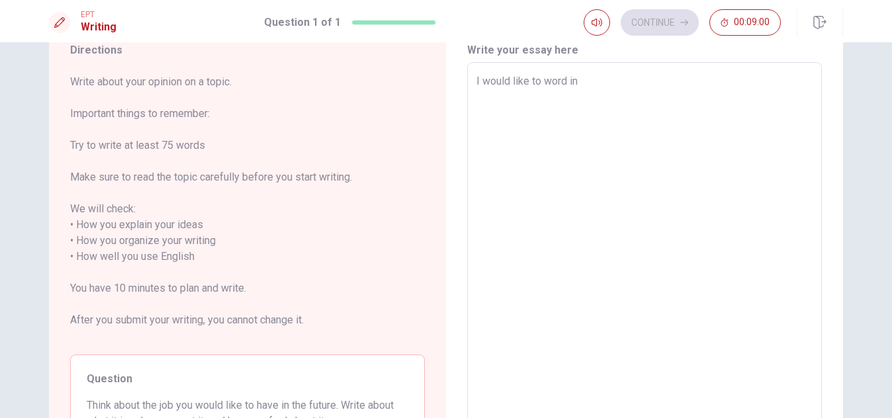
type textarea "I would like to word in"
type textarea "x"
type textarea "I would like to word in t"
type textarea "x"
type textarea "I would like to word in th"
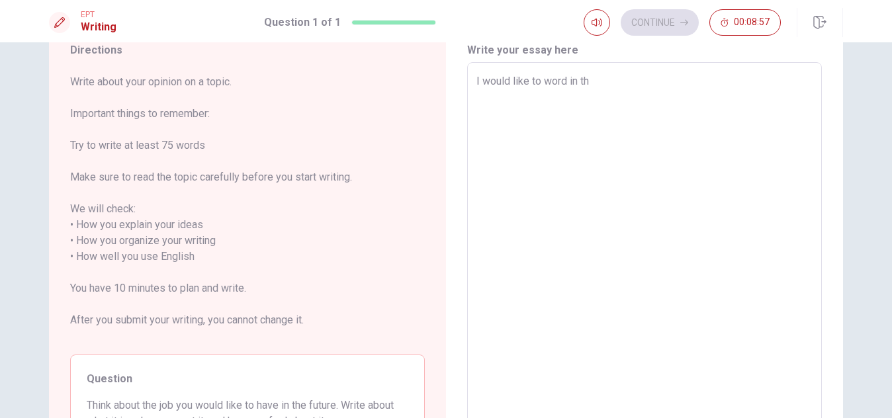
type textarea "x"
type textarea "I would like to word in the"
type textarea "x"
type textarea "I would like to word in the"
type textarea "x"
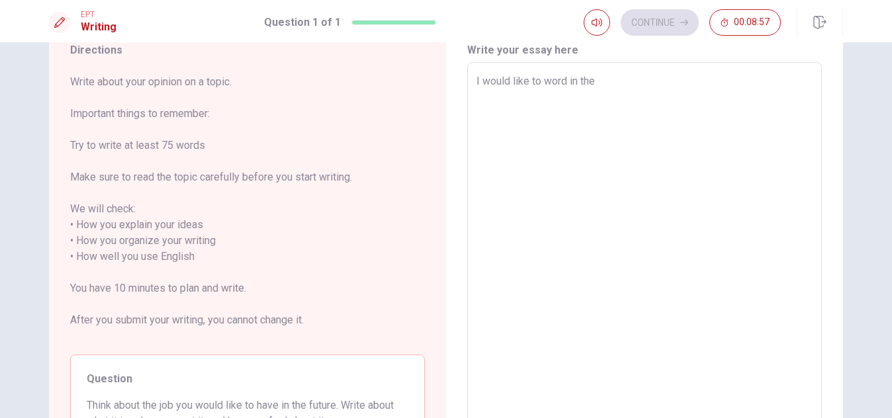
type textarea "I would like to word in the s"
type textarea "x"
type textarea "I would like to word in the sc"
type textarea "x"
type textarea "I would like to word in the sch"
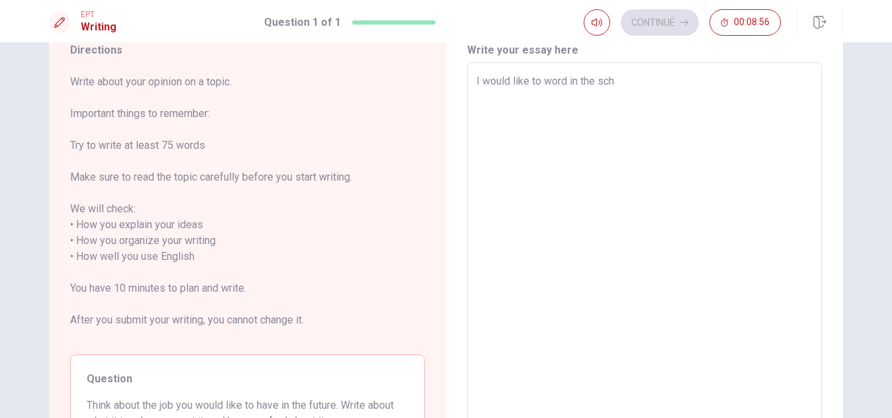
type textarea "x"
type textarea "I would like to word in the scho"
type textarea "x"
type textarea "I would like to word in the schoo"
type textarea "x"
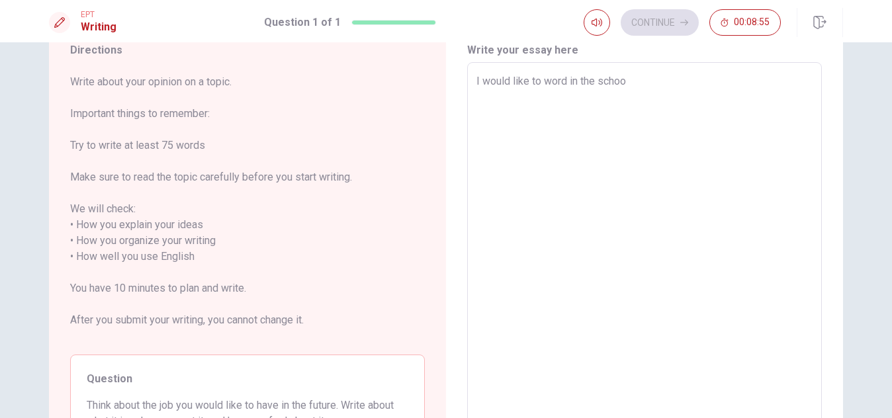
type textarea "I would like to word in the school"
type textarea "x"
type textarea "I would like to word in the school,"
type textarea "x"
type textarea "I would like to word in the school,"
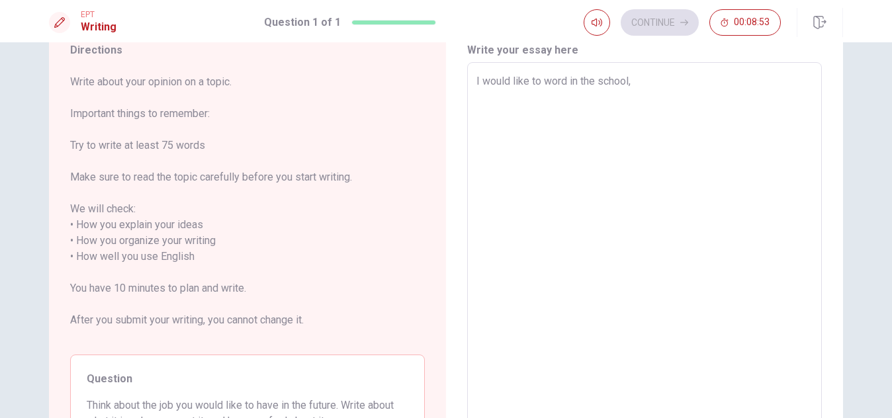
type textarea "x"
type textarea "I would like to word in the school, i"
type textarea "x"
type textarea "I would like to word in the school,"
type textarea "x"
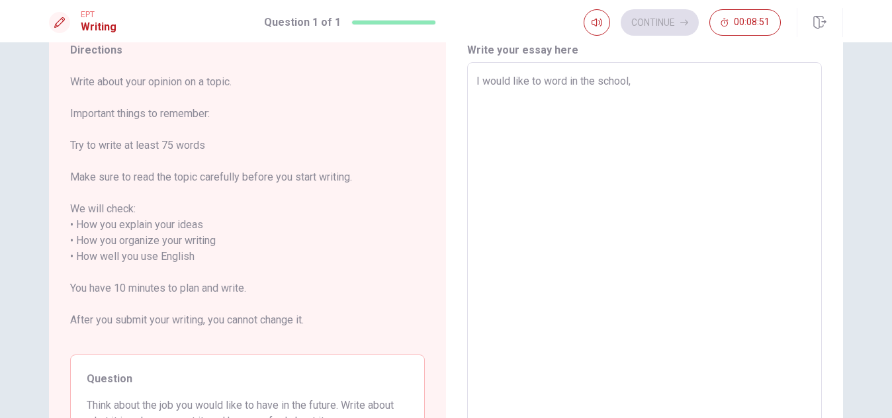
type textarea "I would like to word in the school, l"
type textarea "x"
type textarea "I would like to word in the school, li"
type textarea "x"
type textarea "I would like to word in the school, lik"
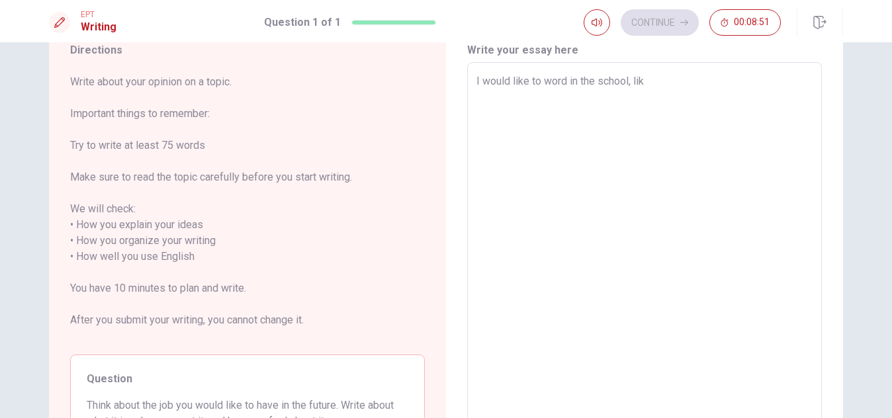
type textarea "x"
type textarea "I would like to word in the school, like"
type textarea "x"
type textarea "I would like to word in the school, like"
type textarea "x"
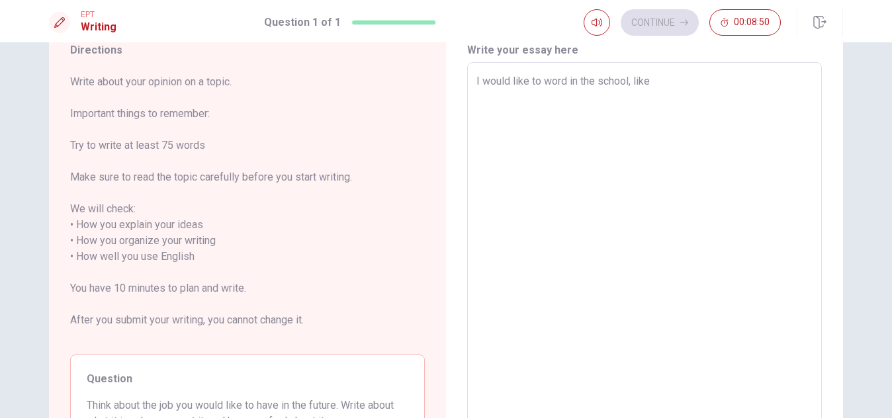
type textarea "I would like to word in the school, like t"
type textarea "x"
type textarea "I would like to word in the school, like"
type textarea "x"
type textarea "I would like to word in the school, like c"
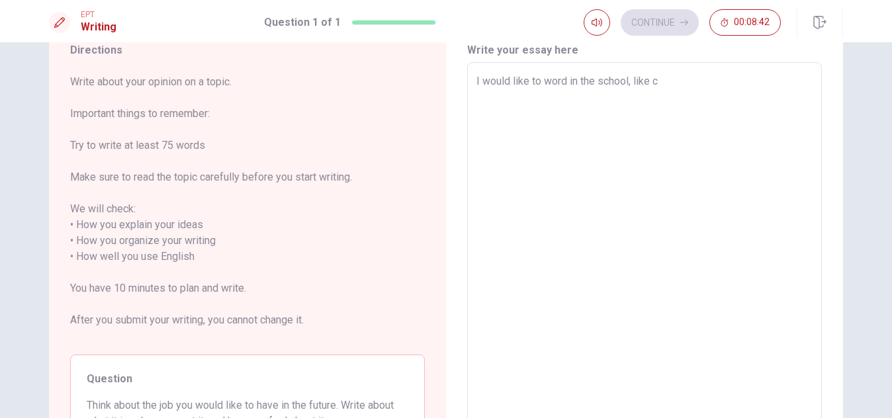
type textarea "x"
type textarea "I would like to word in the school, like co"
type textarea "x"
type textarea "I would like to word in the school, like con"
type textarea "x"
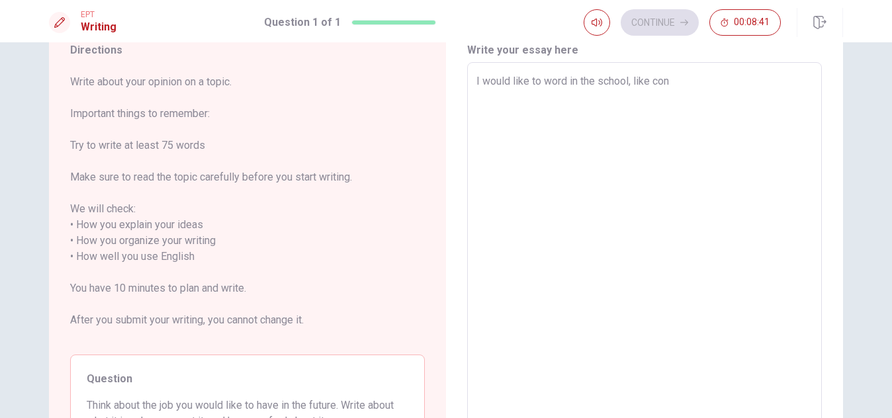
type textarea "I would like to word in the school, like conu"
type textarea "x"
type textarea "I would like to word in the school, like conun"
type textarea "x"
type textarea "I would like to word in the school, like conuns"
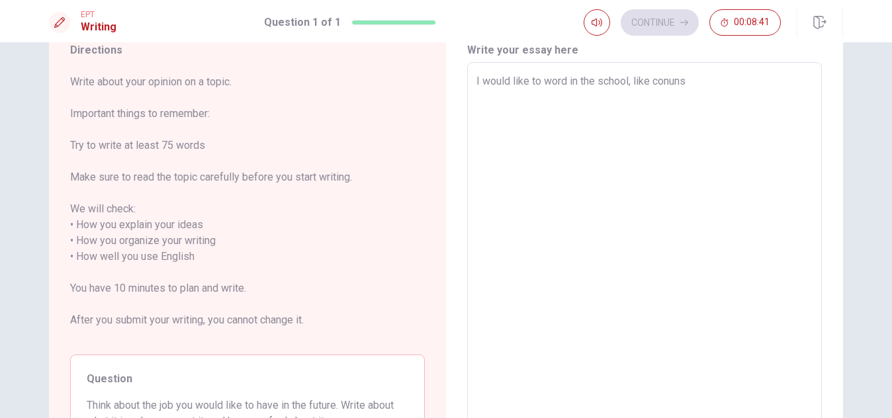
type textarea "x"
type textarea "I would like to word in the school, like conunse"
type textarea "x"
type textarea "I would like to word in the school, like conuns"
type textarea "x"
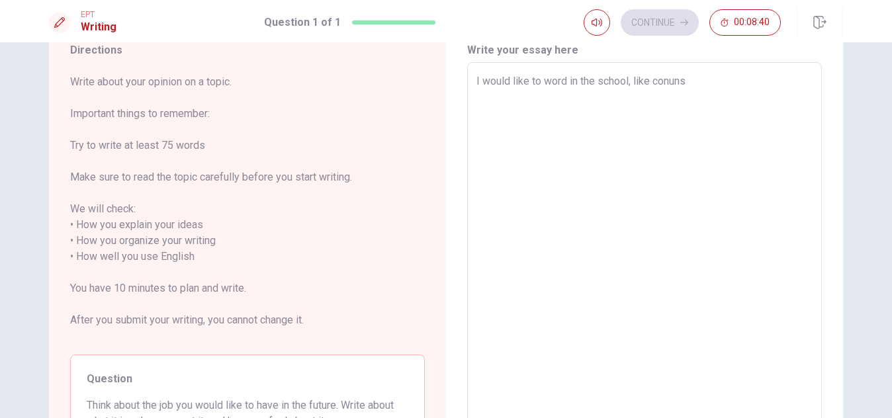
type textarea "I would like to word in the school, like conun"
type textarea "x"
type textarea "I would like to word in the school, like conu"
type textarea "x"
type textarea "I would like to word in the school, like con"
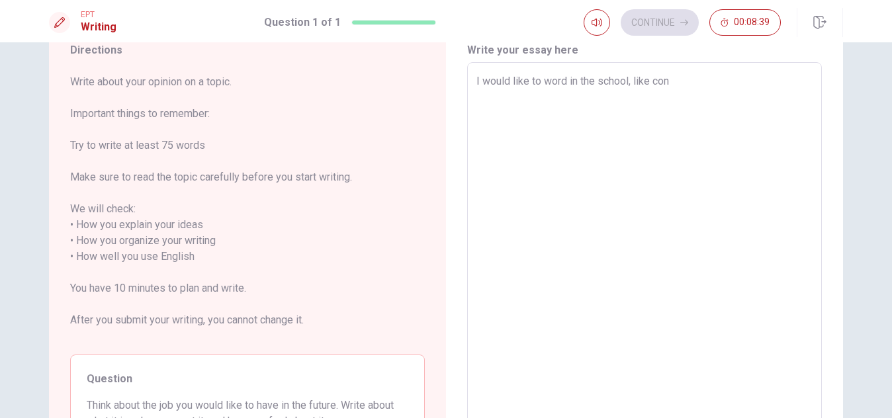
type textarea "x"
type textarea "I would like to word in the school, like co"
type textarea "x"
type textarea "I would like to word in the school, like cou"
type textarea "x"
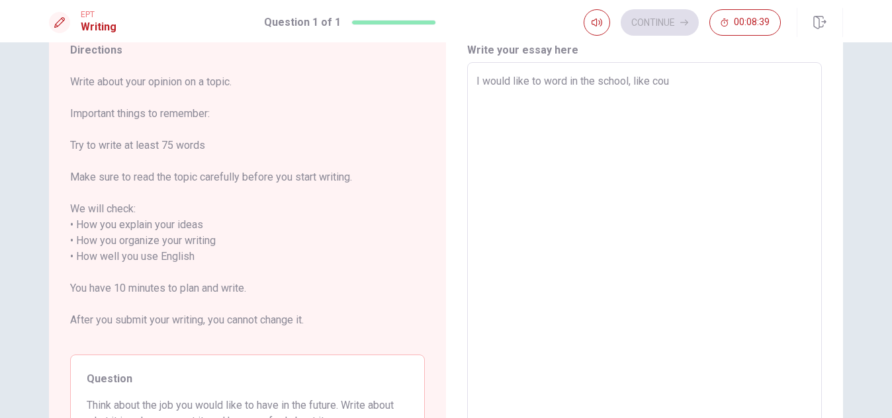
type textarea "I would like to word in the school, like coun"
type textarea "x"
type textarea "I would like to word in the school, like couns"
type textarea "x"
type textarea "I would like to word in the school, like counse"
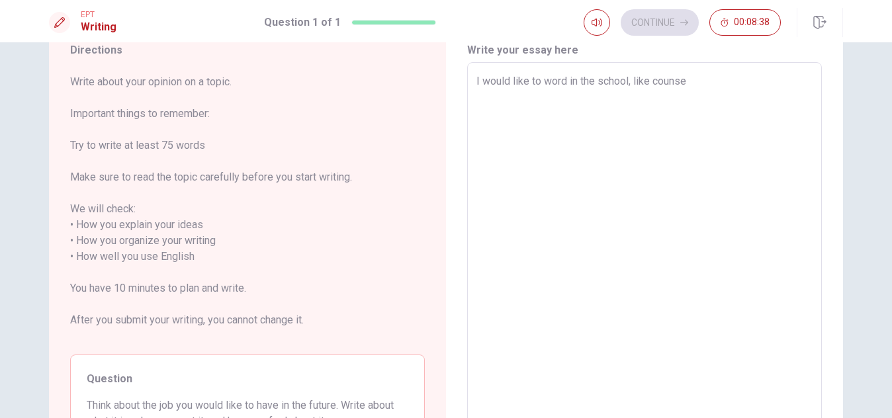
type textarea "x"
type textarea "I would like to word in the school, like counsel"
type textarea "x"
type textarea "I would like to word in the school, like counseli"
type textarea "x"
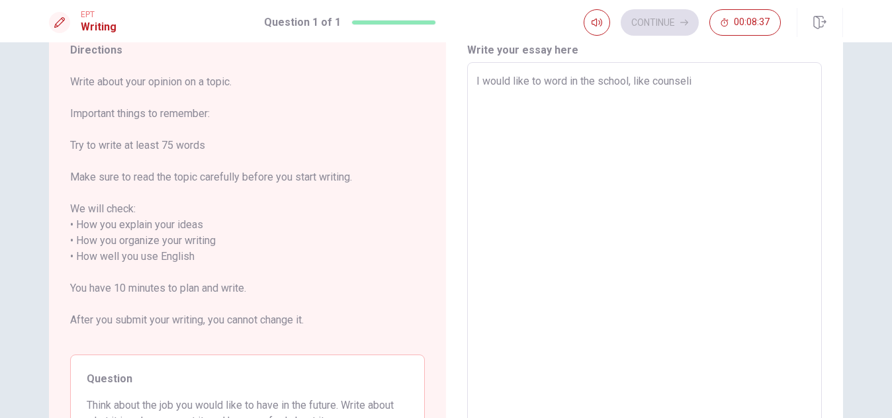
type textarea "I would like to word in the school, like counselim"
type textarea "x"
type textarea "I would like to word in the school, like counseli"
type textarea "x"
type textarea "I would like to word in the school, like counselin"
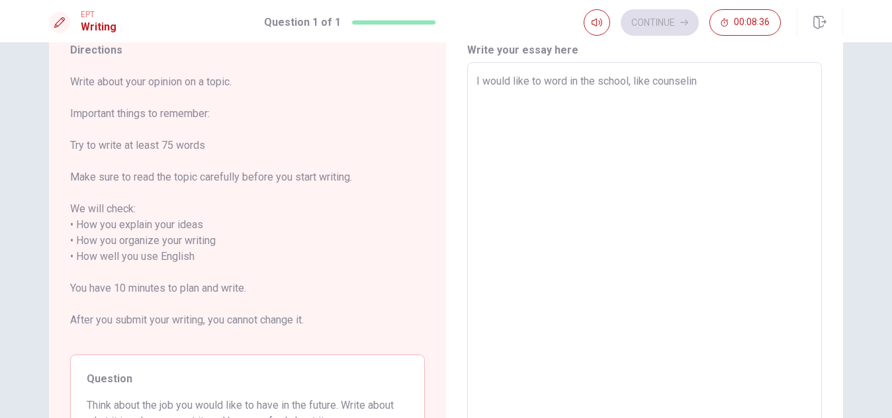
type textarea "x"
type textarea "I would like to word in the school, like counseling"
type textarea "x"
type textarea "I would like to word in the school, like counseling,"
type textarea "x"
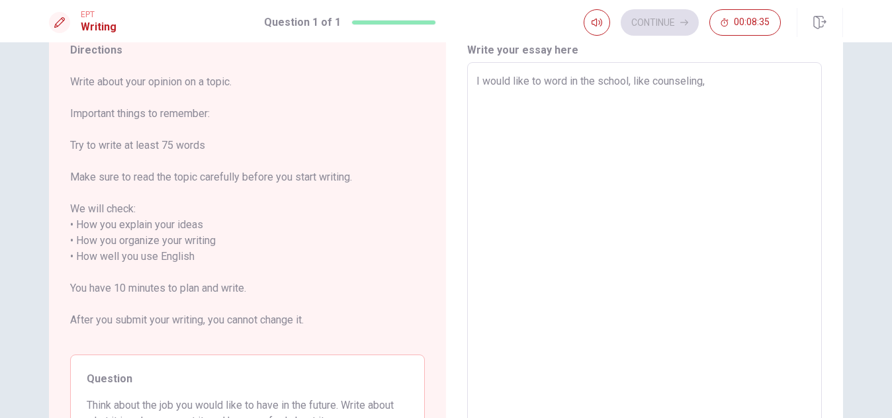
type textarea "I would like to word in the school, like counseling,"
type textarea "x"
type textarea "I would like to word in the school, like counseling, B"
type textarea "x"
type textarea "I would like to word in the school, like counseling, Be"
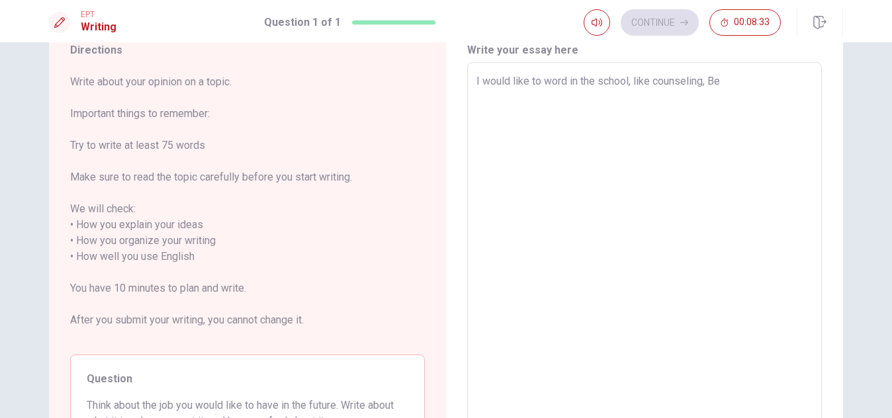
type textarea "x"
type textarea "I would like to word in the school, like counseling, Bec"
type textarea "x"
type textarea "I would like to word in the school, like counseling, Beca"
type textarea "x"
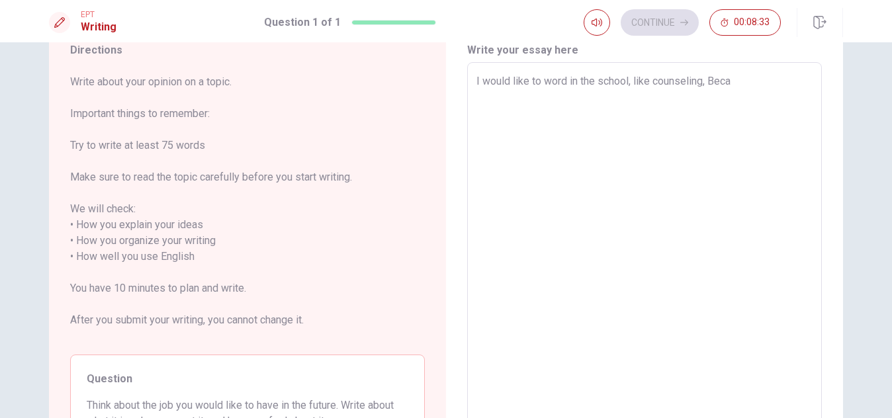
type textarea "I would like to word in the school, like counseling, Becau"
type textarea "x"
type textarea "I would like to word in the school, like counseling, Becaus"
type textarea "x"
type textarea "I would like to word in the school, like counseling, Because"
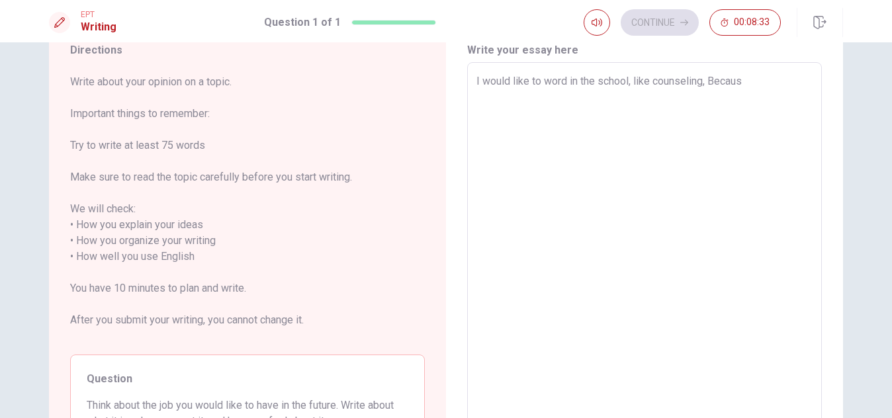
type textarea "x"
type textarea "I would like to word in the school, like counseling, Because"
type textarea "x"
type textarea "I would like to word in the school, like counseling, Because I"
type textarea "x"
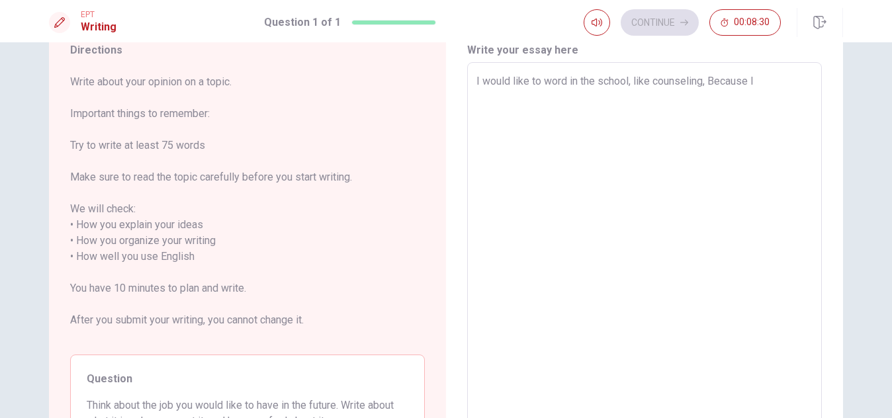
type textarea "I would like to word in the school, like counseling, Because Iñ"
type textarea "x"
type textarea "I would like to word in the school, like counseling, Because I"
type textarea "x"
type textarea "I would like to word in the school, like counseling, Because I,"
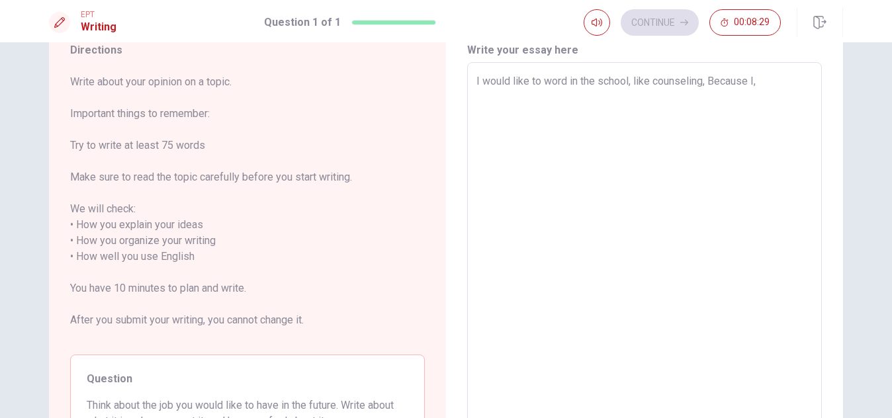
type textarea "x"
type textarea "I would like to word in the school, like counseling, Because I"
type textarea "x"
type textarea "I would like to word in the school, like counseling, Because I¨¨"
type textarea "x"
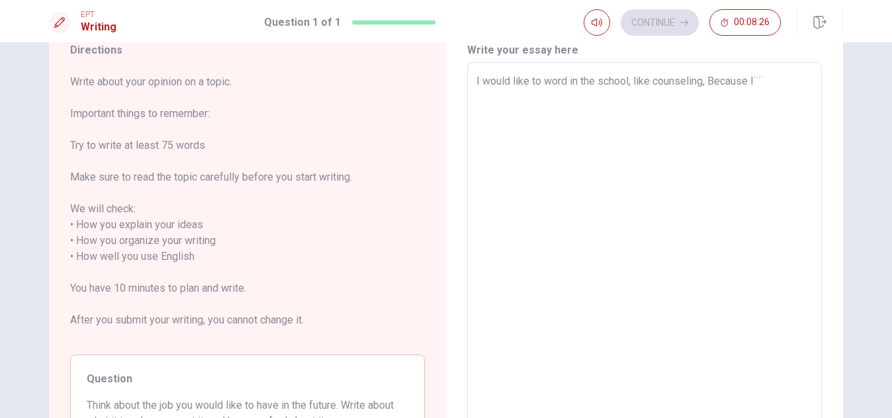
type textarea "I would like to word in the school, like counseling, Because I¨"
type textarea "x"
type textarea "I would like to word in the school, like counseling, Because I"
type textarea "x"
type textarea "I would like to word in the school, like counseling, Because I"
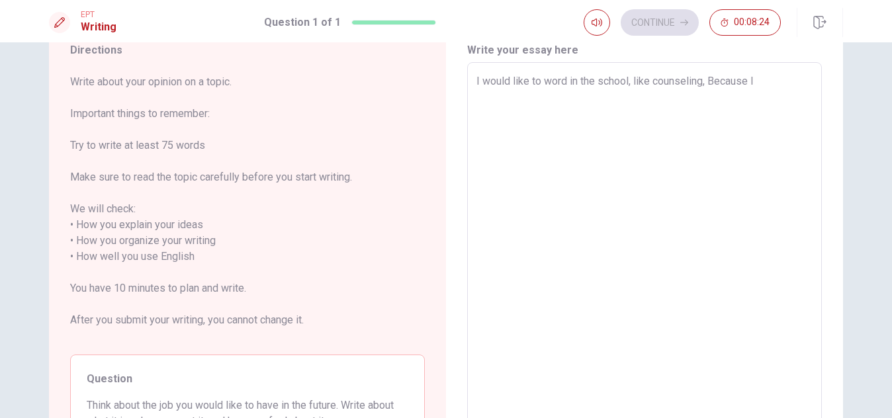
type textarea "x"
type textarea "I would like to word in the school, like counseling, Because I a"
type textarea "x"
type textarea "I would like to word in the school, like counseling, Because I am"
type textarea "x"
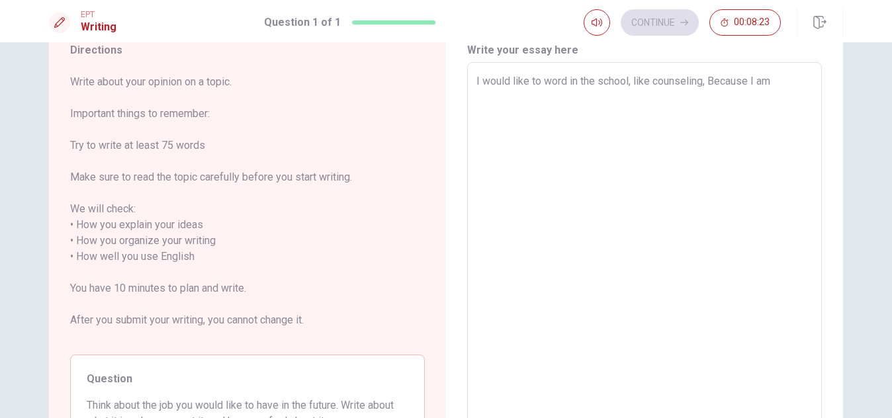
type textarea "I would like to word in the school, like counseling, Because I am"
type textarea "x"
type textarea "I would like to word in the school, like counseling, Because I am p"
type textarea "x"
type textarea "I would like to word in the school, like counseling, Because I am ps"
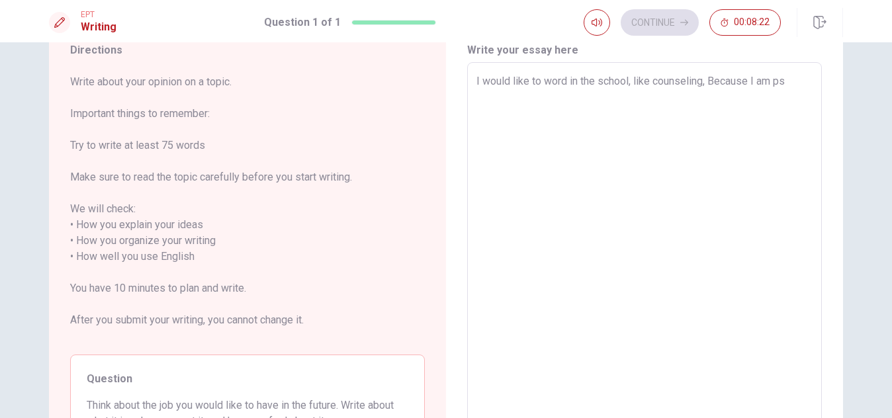
type textarea "x"
type textarea "I would like to word in the school, like counseling, Because I am psy"
type textarea "x"
type textarea "I would like to word in the school, like counseling, Because I am psyc"
type textarea "x"
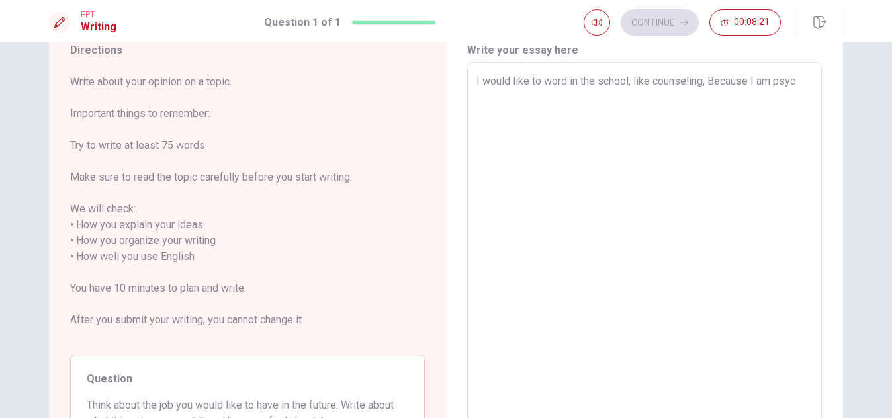
type textarea "I would like to word in the school, like counseling, Because I am psyco"
type textarea "x"
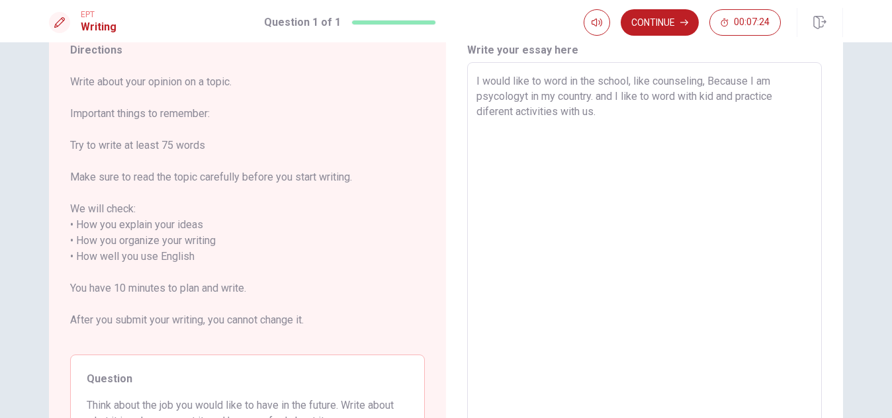
click at [331, 373] on span "Question" at bounding box center [248, 379] width 322 height 16
click at [644, 130] on textarea "I would like to word in the school, like counseling, Because I am psycologyt in…" at bounding box center [644, 256] width 336 height 367
click at [408, 221] on span "Write about your opinion on a topic. Important things to remember: Try to write…" at bounding box center [247, 209] width 355 height 270
click at [633, 83] on textarea "I would like to word in the school, like counseling, Because I am psycologyt in…" at bounding box center [644, 256] width 336 height 367
click at [697, 77] on textarea "I would like to word in the school, like counseling, Because I am psycologyt in…" at bounding box center [644, 256] width 336 height 367
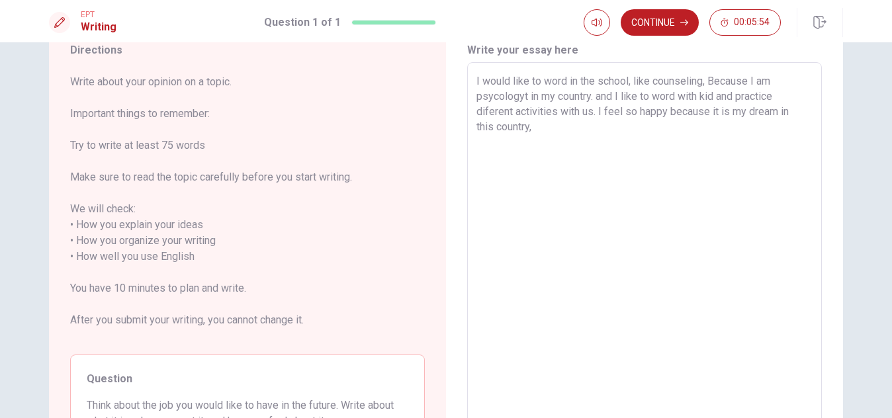
click at [589, 97] on textarea "I would like to word in the school, like counseling, Because I am psycologyt in…" at bounding box center [644, 256] width 336 height 367
click at [685, 117] on textarea "I would like to word in the school, like counseling, Because I am psycologyt in…" at bounding box center [644, 256] width 336 height 367
click at [689, 115] on textarea "I would like to word in the school, like counseling, Because I am psycologyt in…" at bounding box center [644, 256] width 336 height 367
click at [547, 148] on textarea "I would like to word in the school, like counseling, Because I am psycologyt in…" at bounding box center [644, 256] width 336 height 367
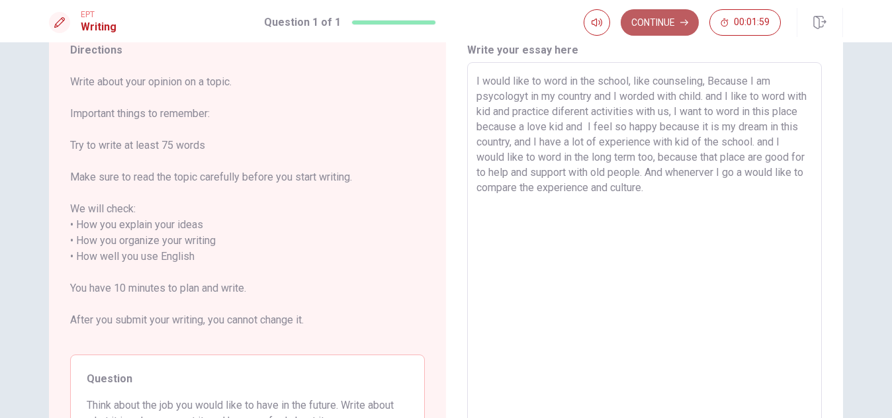
click at [673, 23] on button "Continue" at bounding box center [660, 22] width 78 height 26
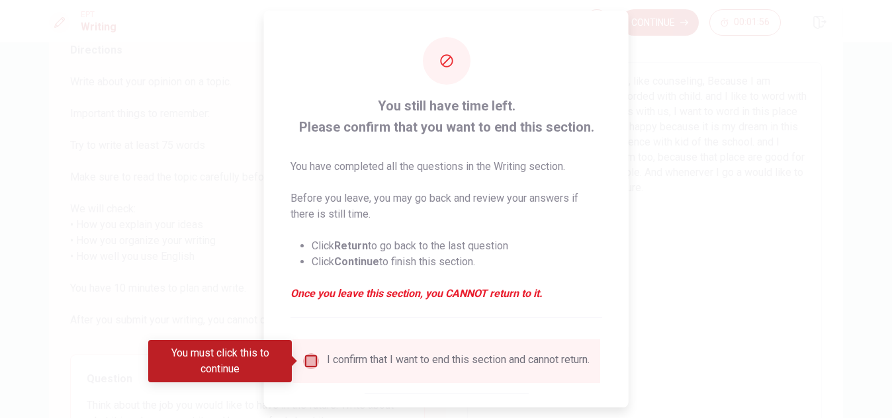
click at [308, 361] on input "You must click this to continue" at bounding box center [311, 361] width 16 height 16
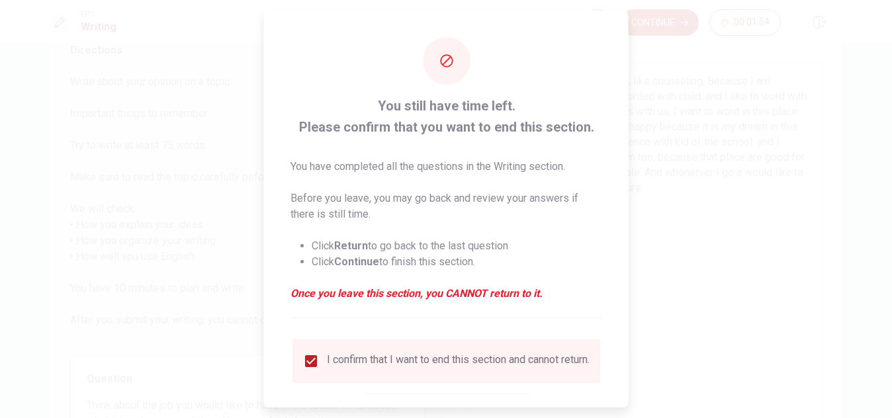
click at [714, 270] on div at bounding box center [446, 209] width 892 height 418
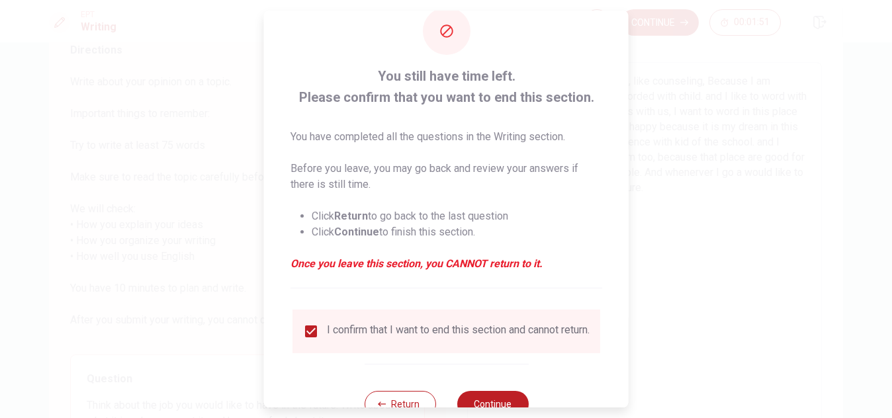
scroll to position [75, 0]
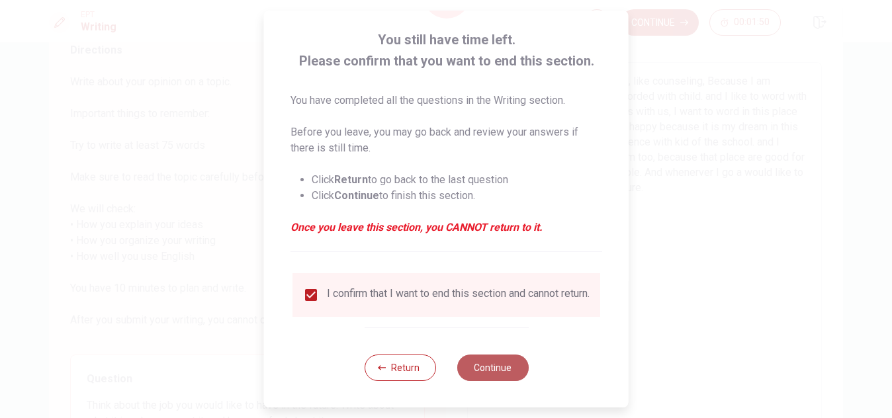
click at [504, 371] on button "Continue" at bounding box center [491, 368] width 71 height 26
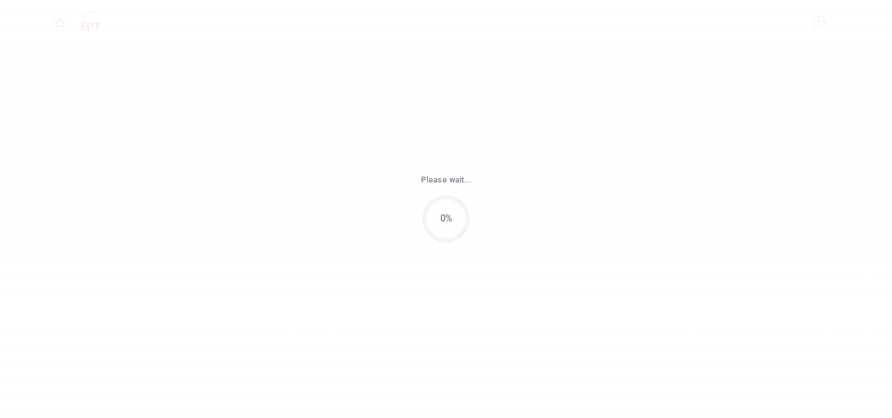
scroll to position [0, 0]
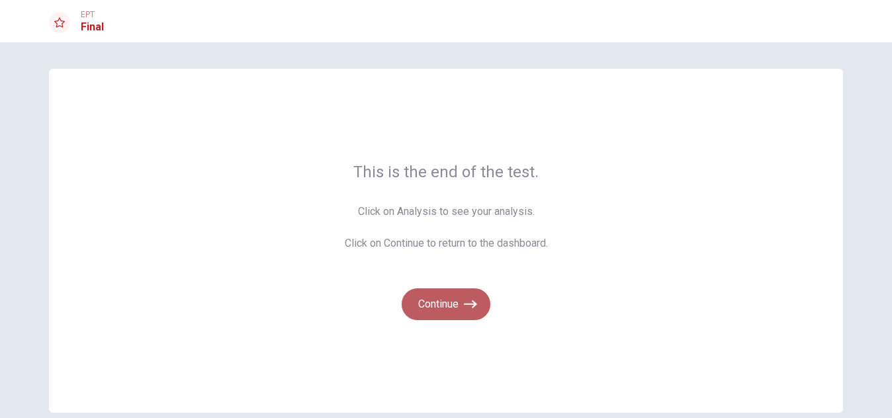
click at [437, 303] on button "Continue" at bounding box center [446, 304] width 89 height 32
